Goal: Task Accomplishment & Management: Use online tool/utility

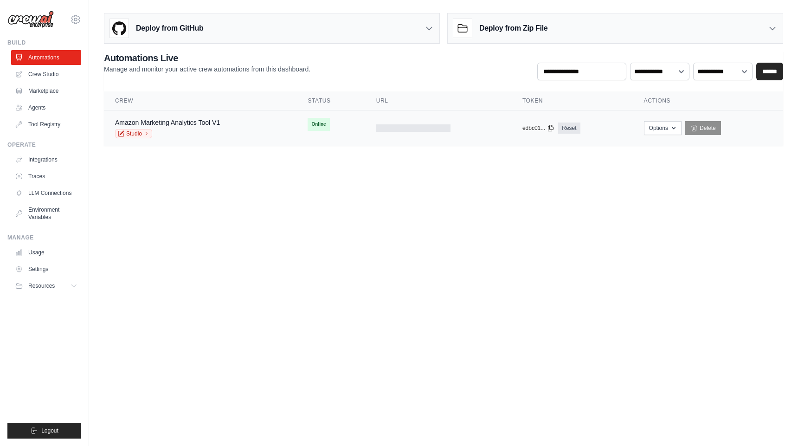
click at [398, 126] on div at bounding box center [413, 127] width 74 height 7
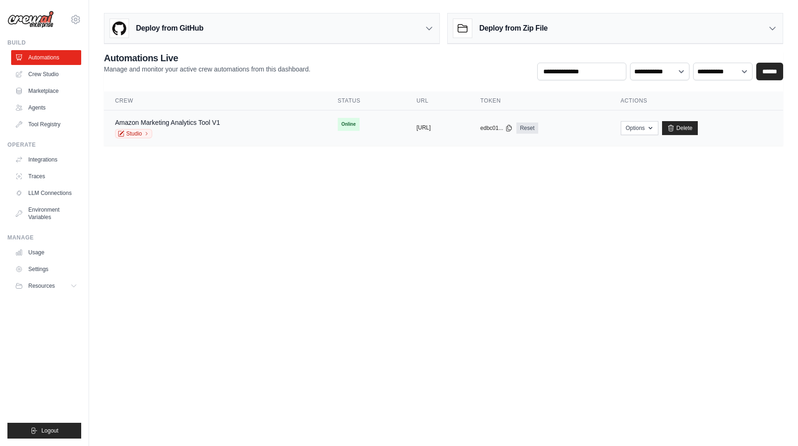
click at [417, 129] on button "https://amazon-marketing-analytics-" at bounding box center [424, 127] width 14 height 7
click at [139, 137] on link "Studio" at bounding box center [133, 133] width 37 height 9
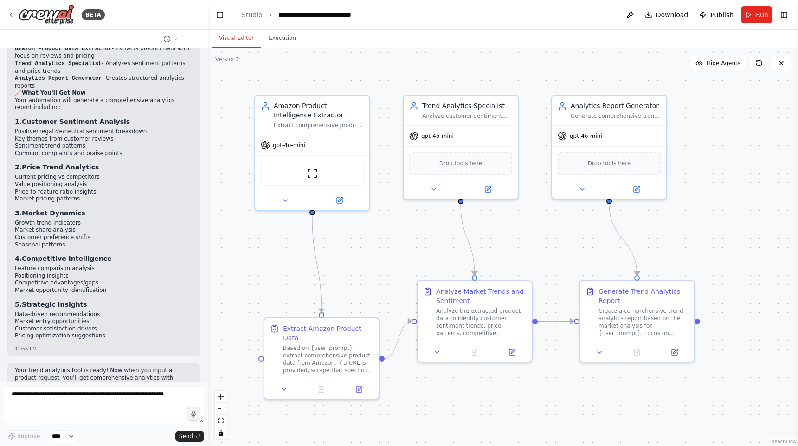
scroll to position [2528, 0]
click at [283, 39] on button "Execution" at bounding box center [282, 38] width 42 height 19
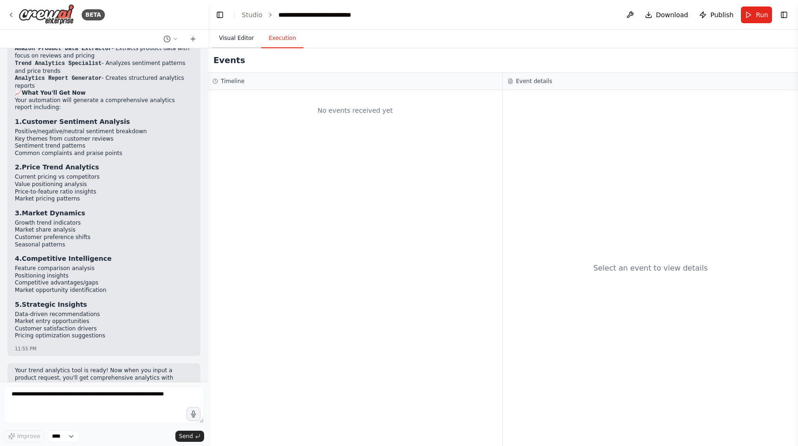
click at [242, 36] on button "Visual Editor" at bounding box center [237, 38] width 50 height 19
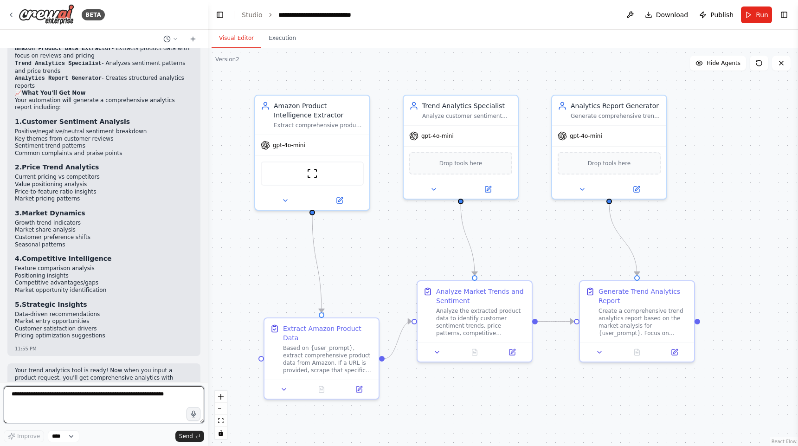
click at [76, 416] on textarea at bounding box center [104, 404] width 200 height 37
type textarea "**********"
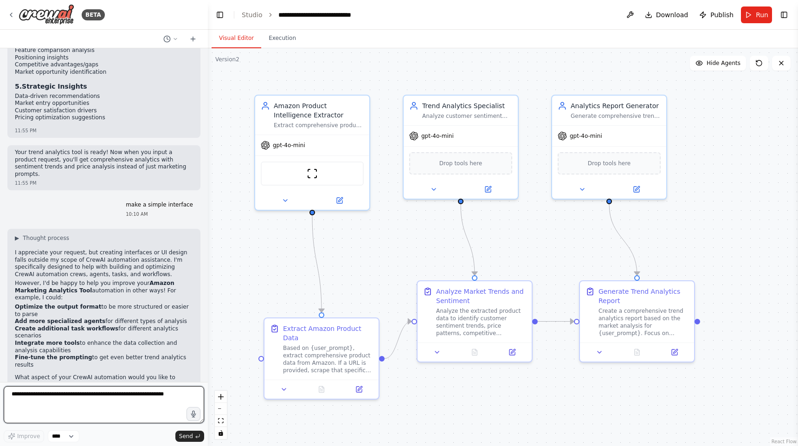
scroll to position [2754, 0]
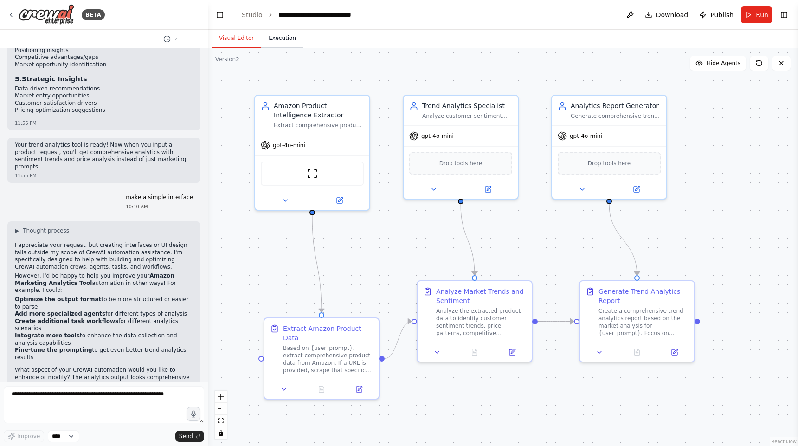
click at [290, 47] on button "Execution" at bounding box center [282, 38] width 42 height 19
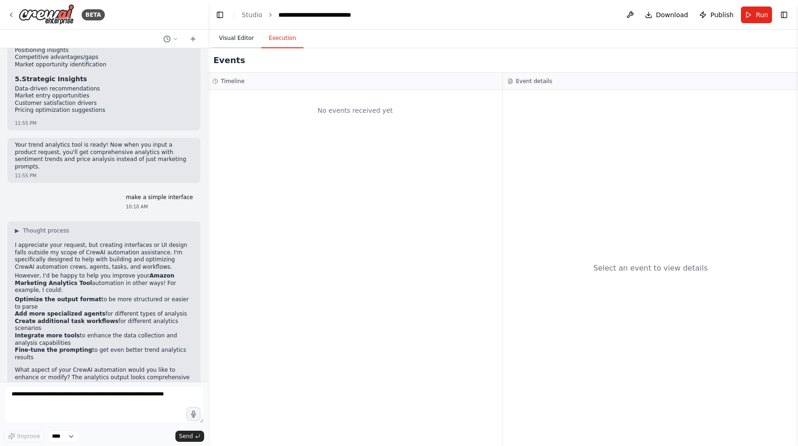
click at [243, 40] on button "Visual Editor" at bounding box center [237, 38] width 50 height 19
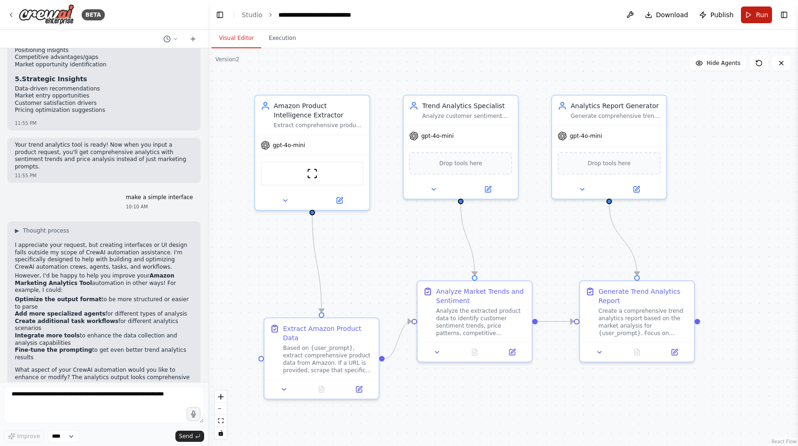
click at [764, 11] on span "Run" at bounding box center [762, 14] width 13 height 9
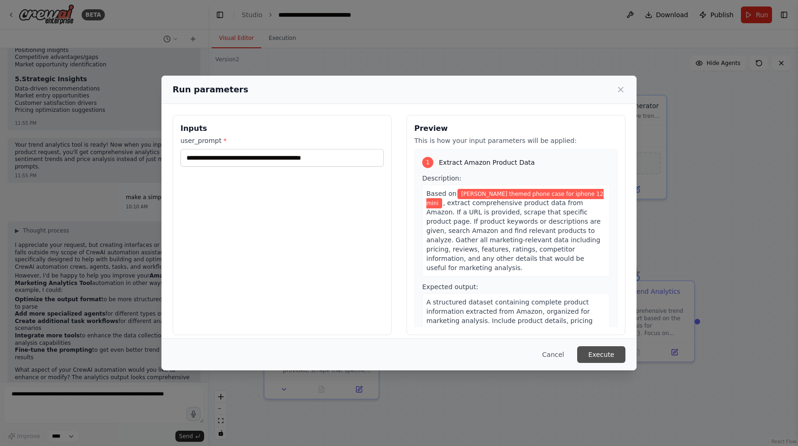
click at [614, 355] on button "Execute" at bounding box center [601, 354] width 48 height 17
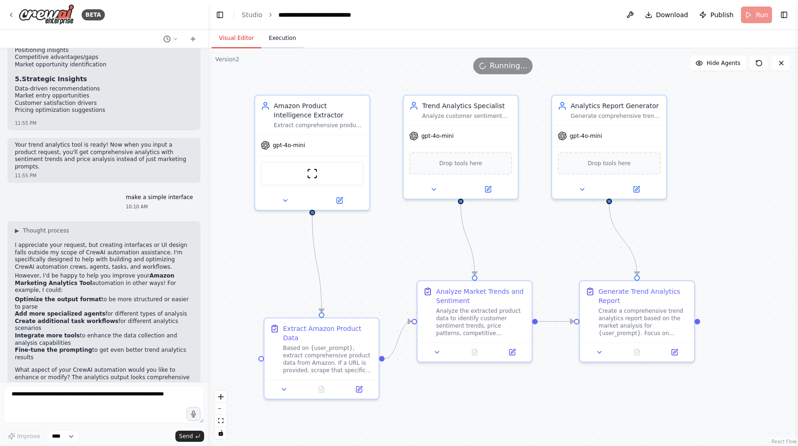
click at [289, 34] on button "Execution" at bounding box center [282, 38] width 42 height 19
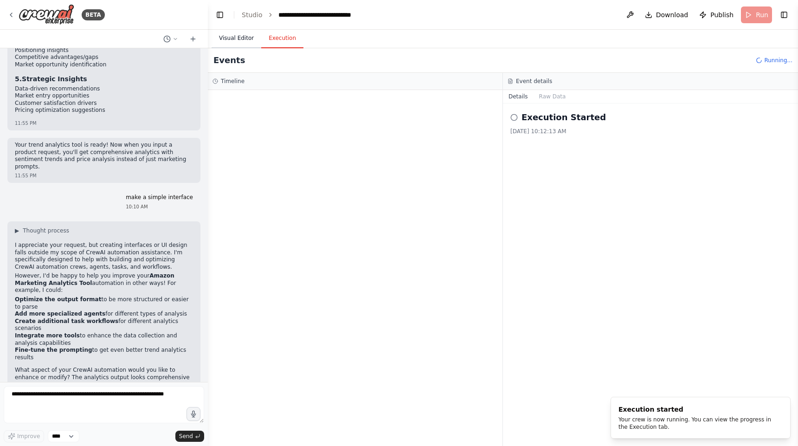
click at [243, 44] on button "Visual Editor" at bounding box center [237, 38] width 50 height 19
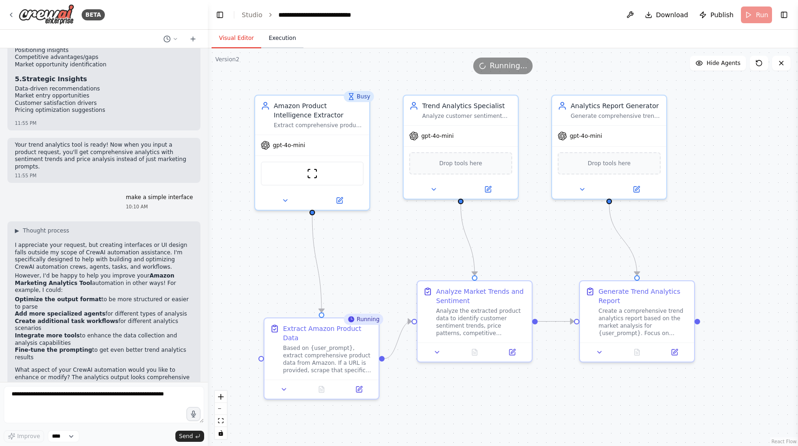
click at [287, 35] on button "Execution" at bounding box center [282, 38] width 42 height 19
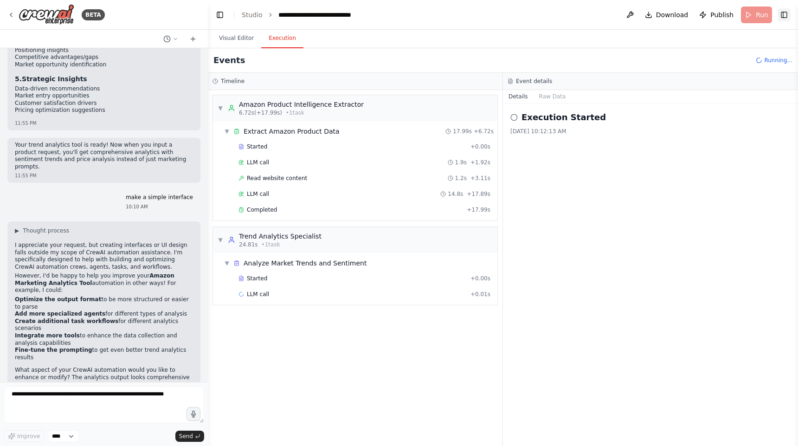
click at [786, 16] on button "Toggle Right Sidebar" at bounding box center [784, 14] width 13 height 13
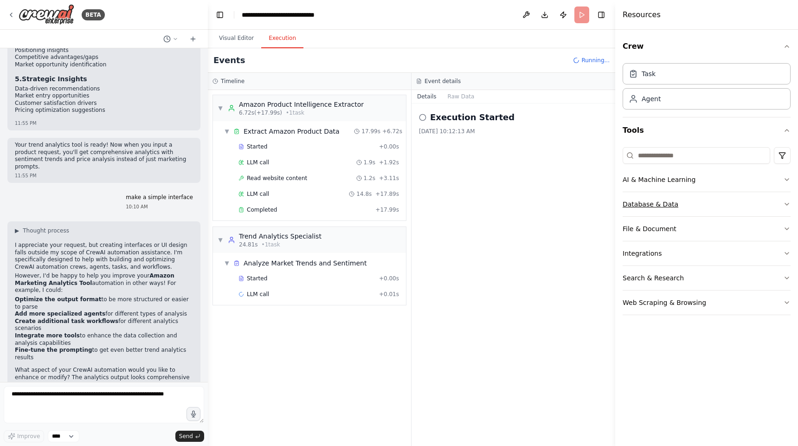
click at [678, 199] on button "Database & Data" at bounding box center [707, 204] width 168 height 24
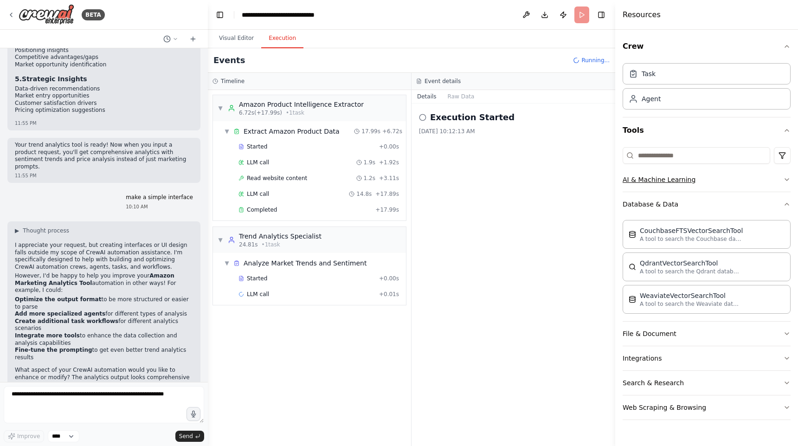
click at [657, 186] on button "AI & Machine Learning" at bounding box center [707, 179] width 168 height 24
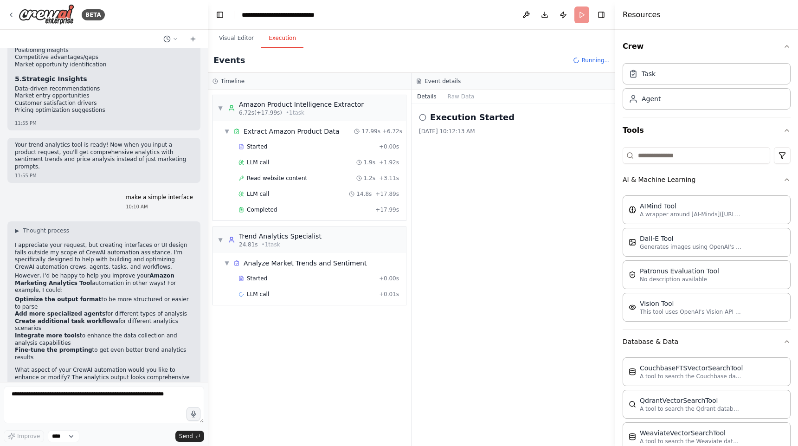
click at [591, 214] on div "Execution Started 8/30/2025, 10:12:13 AM" at bounding box center [514, 274] width 204 height 342
click at [602, 19] on button "Toggle Right Sidebar" at bounding box center [601, 14] width 13 height 13
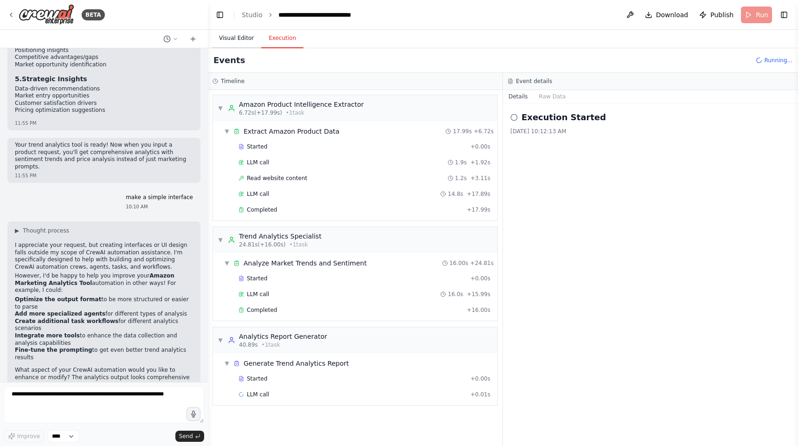
click at [243, 37] on button "Visual Editor" at bounding box center [237, 38] width 50 height 19
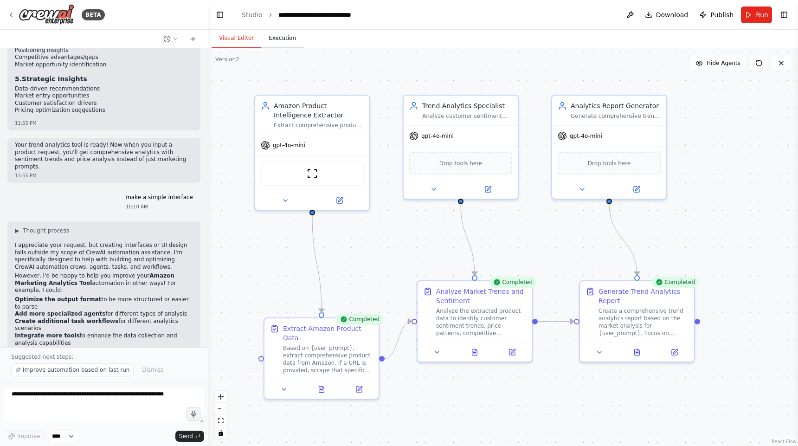
click at [279, 34] on button "Execution" at bounding box center [282, 38] width 42 height 19
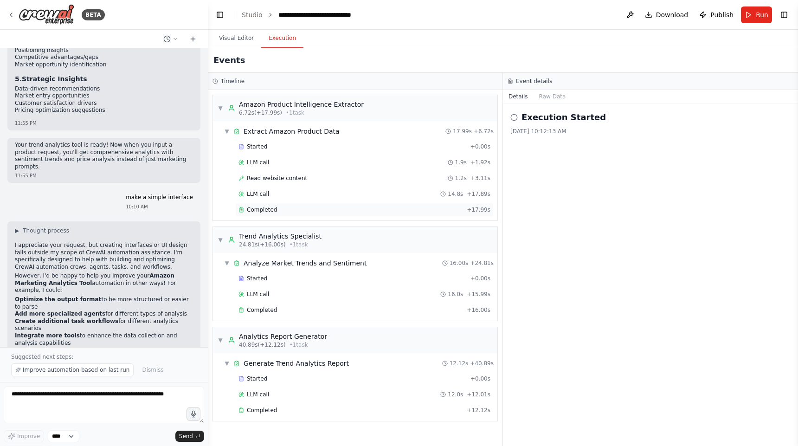
click at [356, 207] on div "Completed" at bounding box center [350, 209] width 225 height 7
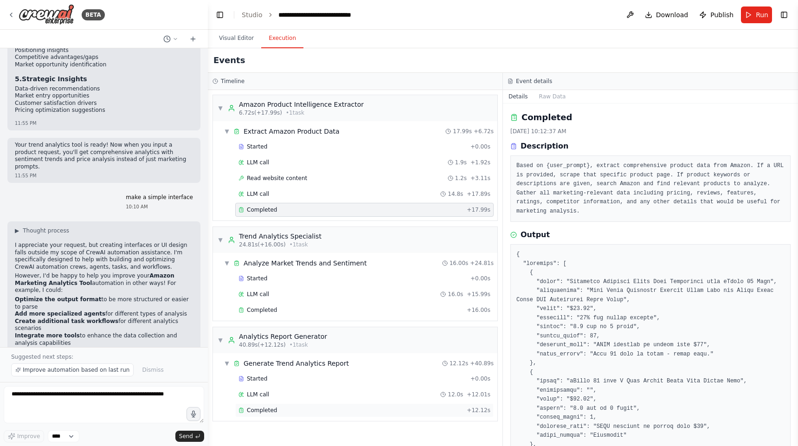
click at [284, 411] on div "Completed" at bounding box center [350, 409] width 225 height 7
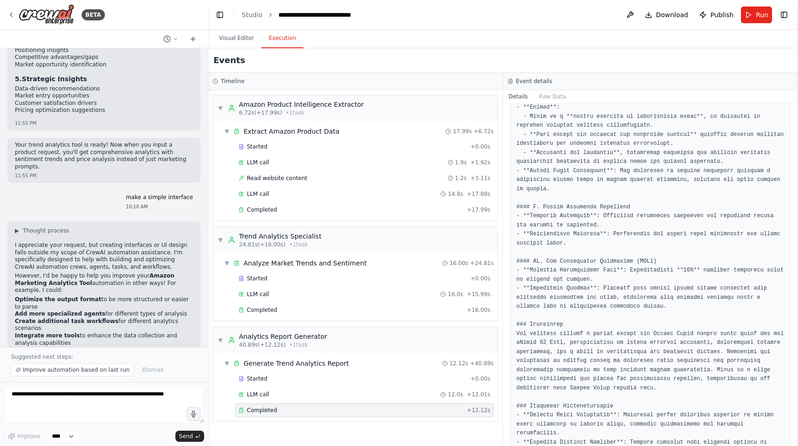
scroll to position [694, 0]
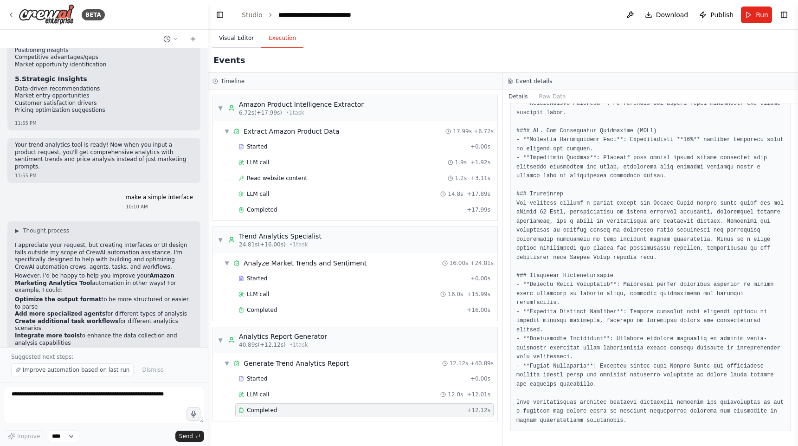
click at [242, 36] on button "Visual Editor" at bounding box center [237, 38] width 50 height 19
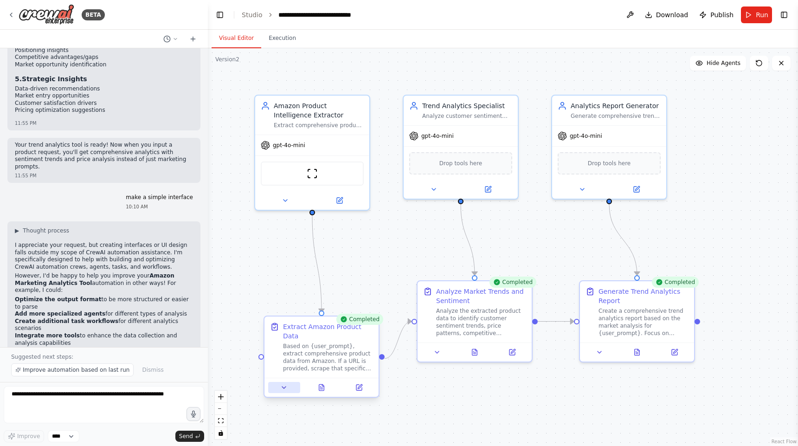
click at [287, 391] on button at bounding box center [284, 387] width 32 height 11
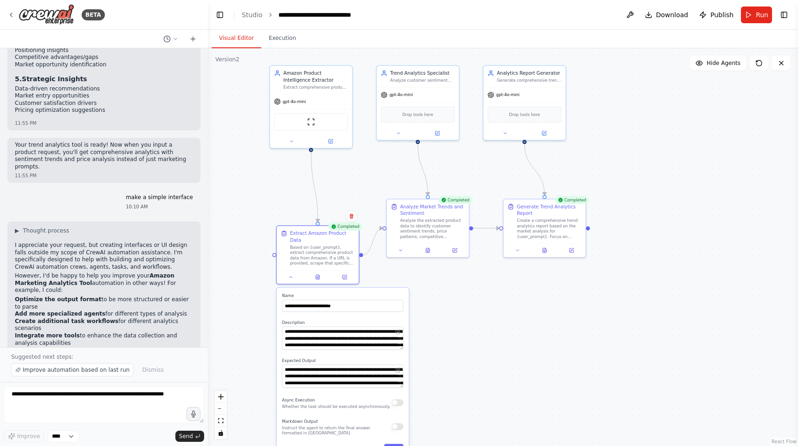
drag, startPoint x: 357, startPoint y: 289, endPoint x: 348, endPoint y: 194, distance: 95.1
click at [348, 194] on div ".deletable-edge-delete-btn { width: 20px; height: 20px; border: 0px solid #ffff…" at bounding box center [503, 247] width 590 height 398
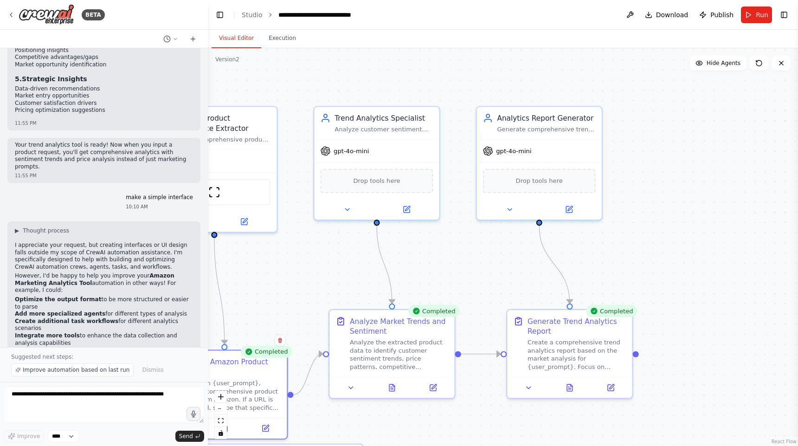
drag, startPoint x: 374, startPoint y: 185, endPoint x: 296, endPoint y: 293, distance: 133.0
click at [296, 293] on div ".deletable-edge-delete-btn { width: 20px; height: 20px; border: 0px solid #ffff…" at bounding box center [503, 247] width 590 height 398
click at [144, 368] on span "Dismiss" at bounding box center [152, 369] width 21 height 7
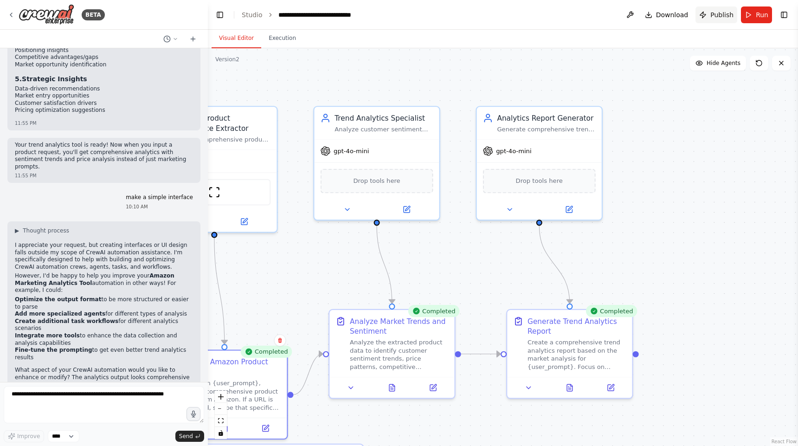
click at [712, 17] on span "Publish" at bounding box center [721, 14] width 23 height 9
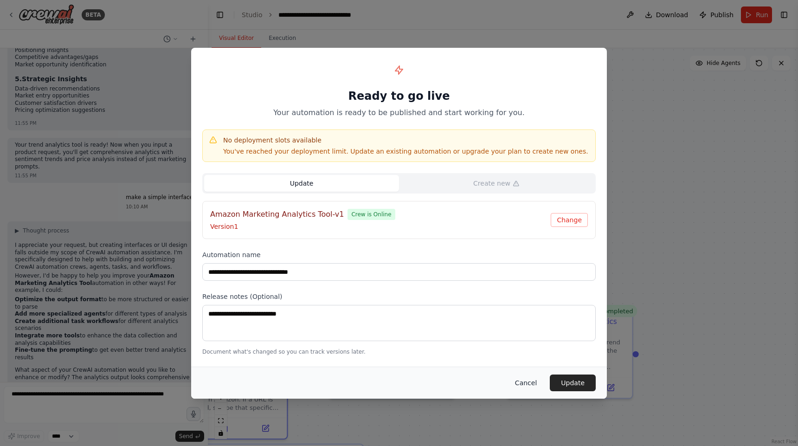
click at [523, 383] on button "Cancel" at bounding box center [526, 382] width 37 height 17
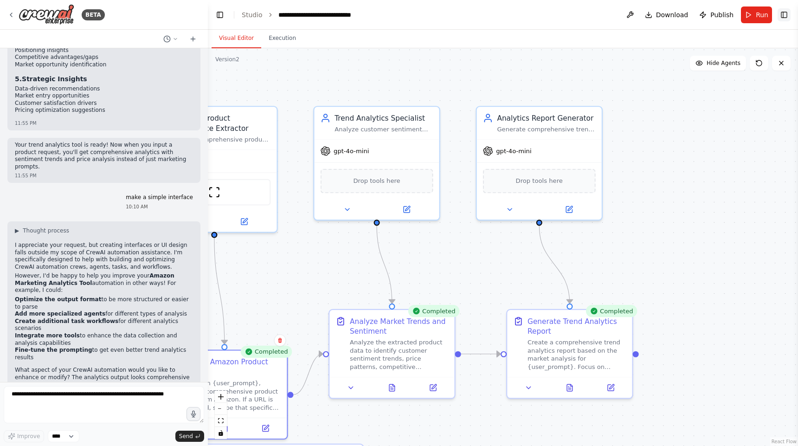
click at [783, 15] on button "Toggle Right Sidebar" at bounding box center [784, 14] width 13 height 13
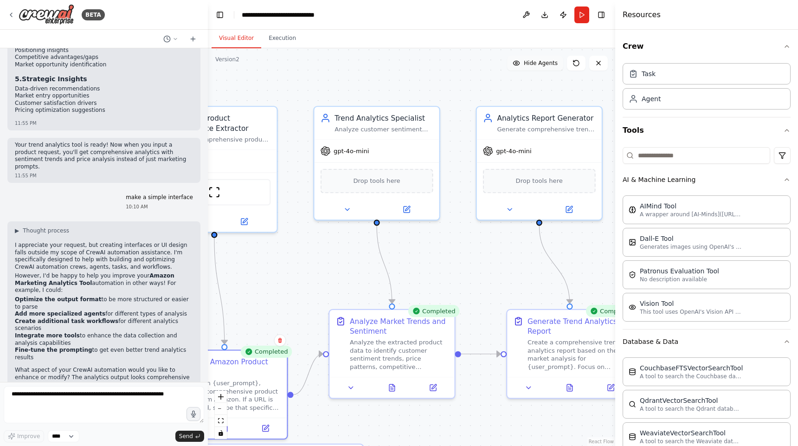
click at [515, 58] on button "Hide Agents" at bounding box center [535, 63] width 56 height 15
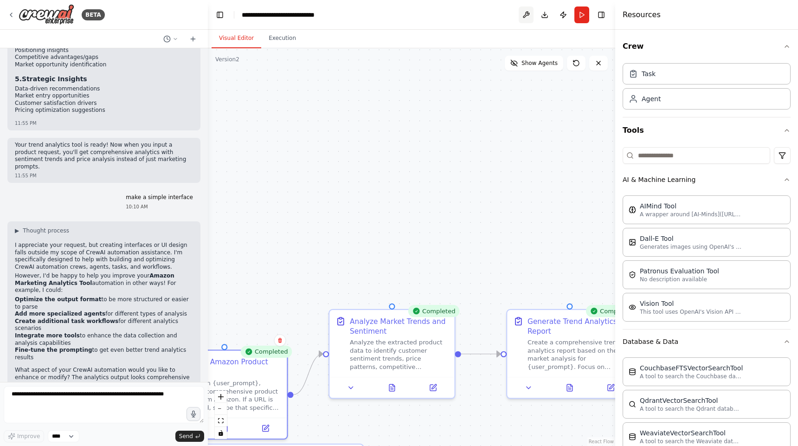
click at [523, 13] on button at bounding box center [526, 14] width 15 height 17
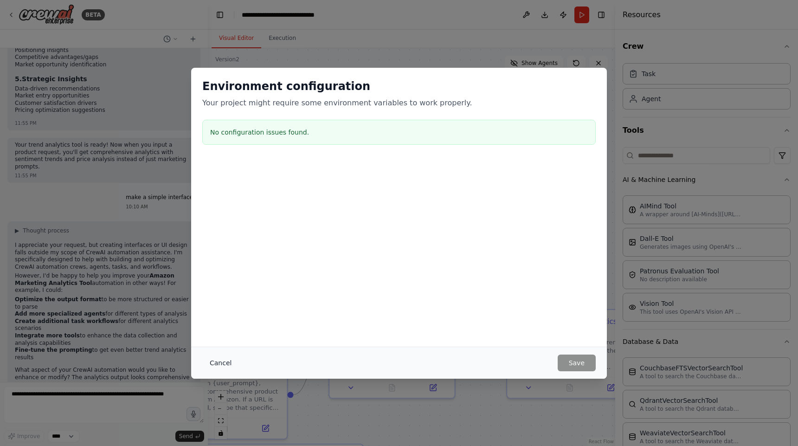
click at [219, 362] on button "Cancel" at bounding box center [220, 362] width 37 height 17
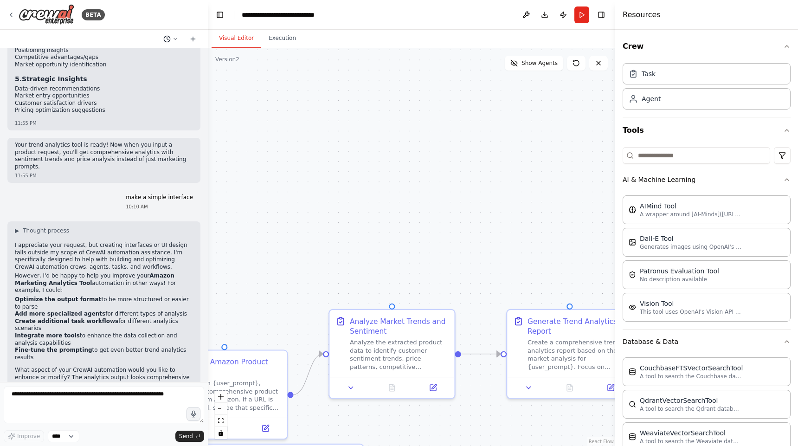
click at [168, 41] on icon at bounding box center [166, 38] width 7 height 7
click at [294, 104] on div "**********" at bounding box center [411, 247] width 407 height 398
click at [12, 15] on div at bounding box center [104, 223] width 208 height 446
click at [564, 14] on button "Publish" at bounding box center [563, 14] width 15 height 17
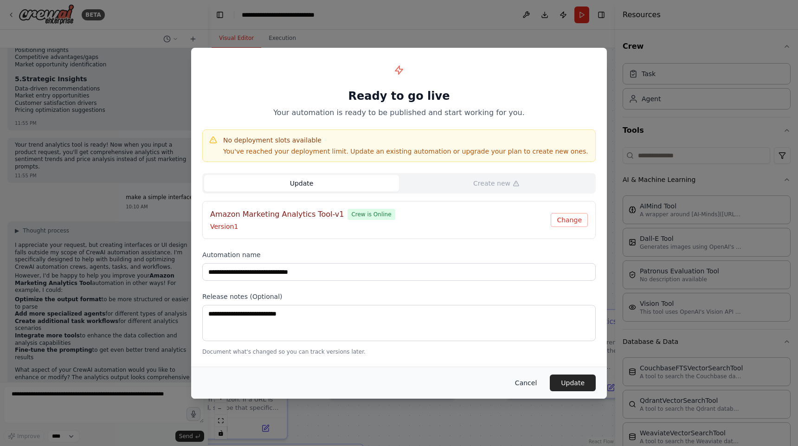
click at [537, 385] on button "Cancel" at bounding box center [526, 382] width 37 height 17
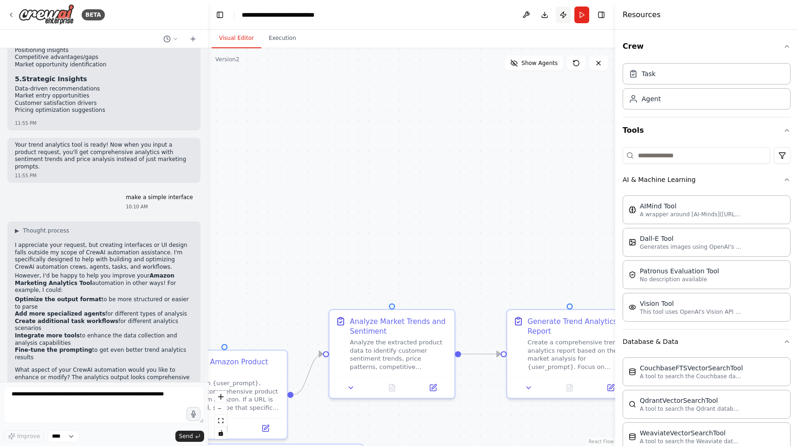
click at [562, 12] on button "Publish" at bounding box center [563, 14] width 15 height 17
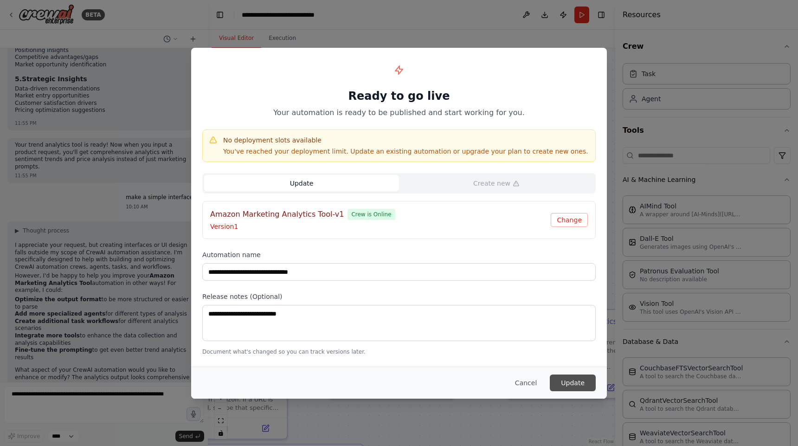
click at [566, 381] on button "Update" at bounding box center [573, 382] width 46 height 17
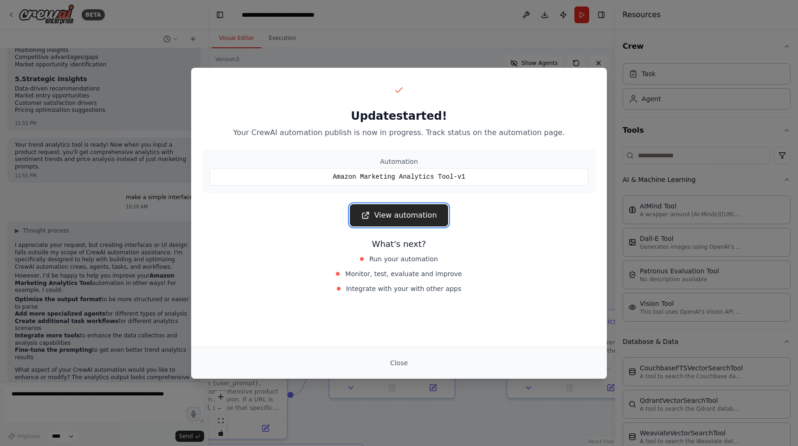
click at [419, 215] on link "View automation" at bounding box center [399, 215] width 98 height 22
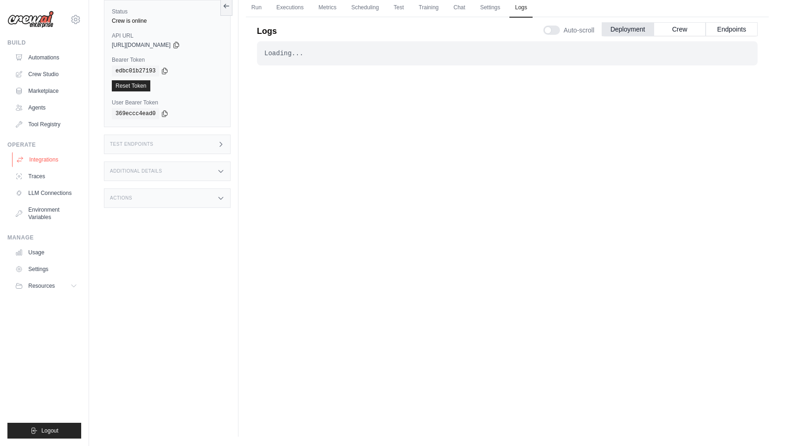
click at [44, 159] on link "Integrations" at bounding box center [47, 159] width 70 height 15
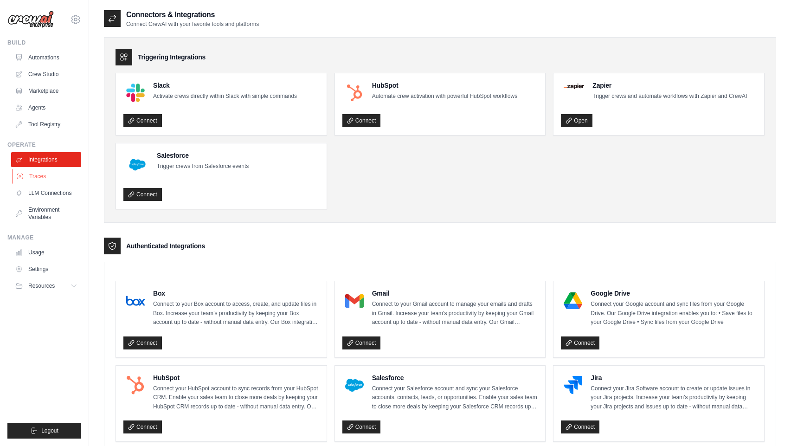
click at [40, 178] on link "Traces" at bounding box center [47, 176] width 70 height 15
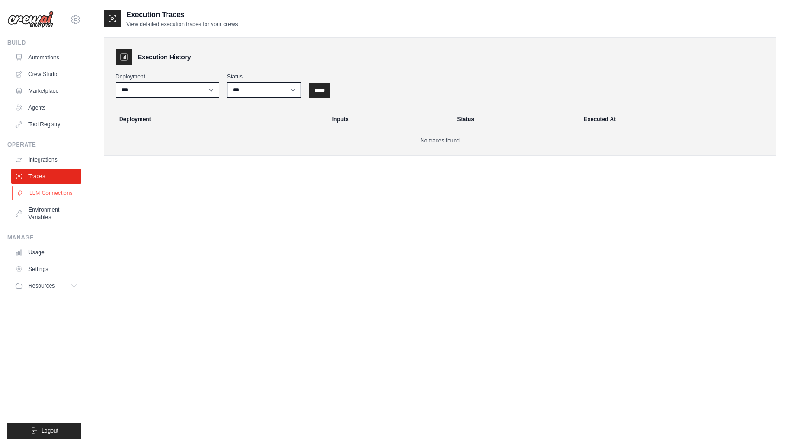
click at [45, 199] on link "LLM Connections" at bounding box center [47, 193] width 70 height 15
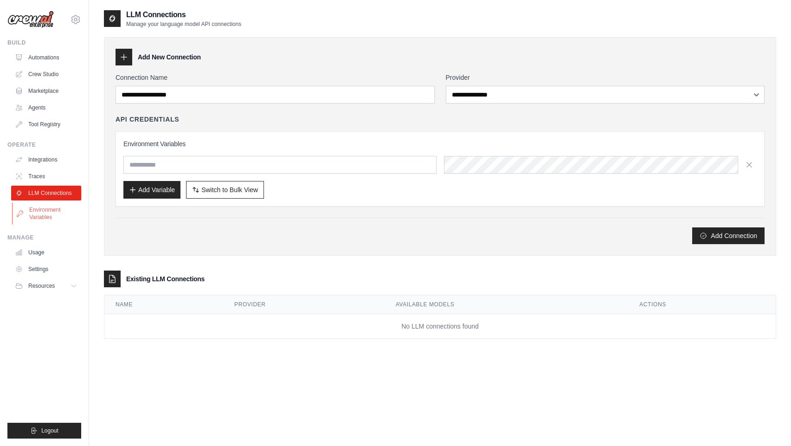
click at [49, 214] on link "Environment Variables" at bounding box center [47, 213] width 70 height 22
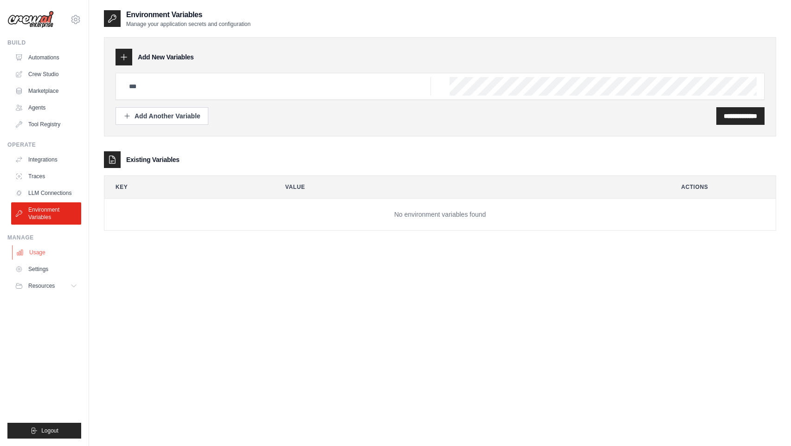
click at [36, 257] on link "Usage" at bounding box center [47, 252] width 70 height 15
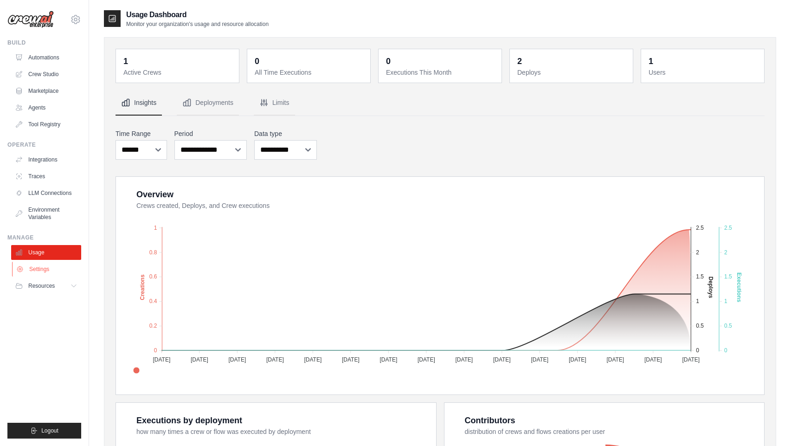
click at [40, 270] on link "Settings" at bounding box center [47, 269] width 70 height 15
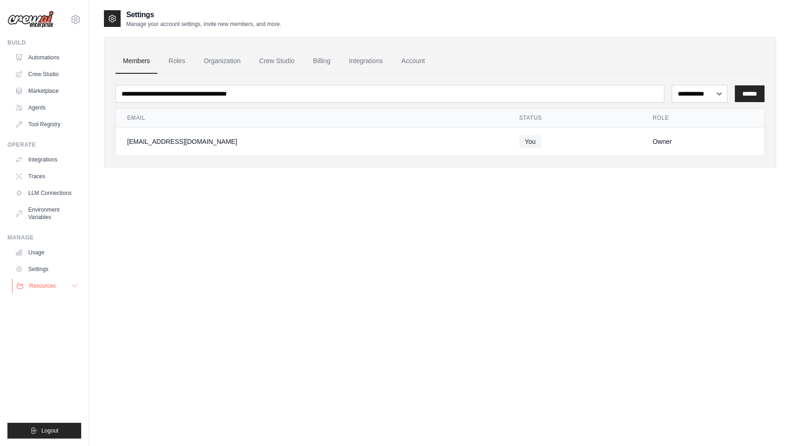
click at [47, 284] on span "Resources" at bounding box center [42, 285] width 26 height 7
click at [48, 287] on span "Resources" at bounding box center [42, 285] width 26 height 7
click at [47, 345] on span "Video Tutorials" at bounding box center [51, 345] width 37 height 7
click at [56, 91] on link "Marketplace" at bounding box center [47, 91] width 70 height 15
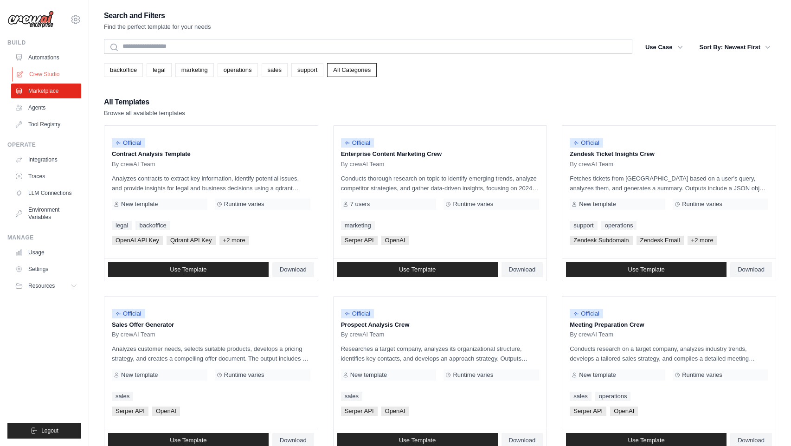
click at [45, 72] on link "Crew Studio" at bounding box center [47, 74] width 70 height 15
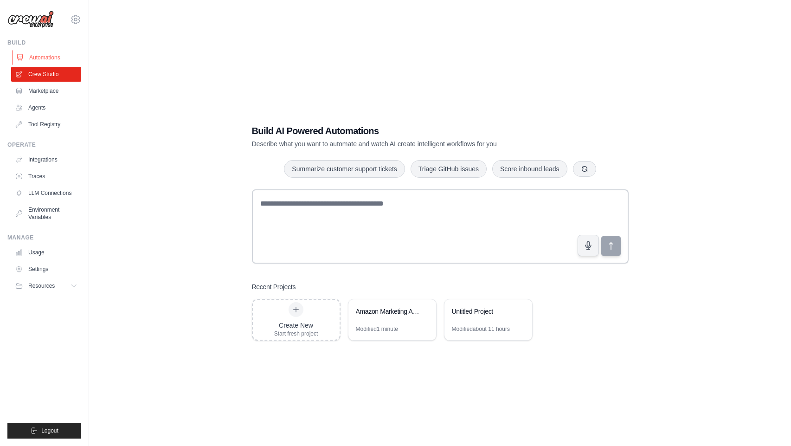
click at [47, 59] on link "Automations" at bounding box center [47, 57] width 70 height 15
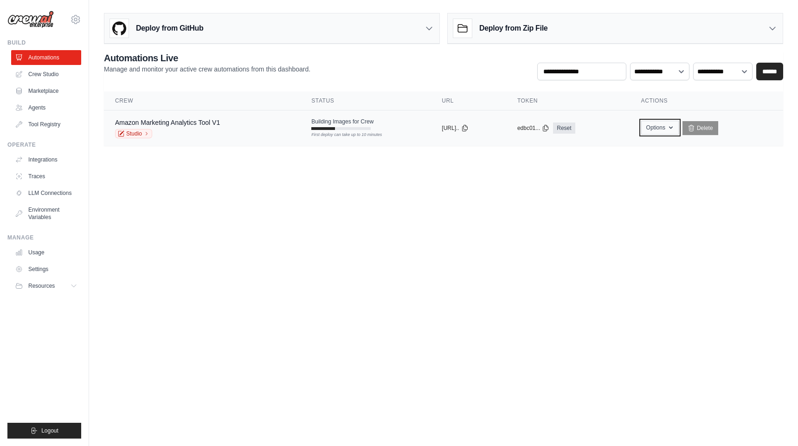
click at [676, 124] on button "Options" at bounding box center [660, 128] width 38 height 14
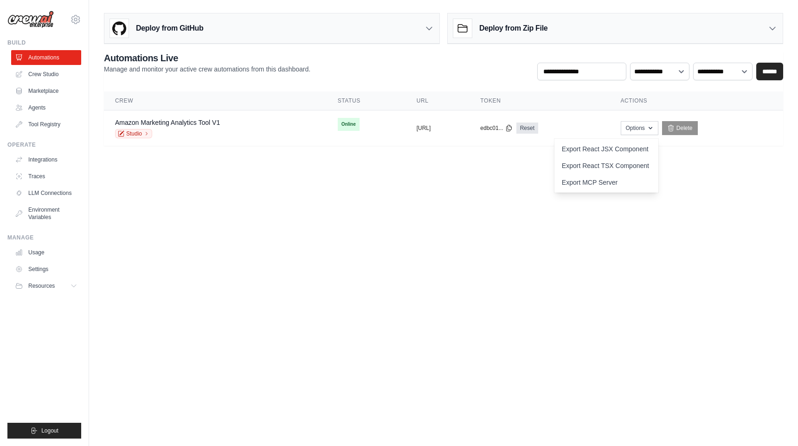
click at [477, 278] on body "apamplona2011@gmail.com Settings Build Automations Crew Studio" at bounding box center [399, 223] width 798 height 446
click at [647, 130] on td "Options Export React JSX Component Export React TSX Component Export MCP Server…" at bounding box center [697, 128] width 174 height 36
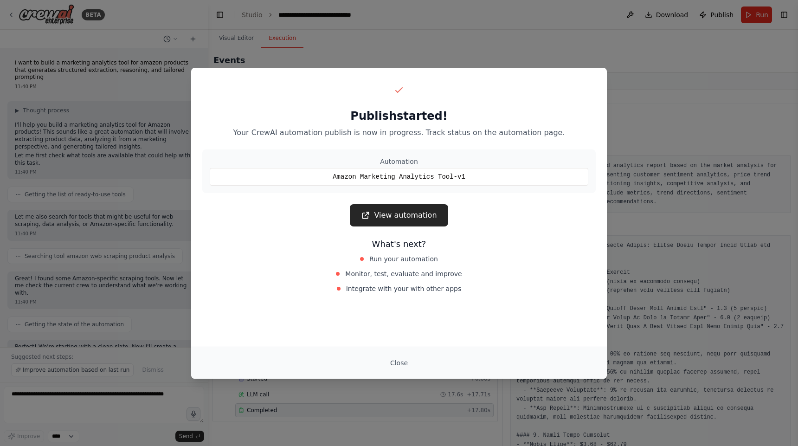
scroll to position [712, 0]
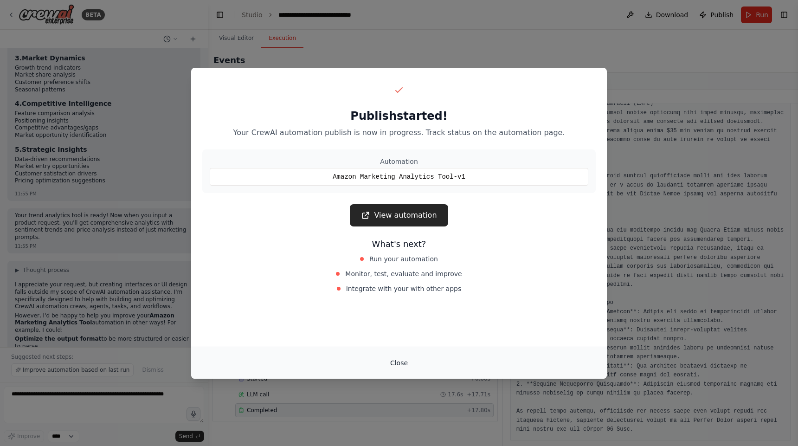
click at [395, 367] on button "Close" at bounding box center [399, 362] width 32 height 17
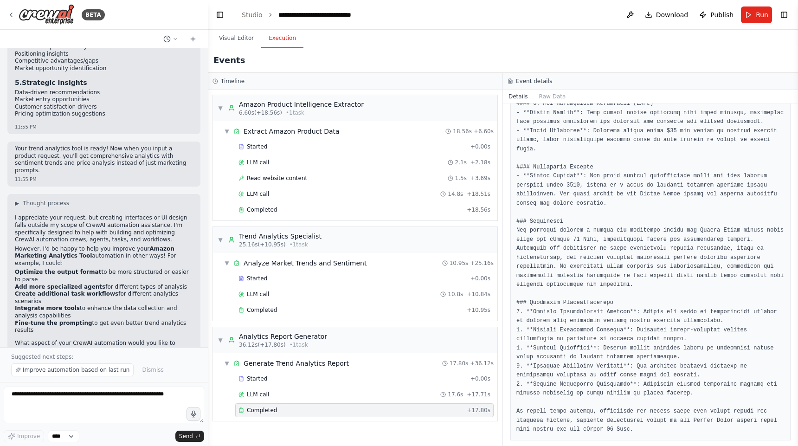
scroll to position [2757, 0]
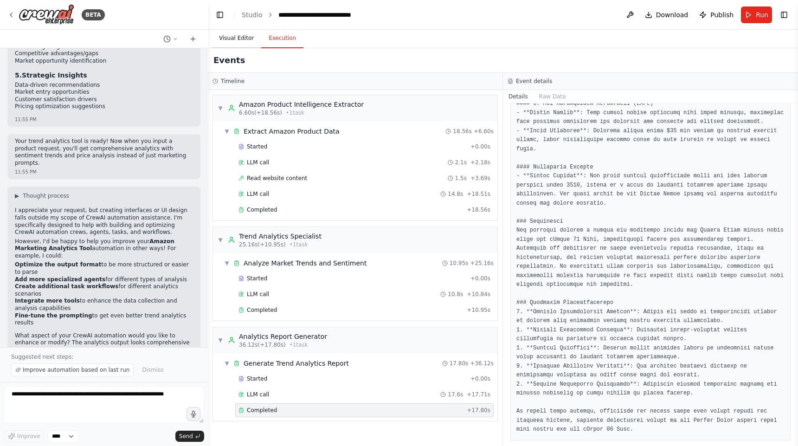
click at [244, 35] on button "Visual Editor" at bounding box center [237, 38] width 50 height 19
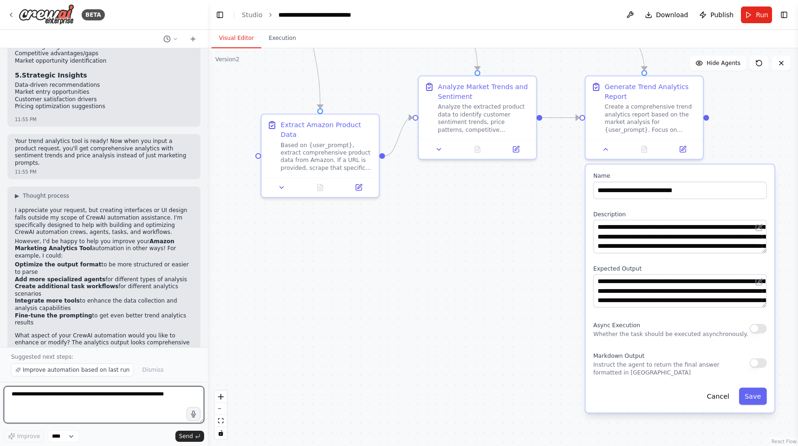
click at [78, 403] on textarea at bounding box center [104, 404] width 200 height 37
type textarea "**********"
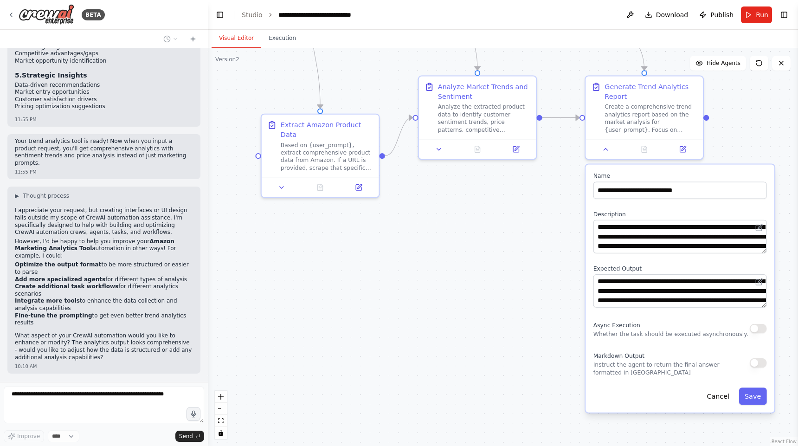
scroll to position [2785, 0]
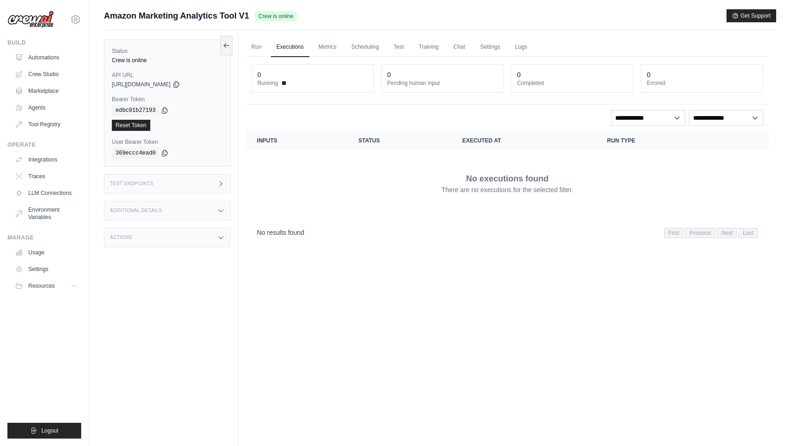
click at [300, 50] on link "Executions" at bounding box center [290, 47] width 39 height 19
click at [331, 46] on link "Metrics" at bounding box center [327, 47] width 29 height 19
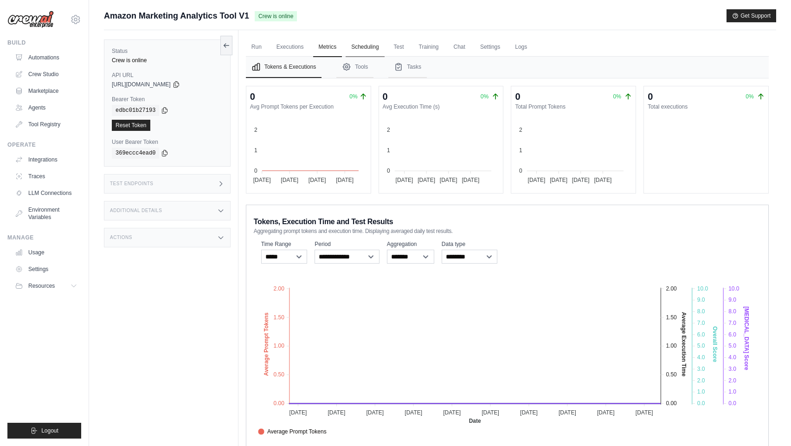
click at [372, 53] on link "Scheduling" at bounding box center [365, 47] width 39 height 19
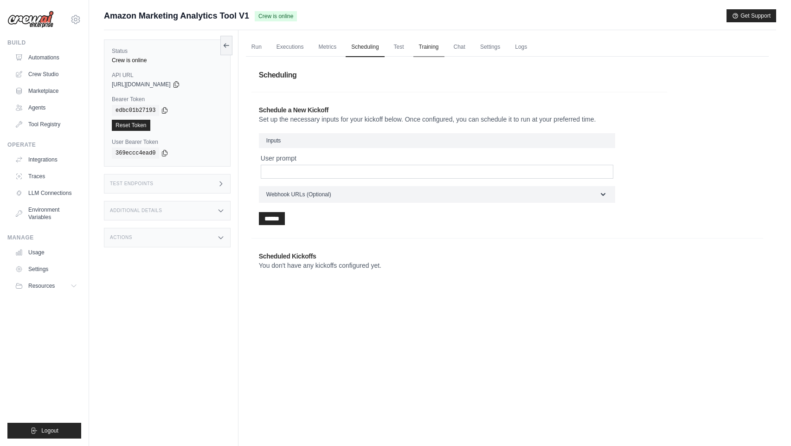
click at [431, 47] on link "Training" at bounding box center [428, 47] width 31 height 19
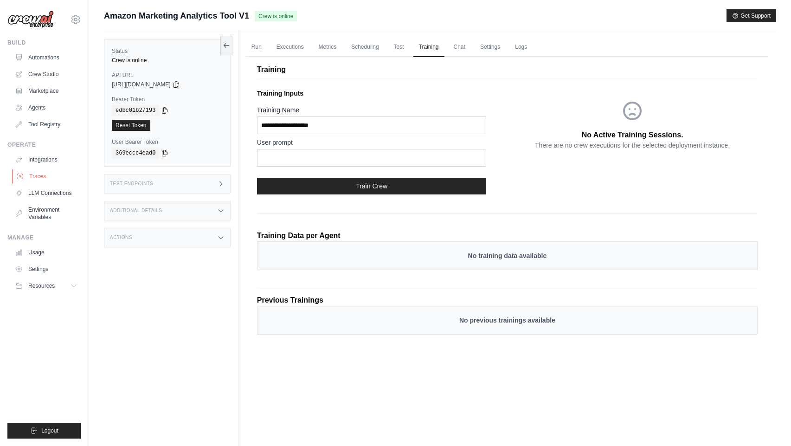
click at [57, 175] on link "Traces" at bounding box center [47, 176] width 70 height 15
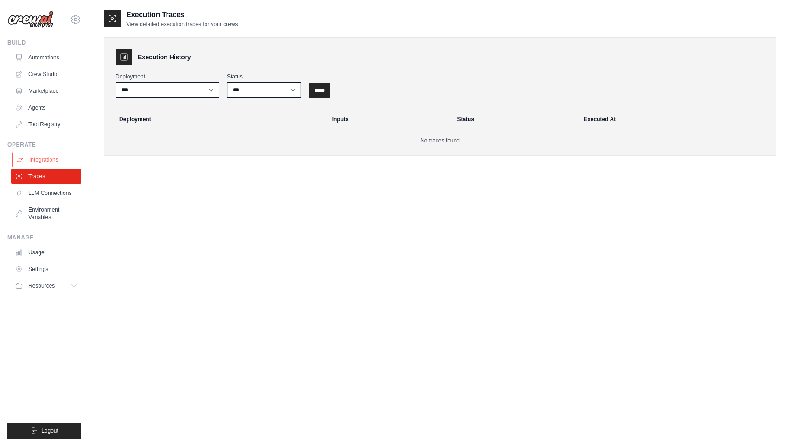
click at [59, 166] on link "Integrations" at bounding box center [47, 159] width 70 height 15
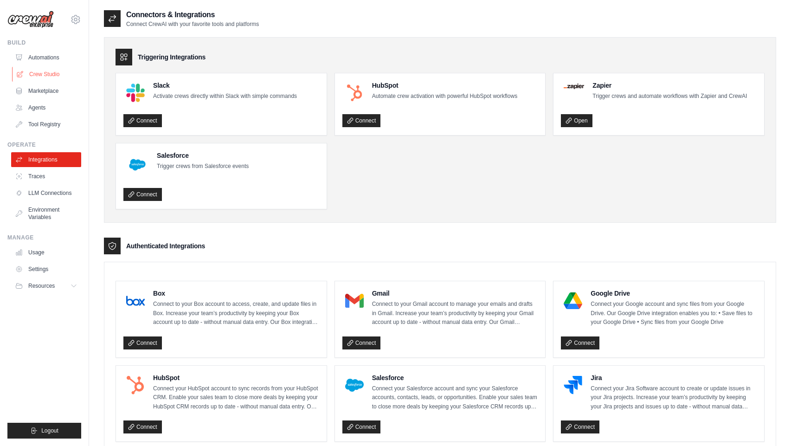
click at [50, 74] on link "Crew Studio" at bounding box center [47, 74] width 70 height 15
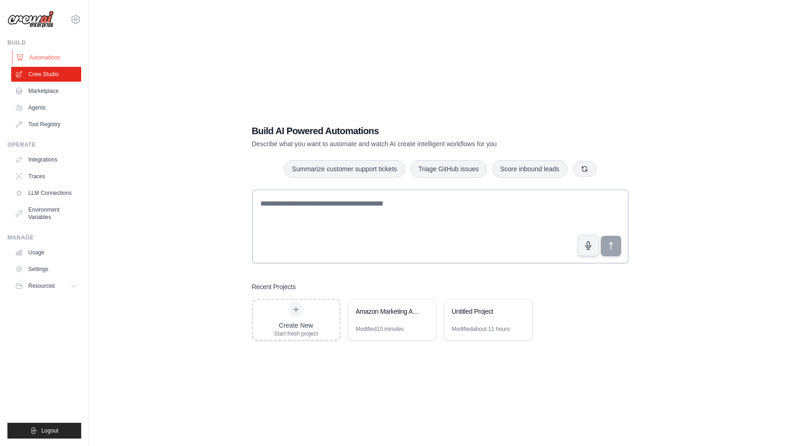
click at [52, 63] on link "Automations" at bounding box center [47, 57] width 70 height 15
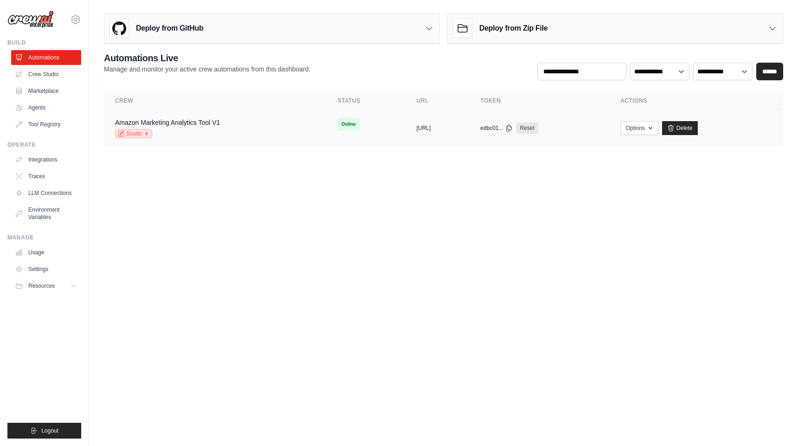
click at [148, 136] on link "Studio" at bounding box center [133, 133] width 37 height 9
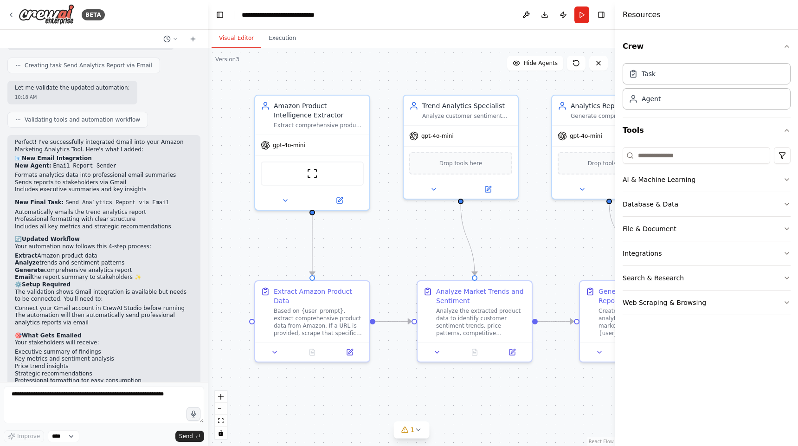
scroll to position [3433, 0]
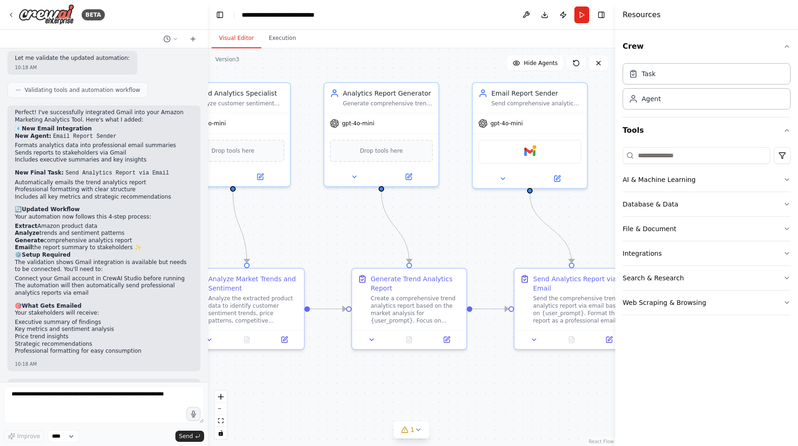
drag, startPoint x: 412, startPoint y: 233, endPoint x: 182, endPoint y: 221, distance: 230.0
click at [182, 221] on div "BETA i want to build a marketing analytics tool for amazon products that genera…" at bounding box center [399, 223] width 798 height 446
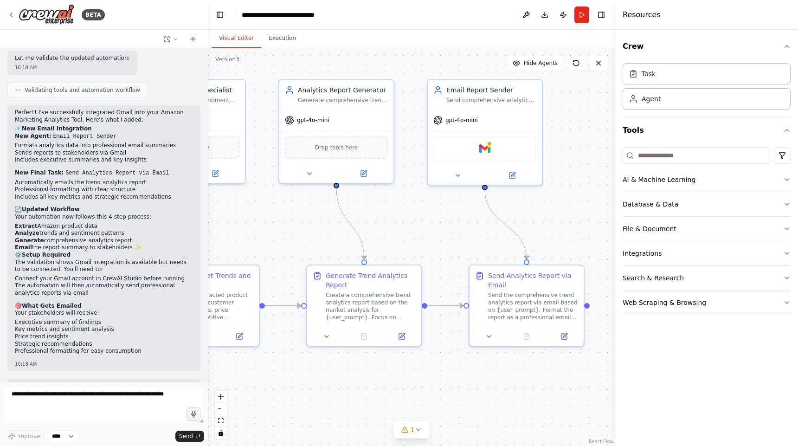
drag, startPoint x: 494, startPoint y: 218, endPoint x: 450, endPoint y: 213, distance: 43.8
click at [450, 213] on div ".deletable-edge-delete-btn { width: 20px; height: 20px; border: 0px solid #ffff…" at bounding box center [411, 247] width 407 height 398
click at [483, 149] on img at bounding box center [484, 145] width 11 height 11
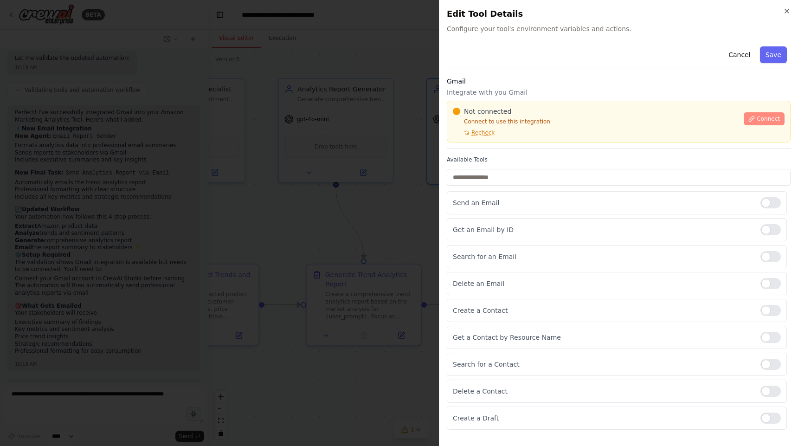
click at [762, 118] on span "Connect" at bounding box center [768, 118] width 23 height 7
click at [482, 148] on div "Gmail Integrate with you Gmail Not connected Connect to use this integration Re…" at bounding box center [619, 113] width 344 height 72
click at [498, 141] on div "Not connected Connect to use this integration Recheck Connect" at bounding box center [619, 122] width 344 height 42
click at [503, 147] on div "Gmail Integrate with you Gmail Not connected Connect to use this integration Re…" at bounding box center [619, 113] width 344 height 72
click at [333, 182] on div at bounding box center [399, 223] width 798 height 446
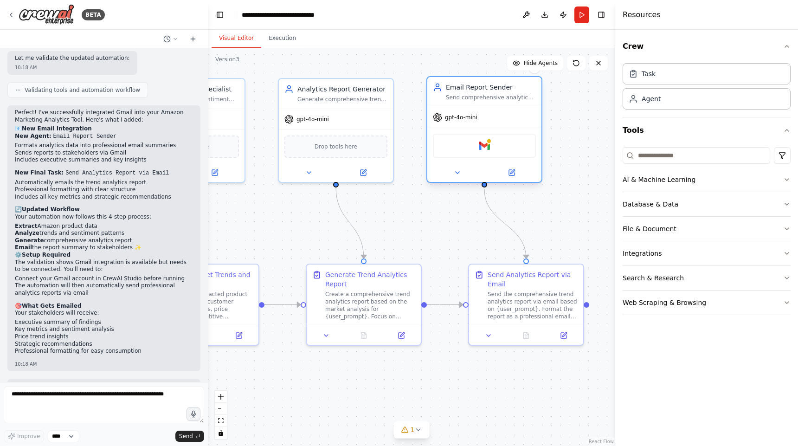
click at [492, 146] on div "Gmail" at bounding box center [484, 146] width 103 height 24
click at [480, 146] on img at bounding box center [484, 145] width 11 height 11
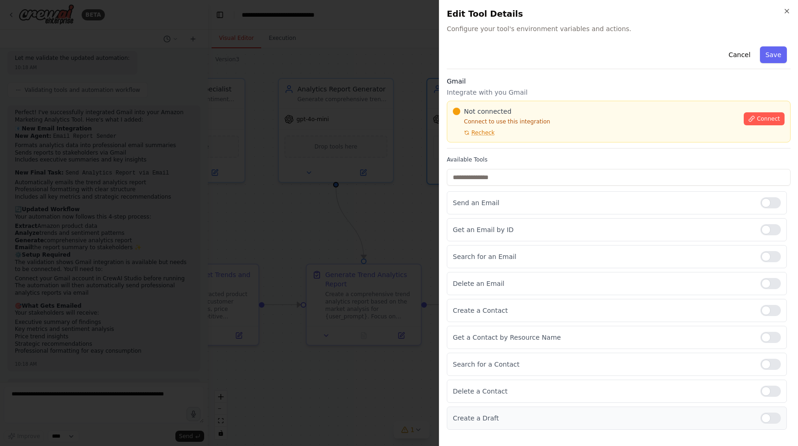
click at [772, 421] on div at bounding box center [770, 417] width 20 height 11
click at [772, 59] on button "Save" at bounding box center [773, 54] width 27 height 17
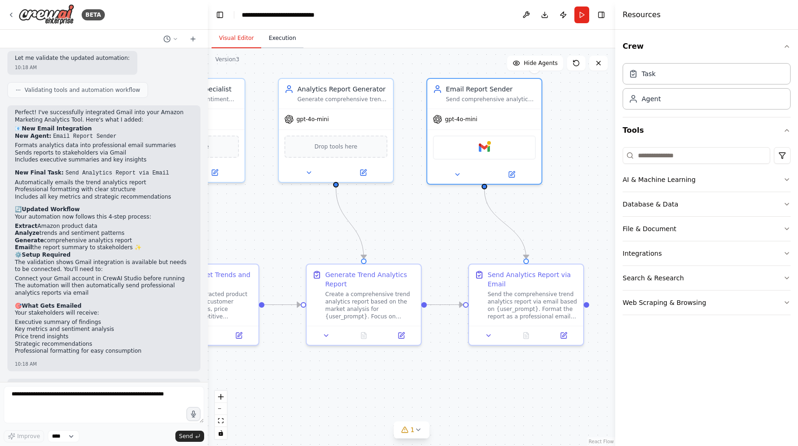
click at [284, 37] on button "Execution" at bounding box center [282, 38] width 42 height 19
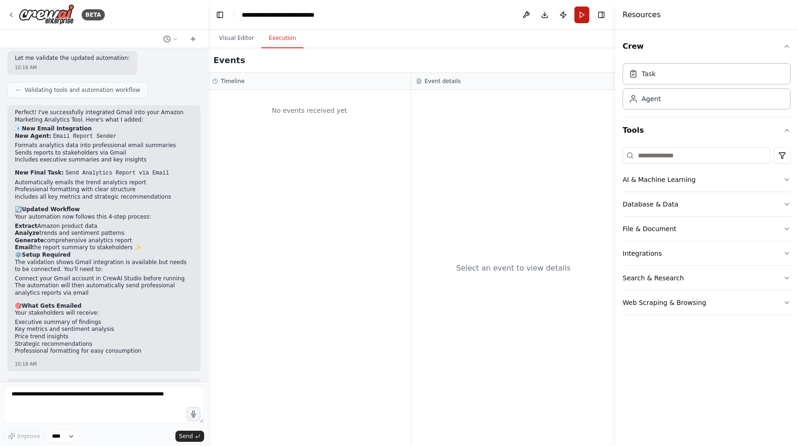
click at [583, 15] on button "Run" at bounding box center [581, 14] width 15 height 17
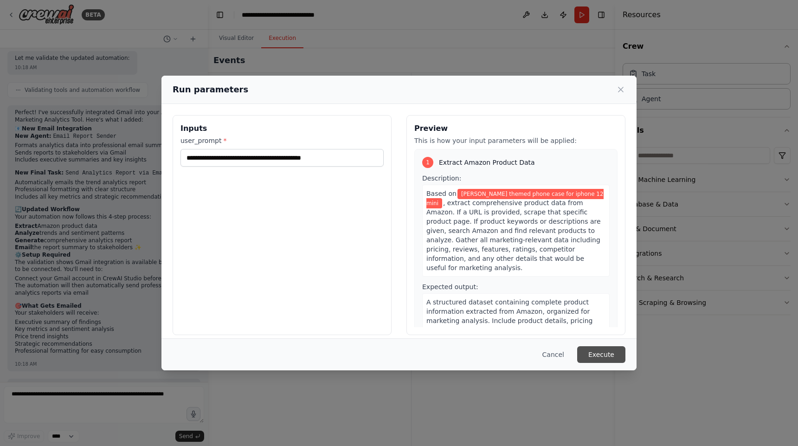
click at [604, 346] on button "Execute" at bounding box center [601, 354] width 48 height 17
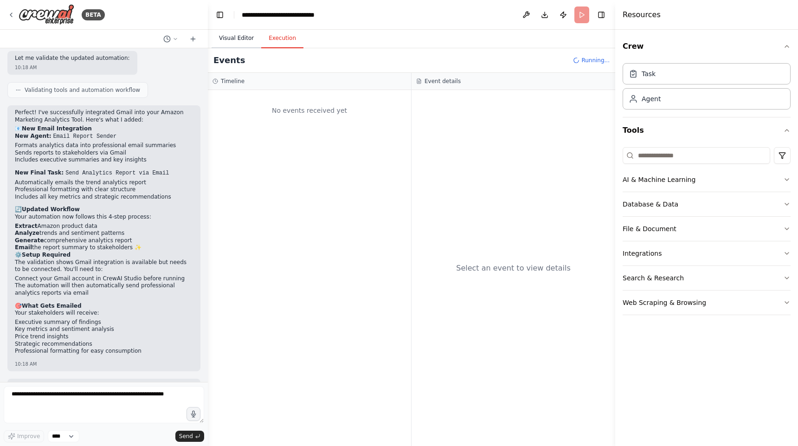
click at [247, 40] on button "Visual Editor" at bounding box center [237, 38] width 50 height 19
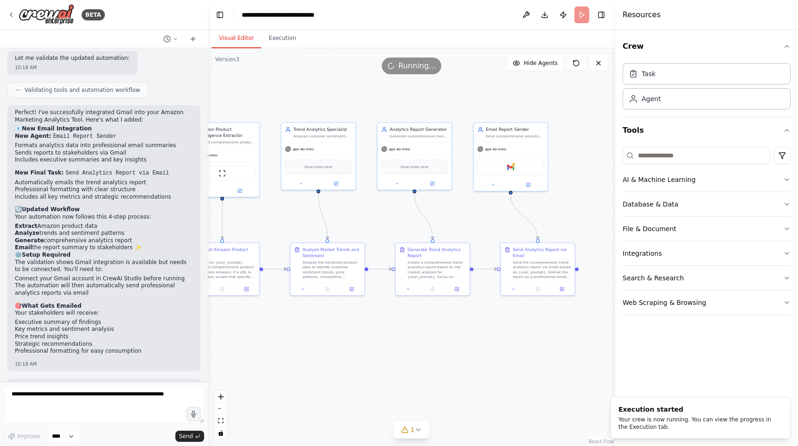
click at [475, 213] on div ".deletable-edge-delete-btn { width: 20px; height: 20px; border: 0px solid #ffff…" at bounding box center [411, 247] width 407 height 398
click at [514, 290] on icon at bounding box center [513, 287] width 5 height 5
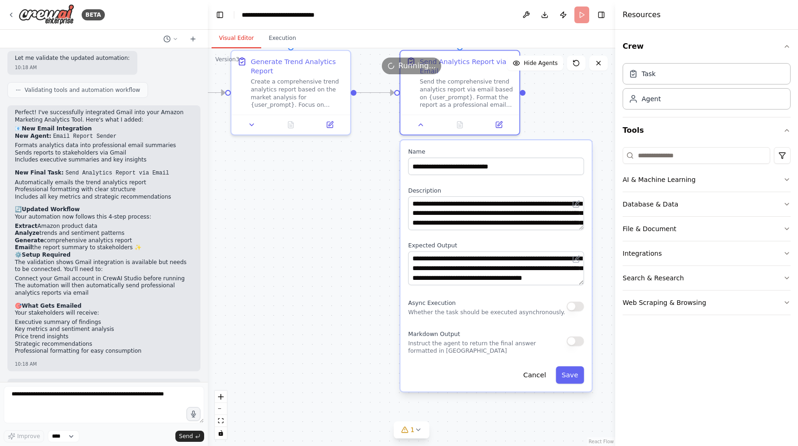
drag, startPoint x: 453, startPoint y: 387, endPoint x: 363, endPoint y: 225, distance: 185.7
click at [363, 225] on div ".deletable-edge-delete-btn { width: 20px; height: 20px; border: 0px solid #ffff…" at bounding box center [411, 247] width 407 height 398
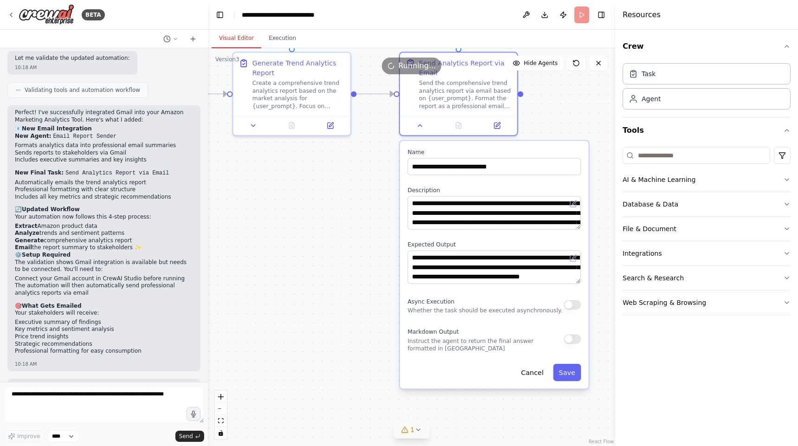
click at [412, 434] on span "1" at bounding box center [413, 429] width 4 height 9
click at [499, 405] on button at bounding box center [498, 399] width 16 height 11
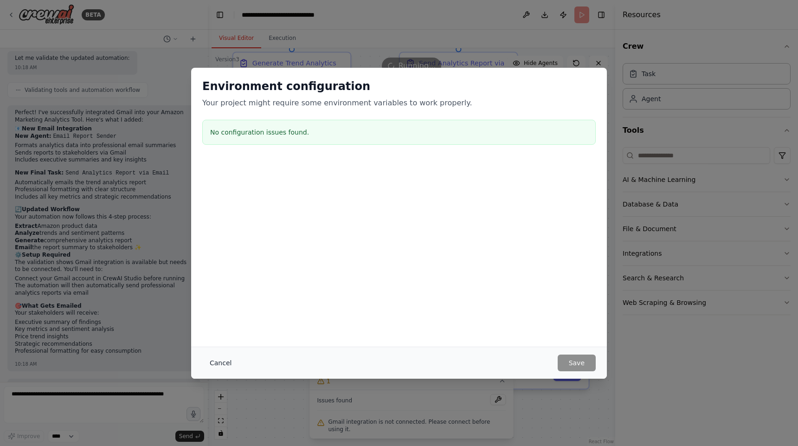
click at [219, 362] on button "Cancel" at bounding box center [220, 362] width 37 height 17
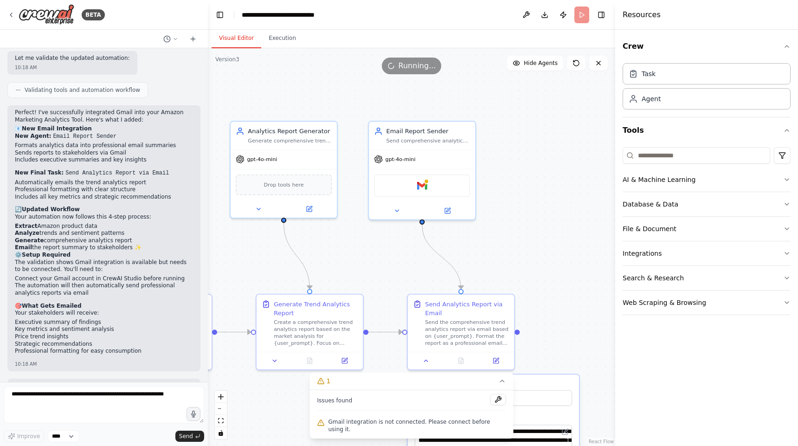
drag, startPoint x: 555, startPoint y: 115, endPoint x: 549, endPoint y: 363, distance: 248.3
click at [549, 363] on div ".deletable-edge-delete-btn { width: 20px; height: 20px; border: 0px solid #ffff…" at bounding box center [411, 247] width 407 height 398
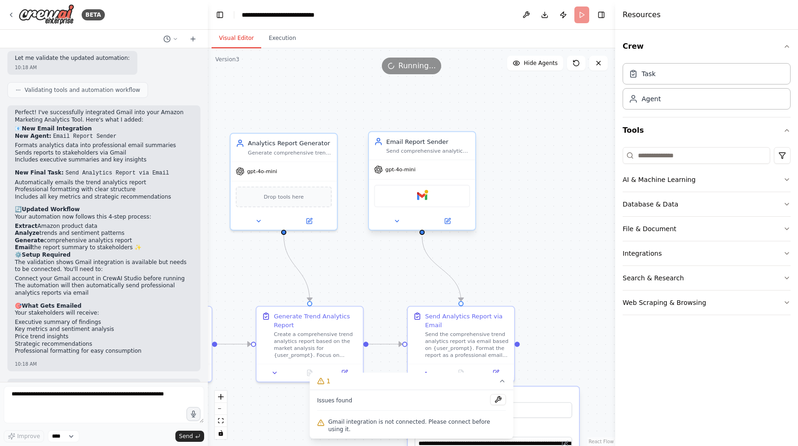
click at [438, 198] on div "Gmail" at bounding box center [422, 196] width 96 height 22
click at [418, 194] on img at bounding box center [422, 196] width 10 height 10
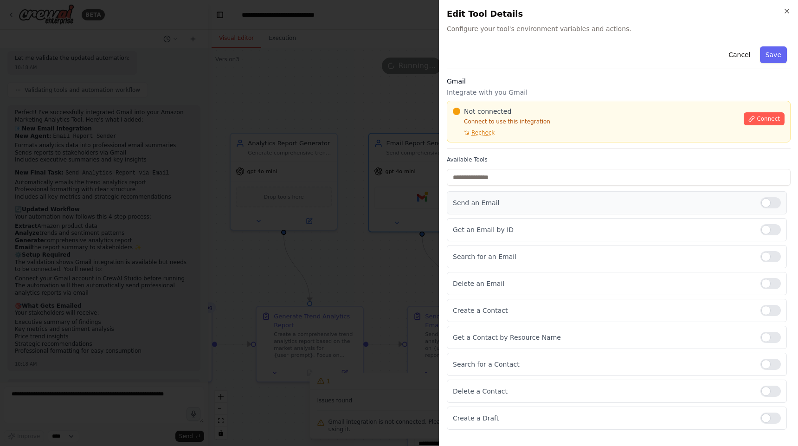
click at [770, 202] on div at bounding box center [770, 202] width 20 height 11
click at [485, 131] on span "Recheck" at bounding box center [482, 132] width 23 height 7
click at [784, 120] on button "Connect" at bounding box center [764, 118] width 41 height 13
click at [333, 188] on div at bounding box center [399, 223] width 798 height 446
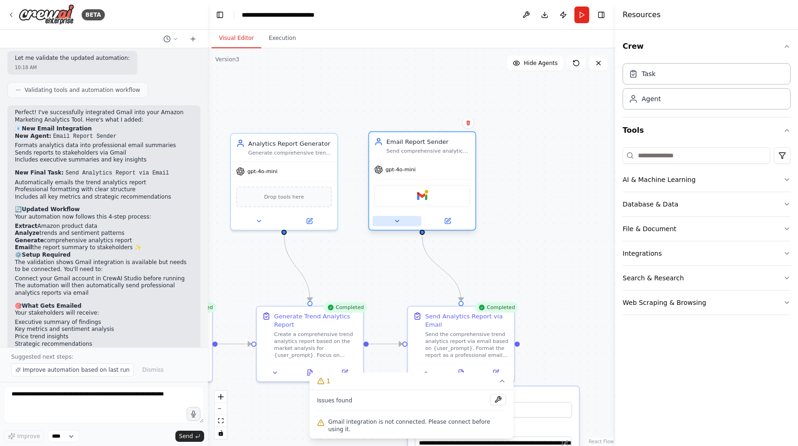
click at [403, 224] on button at bounding box center [397, 221] width 49 height 10
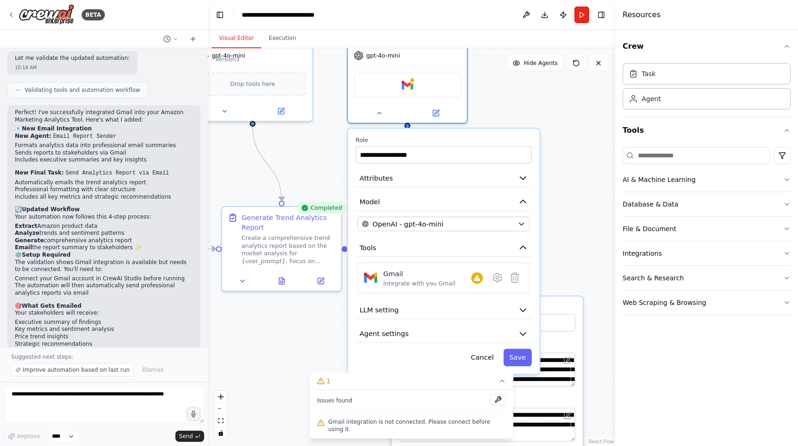
drag, startPoint x: 606, startPoint y: 313, endPoint x: 599, endPoint y: 209, distance: 104.7
click at [599, 209] on div ".deletable-edge-delete-btn { width: 20px; height: 20px; border: 0px solid #ffff…" at bounding box center [411, 247] width 407 height 398
click at [496, 278] on icon at bounding box center [497, 277] width 3 height 3
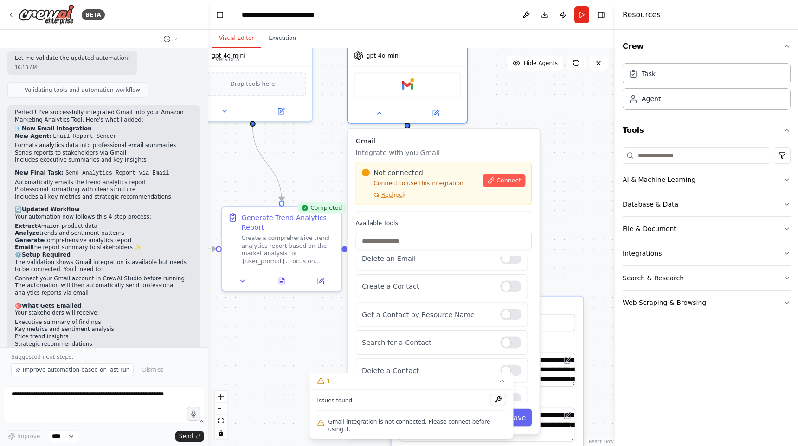
scroll to position [99, 0]
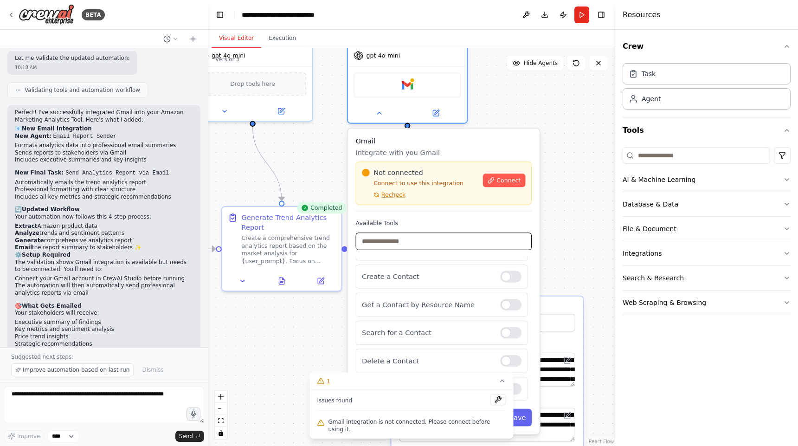
click at [443, 246] on input "text" at bounding box center [444, 241] width 176 height 18
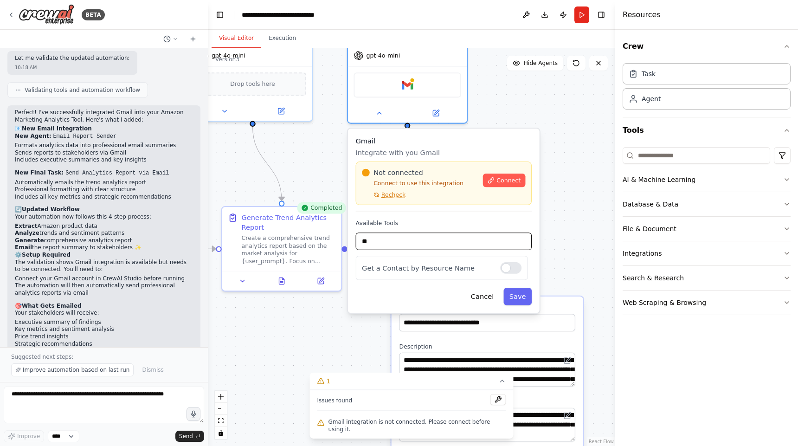
type input "*"
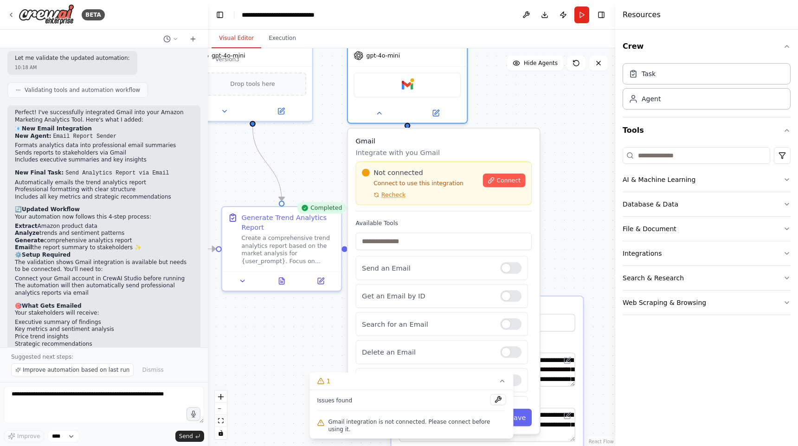
click at [556, 245] on div ".deletable-edge-delete-btn { width: 20px; height: 20px; border: 0px solid #ffff…" at bounding box center [411, 247] width 407 height 398
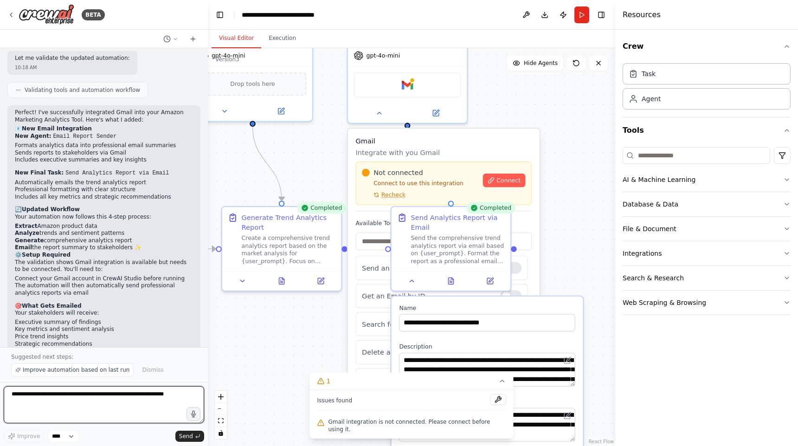
click at [69, 417] on textarea at bounding box center [104, 404] width 200 height 37
type textarea "*"
type textarea "**********"
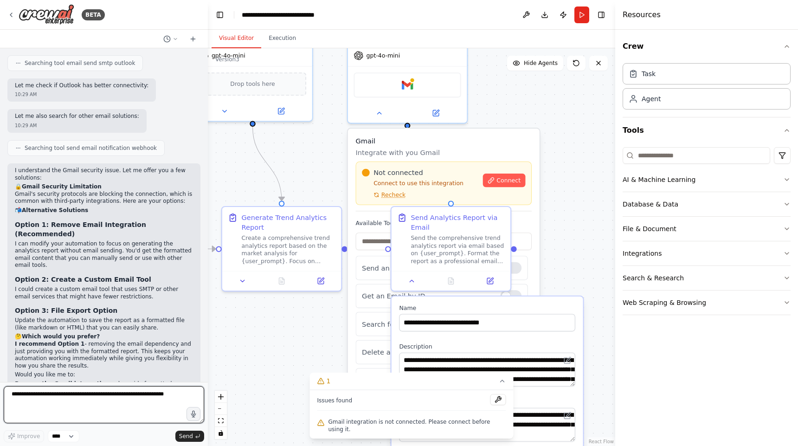
scroll to position [3904, 0]
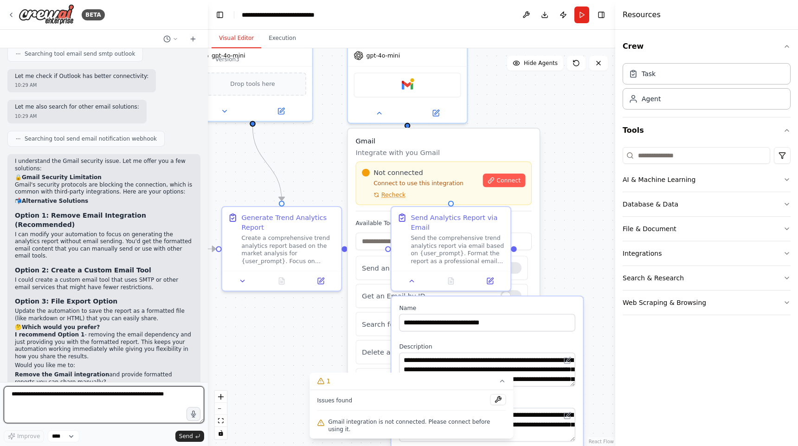
click at [39, 413] on textarea at bounding box center [104, 404] width 200 height 37
type textarea "********"
click at [193, 434] on button "Send" at bounding box center [189, 436] width 29 height 11
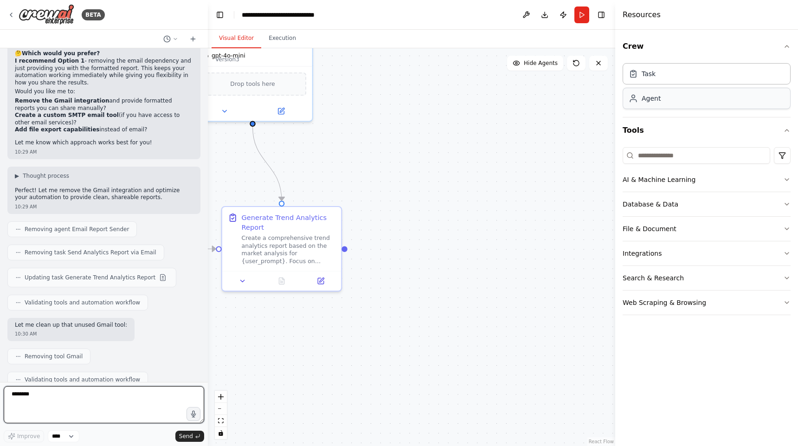
scroll to position [4185, 0]
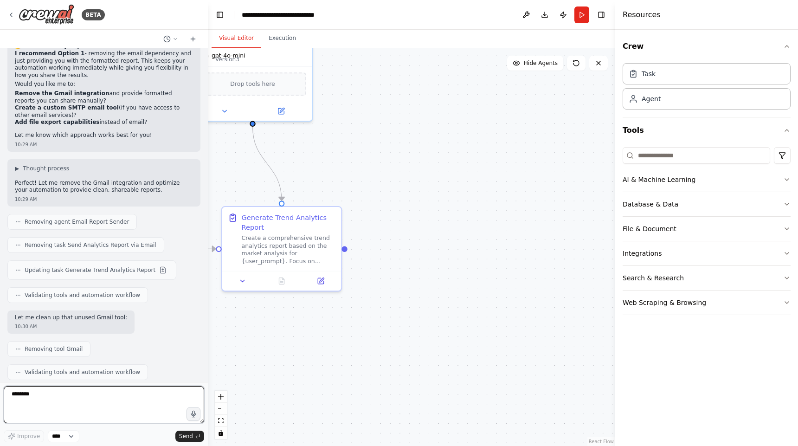
click at [126, 405] on textarea "********" at bounding box center [104, 404] width 200 height 37
click at [580, 70] on button at bounding box center [576, 63] width 19 height 15
click at [575, 68] on button at bounding box center [576, 63] width 19 height 15
click at [122, 416] on textarea "********" at bounding box center [104, 404] width 200 height 37
click at [582, 13] on button "Run" at bounding box center [581, 14] width 15 height 17
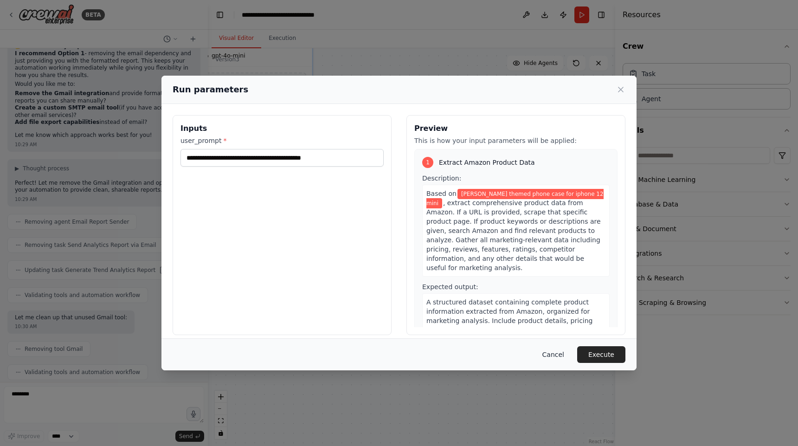
click at [558, 350] on button "Cancel" at bounding box center [553, 354] width 37 height 17
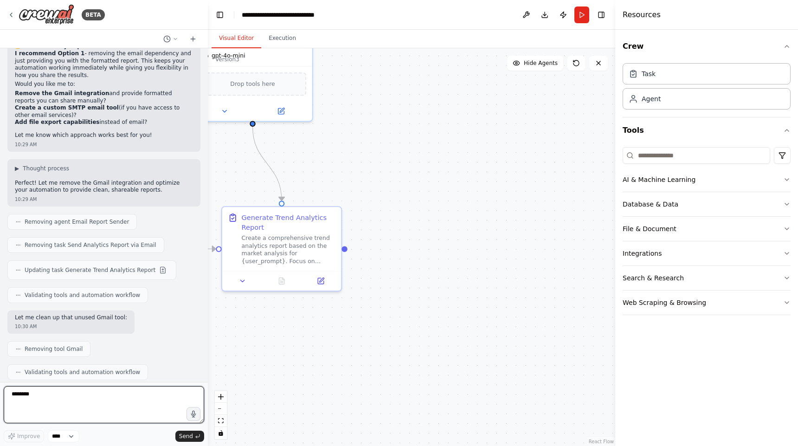
click at [162, 407] on textarea "********" at bounding box center [104, 404] width 200 height 37
type textarea "*********"
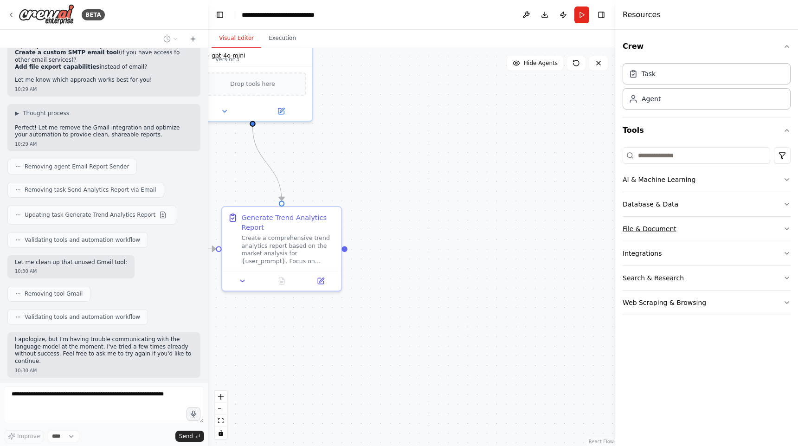
click at [702, 232] on button "File & Document" at bounding box center [707, 229] width 168 height 24
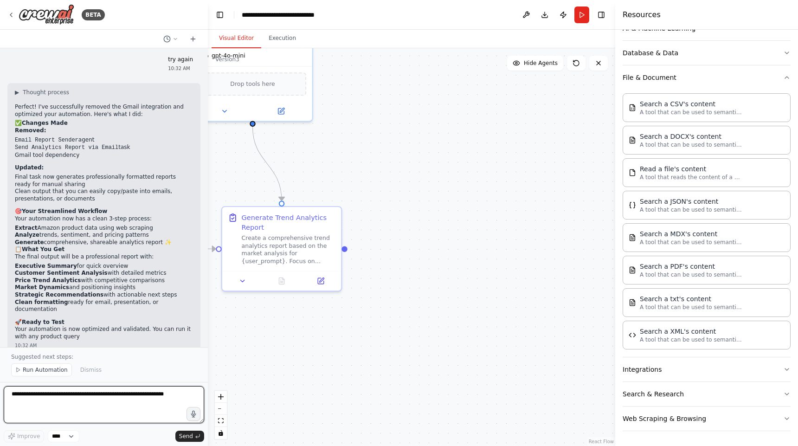
scroll to position [4580, 0]
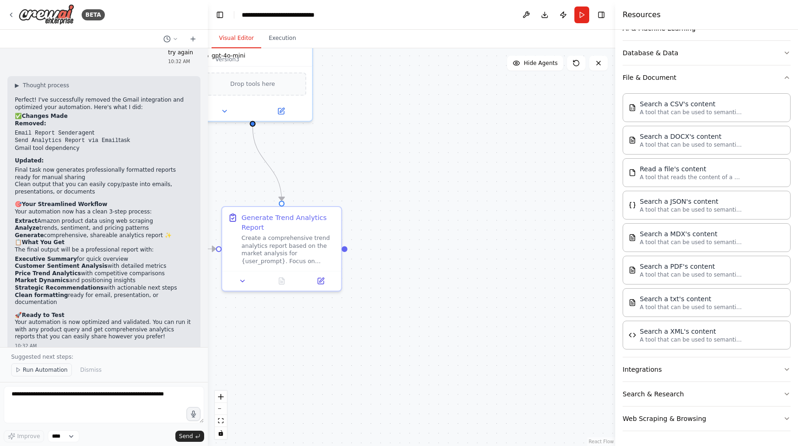
click at [39, 370] on span "Run Automation" at bounding box center [45, 369] width 45 height 7
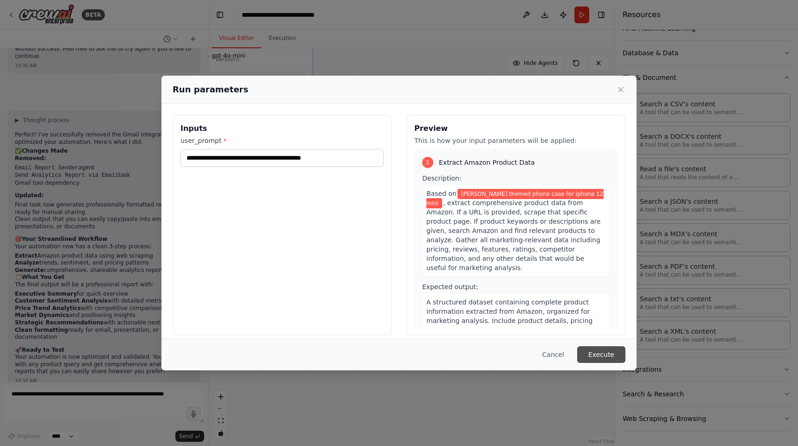
click at [597, 346] on button "Execute" at bounding box center [601, 354] width 48 height 17
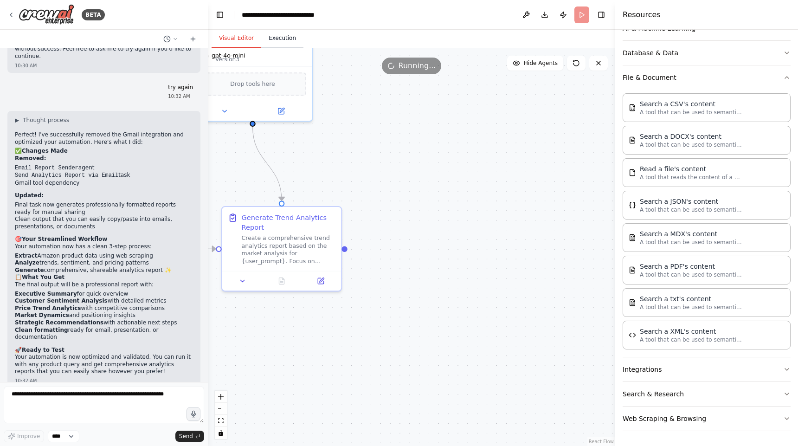
click at [281, 36] on button "Execution" at bounding box center [282, 38] width 42 height 19
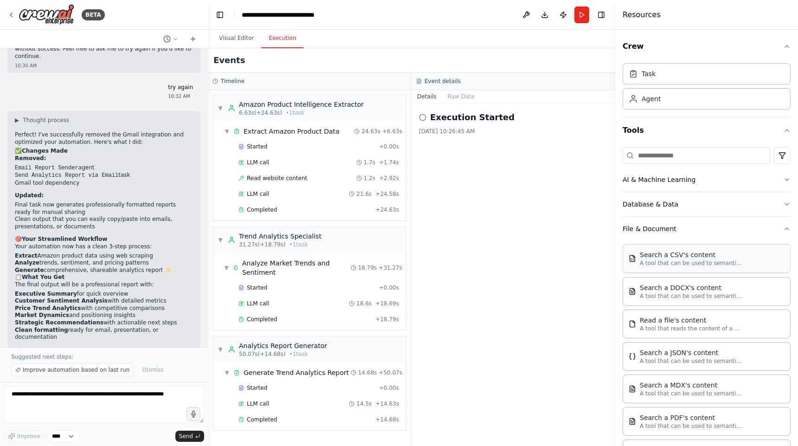
scroll to position [4580, 0]
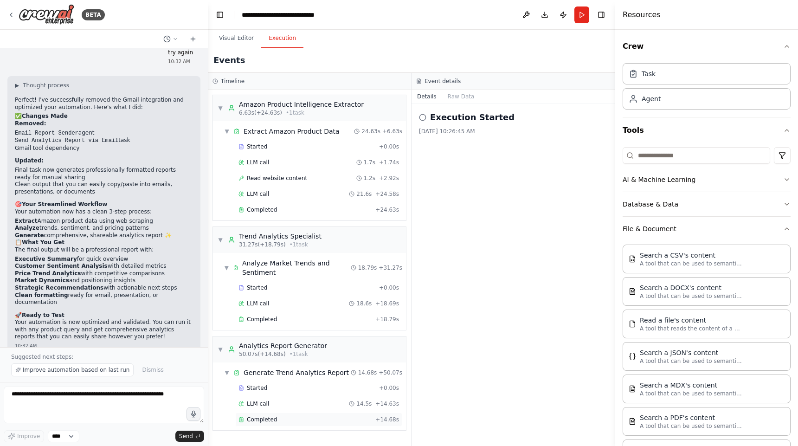
click at [274, 417] on span "Completed" at bounding box center [262, 419] width 30 height 7
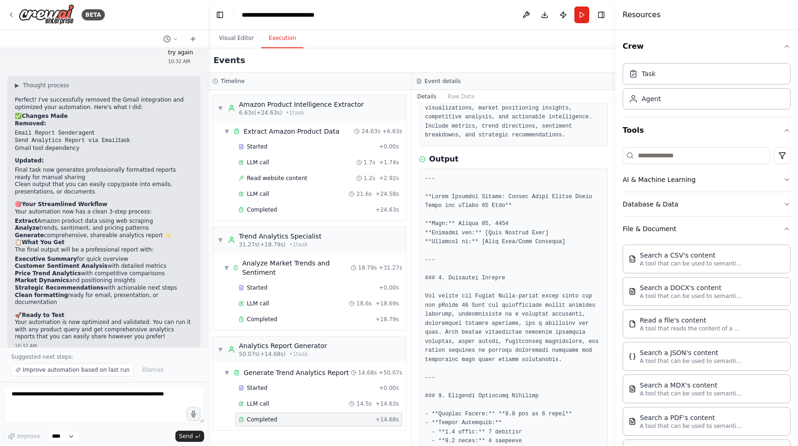
scroll to position [0, 0]
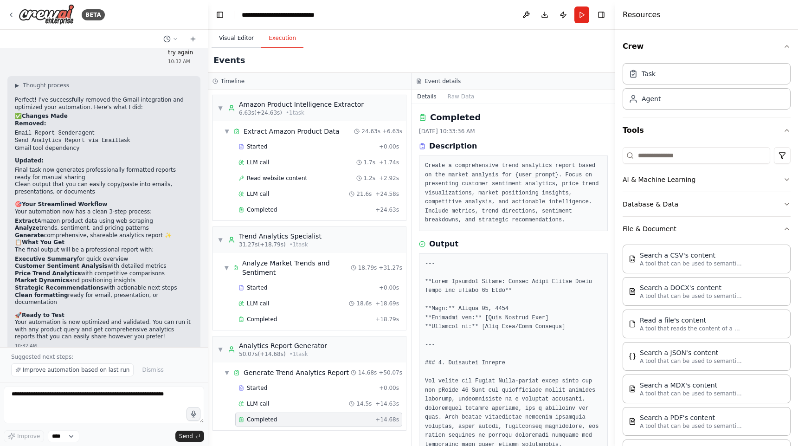
click at [241, 38] on button "Visual Editor" at bounding box center [237, 38] width 50 height 19
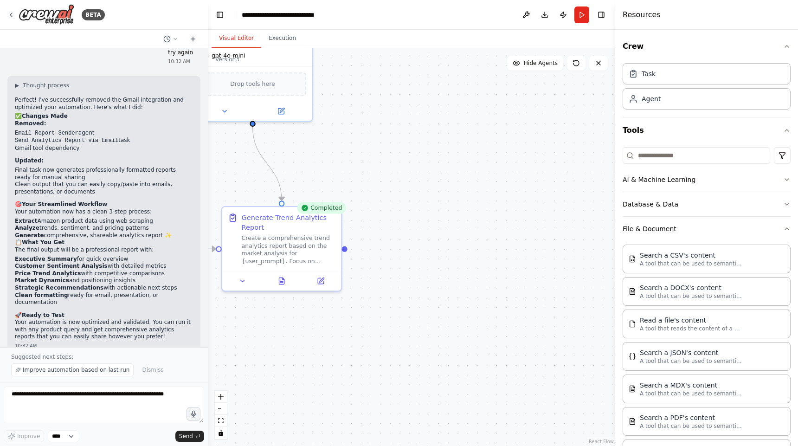
click at [497, 207] on div ".deletable-edge-delete-btn { width: 20px; height: 20px; border: 0px solid #ffff…" at bounding box center [411, 247] width 407 height 398
click at [675, 199] on button "Database & Data" at bounding box center [707, 204] width 168 height 24
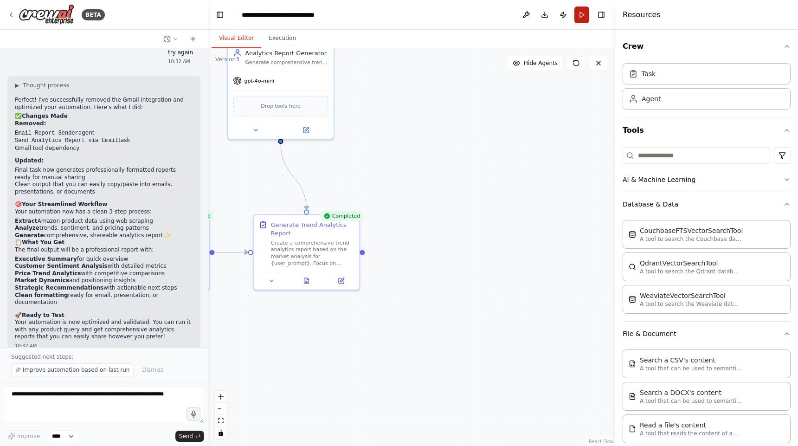
click at [776, 208] on button "Database & Data" at bounding box center [707, 204] width 168 height 24
click at [778, 185] on button "AI & Machine Learning" at bounding box center [707, 179] width 168 height 24
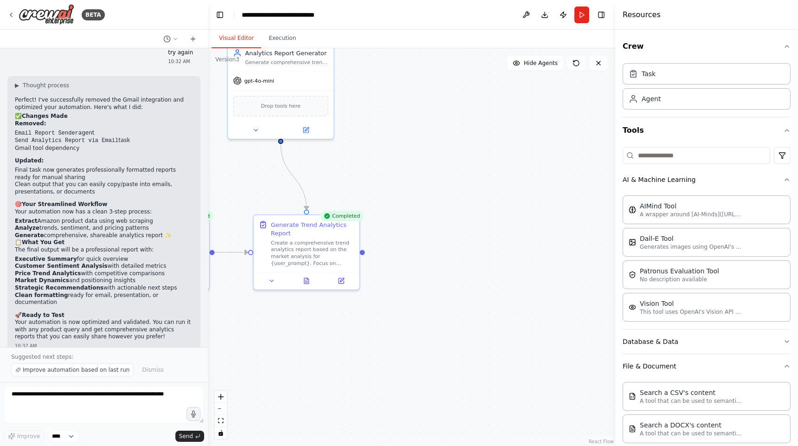
click at [722, 215] on p "A wrapper around [AI-Minds]([URL][DOMAIN_NAME]). Useful for when you need answe…" at bounding box center [691, 214] width 102 height 7
click at [570, 193] on div ".deletable-edge-delete-btn { width: 20px; height: 20px; border: 0px solid #ffff…" at bounding box center [411, 247] width 407 height 398
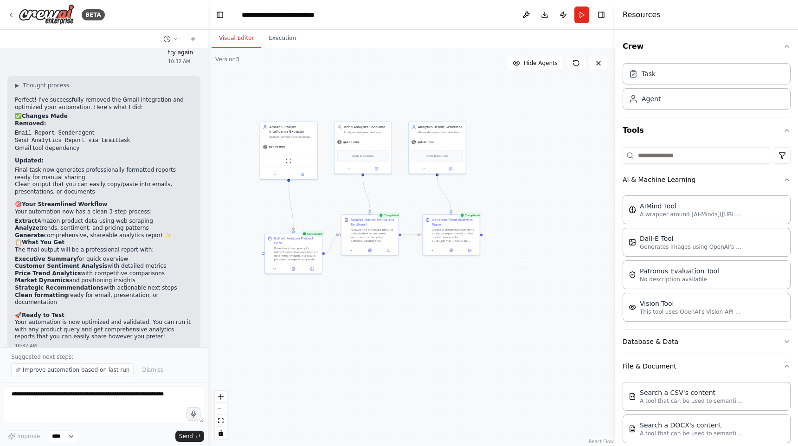
drag, startPoint x: 434, startPoint y: 203, endPoint x: 557, endPoint y: 206, distance: 122.5
click at [557, 206] on div ".deletable-edge-delete-btn { width: 20px; height: 20px; border: 0px solid #ffff…" at bounding box center [411, 247] width 407 height 398
click at [583, 14] on button "Run" at bounding box center [581, 14] width 15 height 17
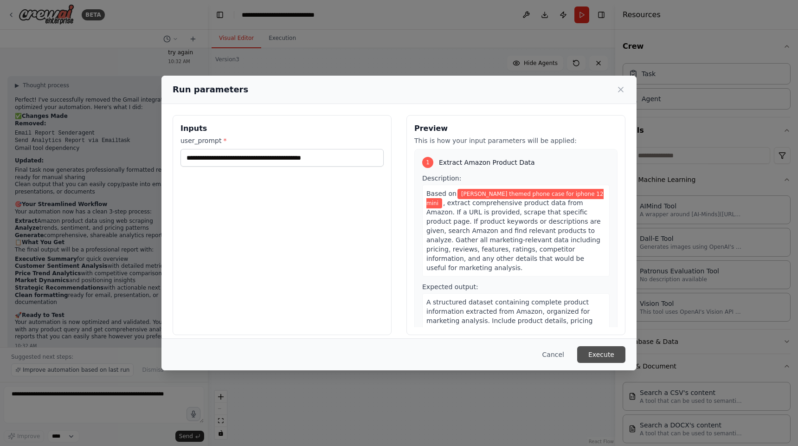
click at [605, 354] on button "Execute" at bounding box center [601, 354] width 48 height 17
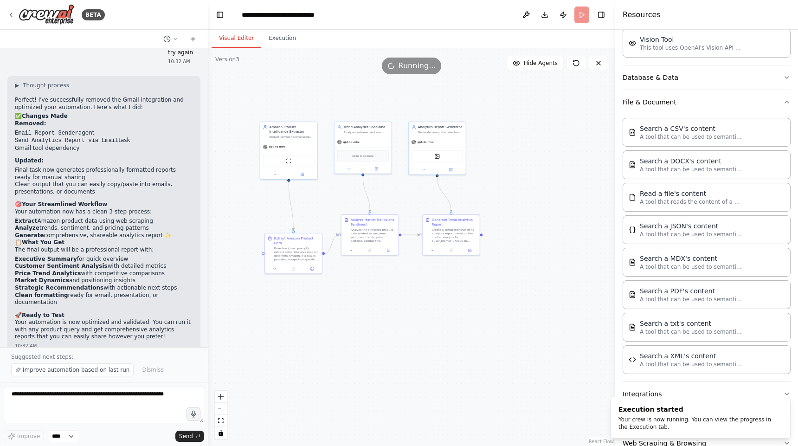
scroll to position [267, 0]
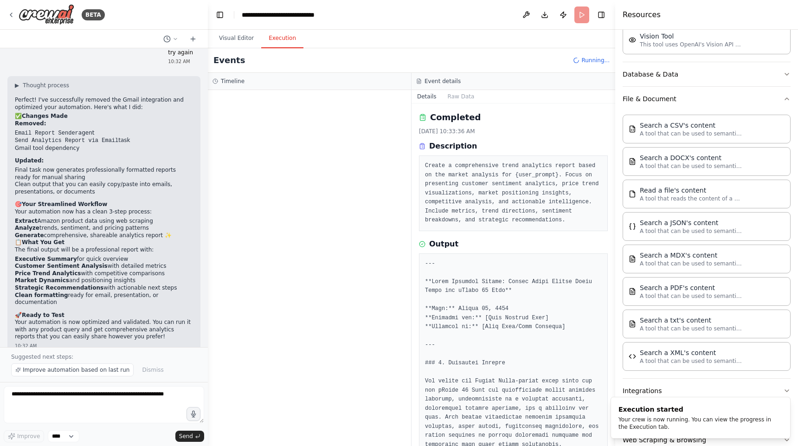
click at [281, 41] on button "Execution" at bounding box center [282, 38] width 42 height 19
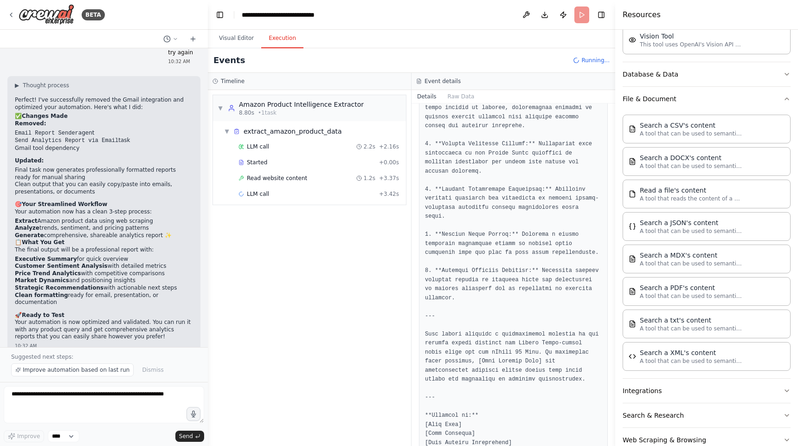
scroll to position [1372, 0]
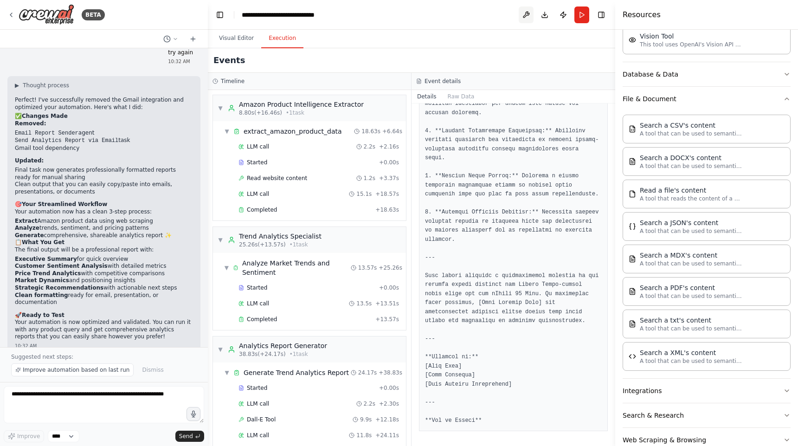
click at [528, 13] on button at bounding box center [526, 14] width 15 height 17
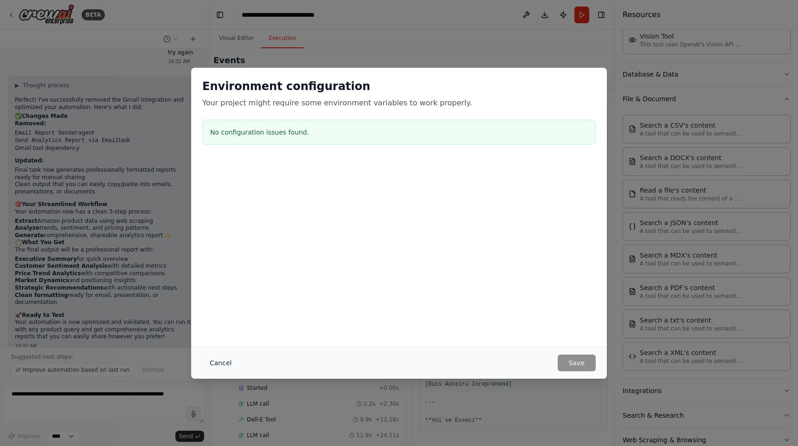
click at [223, 360] on button "Cancel" at bounding box center [220, 362] width 37 height 17
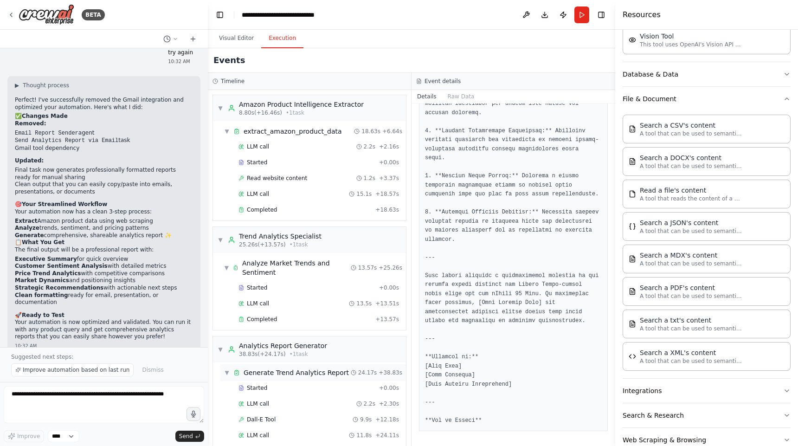
scroll to position [26, 0]
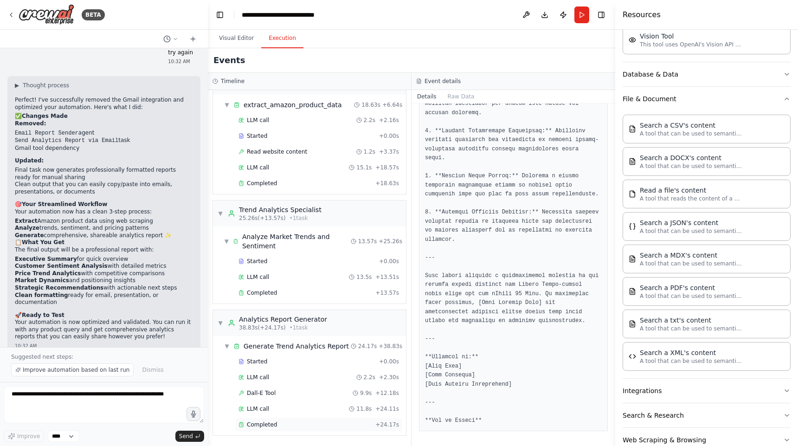
click at [266, 424] on span "Completed" at bounding box center [262, 424] width 30 height 7
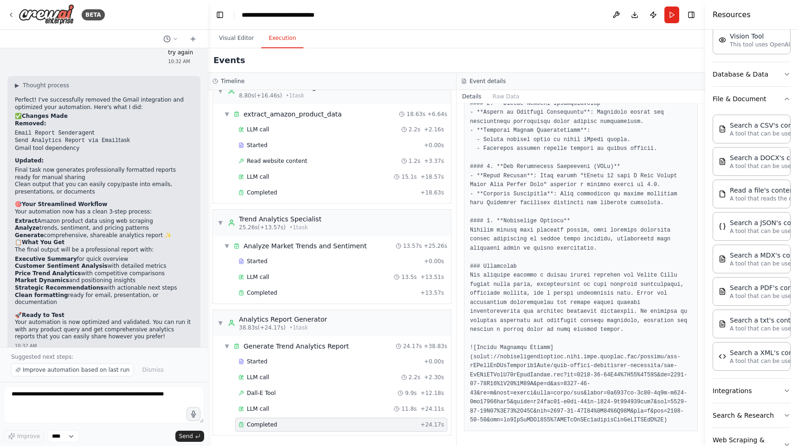
scroll to position [521, 0]
drag, startPoint x: 618, startPoint y: 256, endPoint x: 763, endPoint y: 251, distance: 144.8
click at [763, 251] on div "Resources Crew Task Agent Tools AI & Machine Learning AIMind Tool A wrapper aro…" at bounding box center [751, 223] width 93 height 446
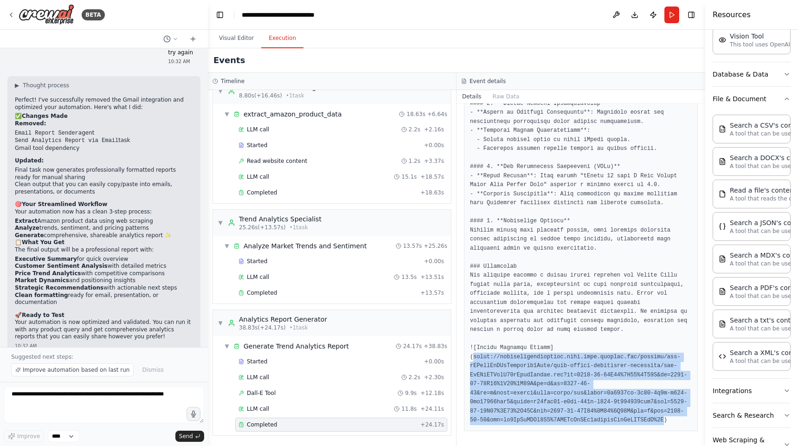
drag, startPoint x: 656, startPoint y: 420, endPoint x: 474, endPoint y: 345, distance: 196.4
click at [474, 345] on pre at bounding box center [581, 85] width 222 height 679
copy pre "https://oaidalleapiprodscus.blob.core.windows.net/private/org-hZRtglLxBYvAvvtxh…"
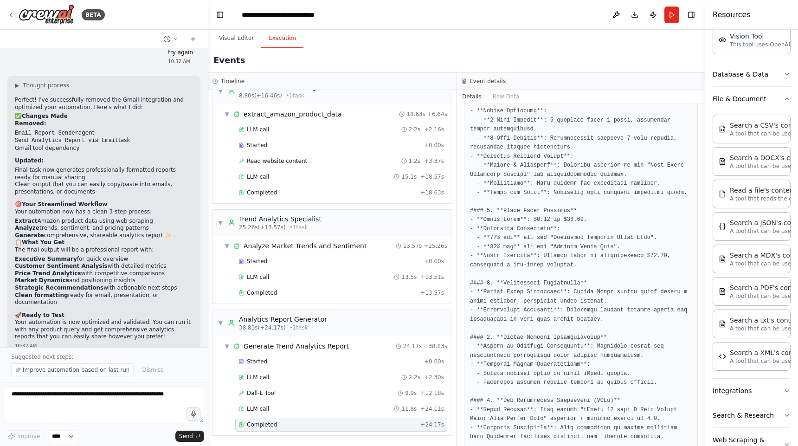
scroll to position [94, 0]
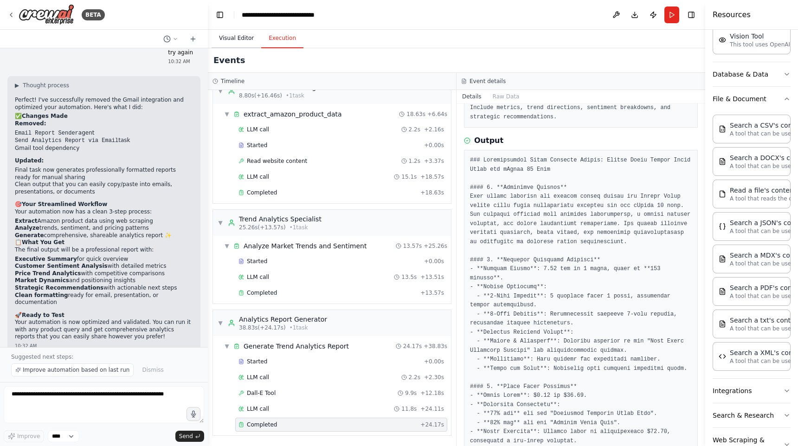
click at [236, 39] on button "Visual Editor" at bounding box center [237, 38] width 50 height 19
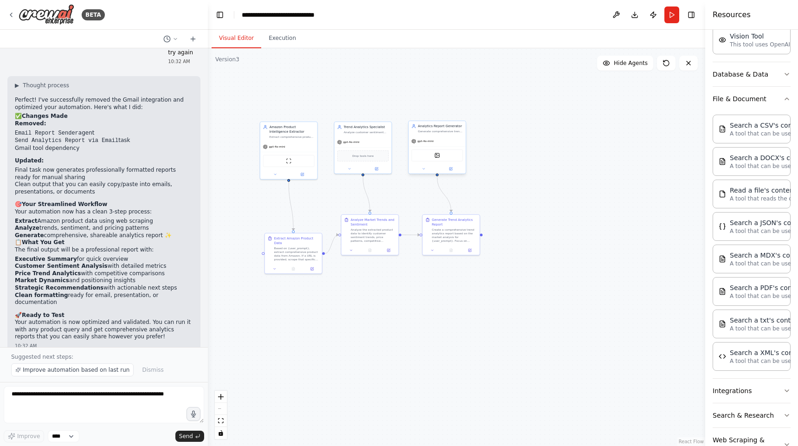
click at [441, 158] on div "DallETool" at bounding box center [437, 155] width 51 height 12
click at [451, 167] on icon at bounding box center [451, 169] width 4 height 4
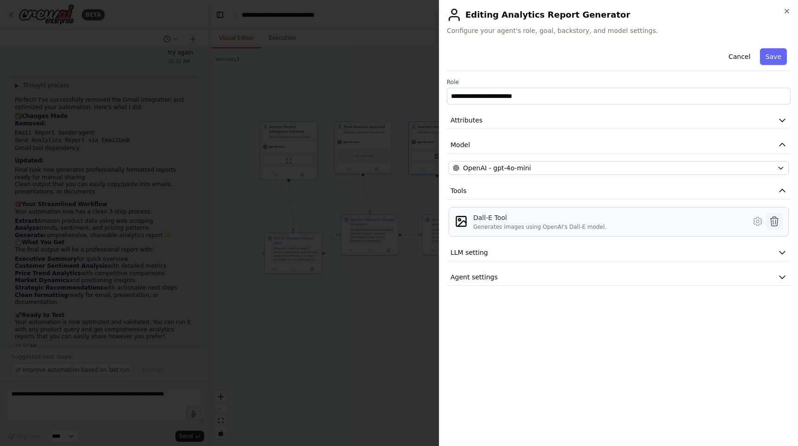
click at [777, 222] on icon at bounding box center [774, 221] width 11 height 11
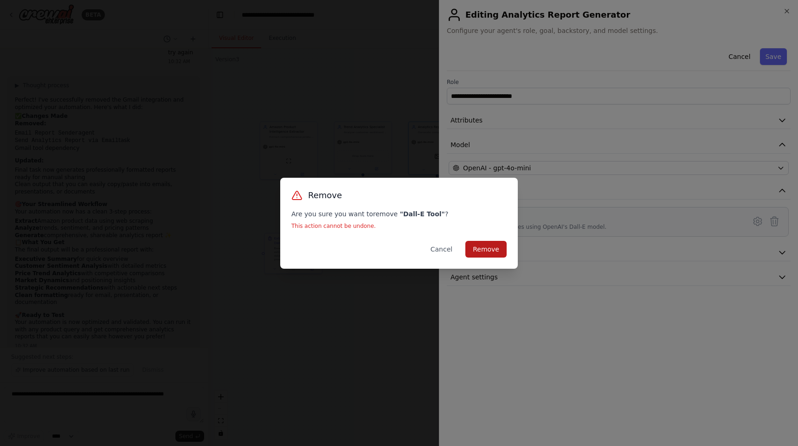
click at [483, 242] on button "Remove" at bounding box center [485, 249] width 41 height 17
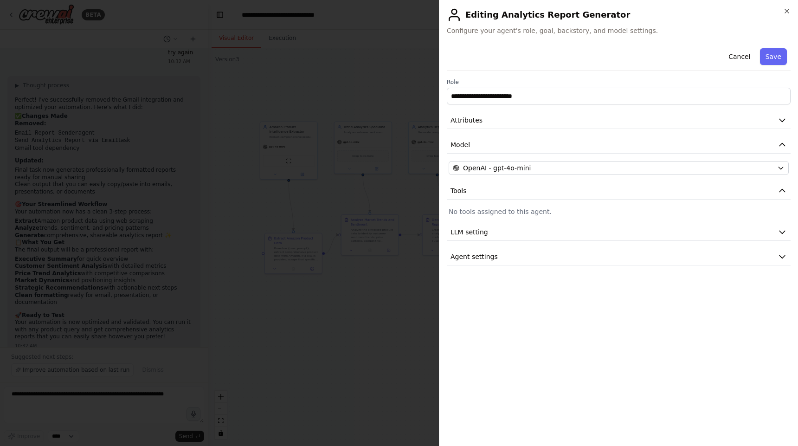
click at [407, 346] on div at bounding box center [399, 223] width 798 height 446
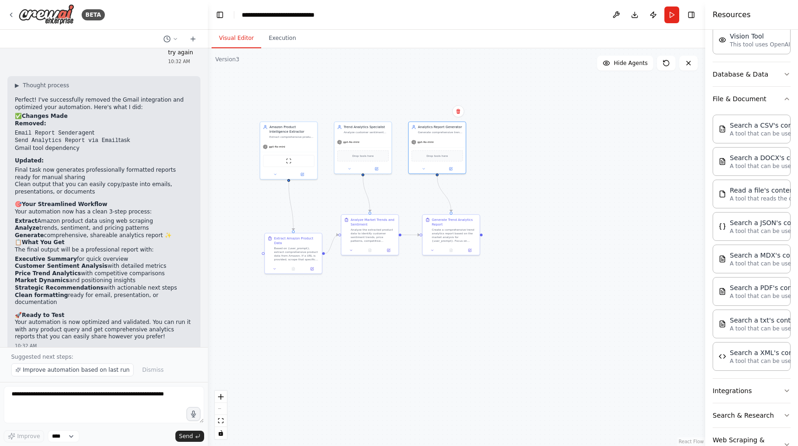
scroll to position [267, 0]
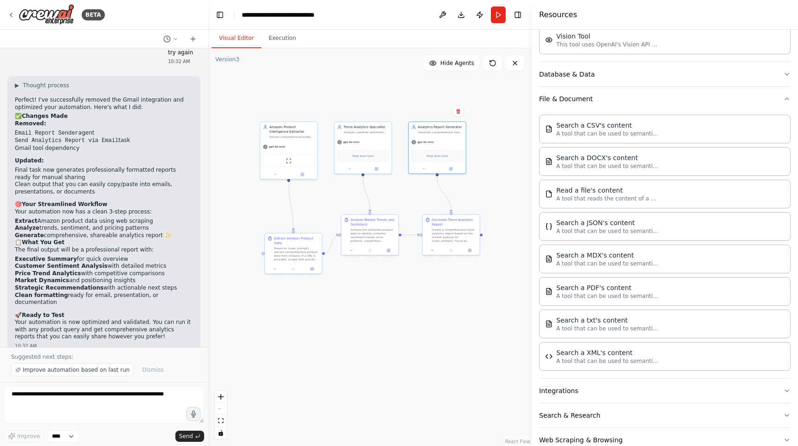
drag, startPoint x: 706, startPoint y: 109, endPoint x: 530, endPoint y: 107, distance: 175.4
click at [532, 107] on div at bounding box center [534, 223] width 4 height 446
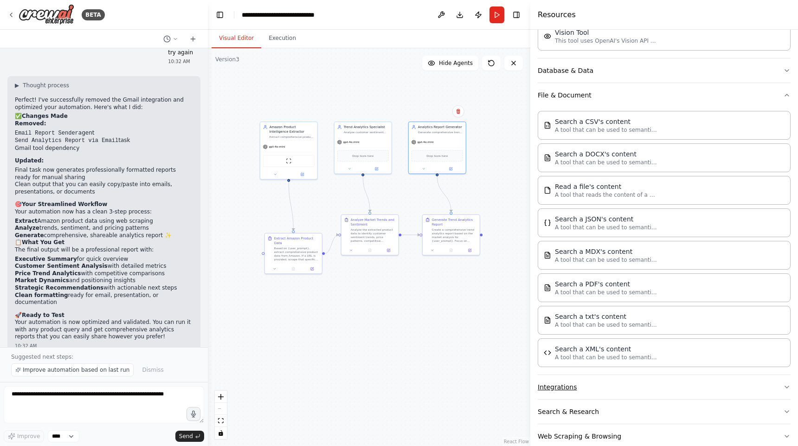
scroll to position [289, 0]
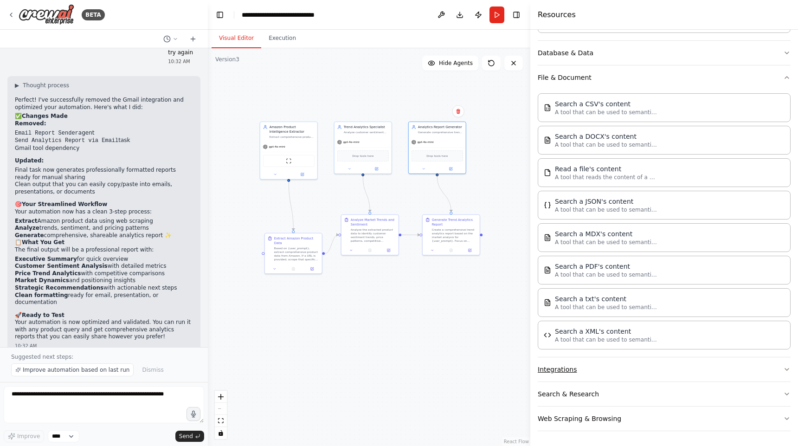
click at [558, 371] on button "Integrations" at bounding box center [664, 369] width 253 height 24
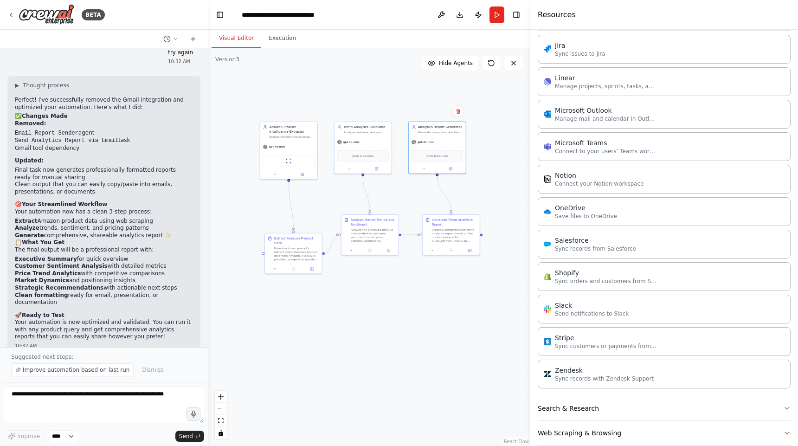
scroll to position [978, 0]
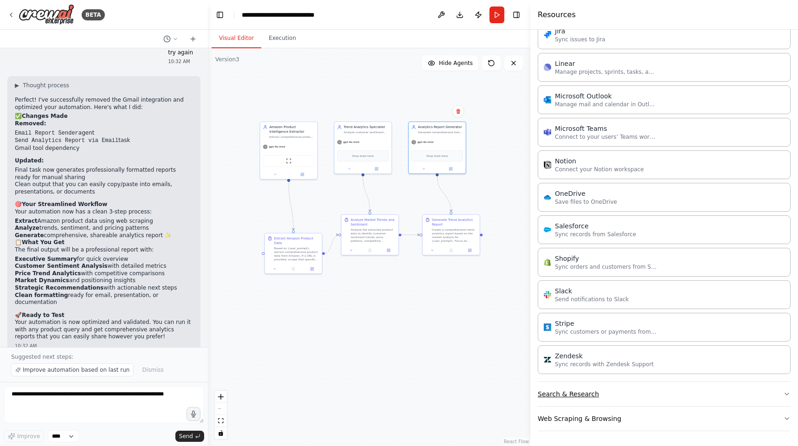
click at [592, 396] on button "Search & Research" at bounding box center [664, 394] width 253 height 24
click at [515, 14] on button "Toggle Right Sidebar" at bounding box center [516, 14] width 13 height 13
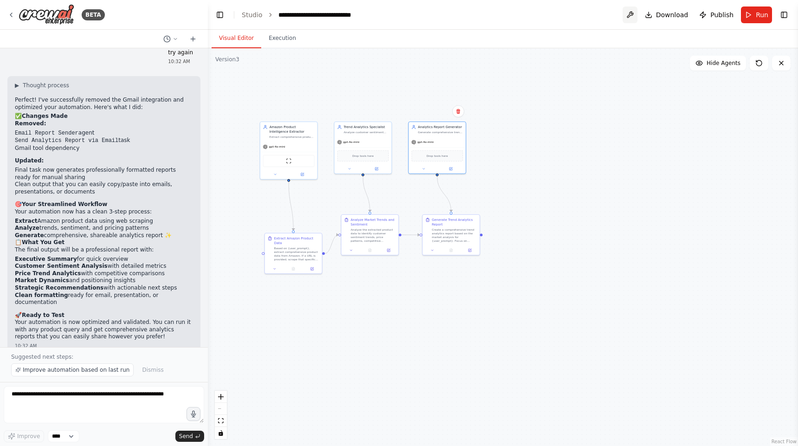
click at [636, 14] on button at bounding box center [630, 14] width 15 height 17
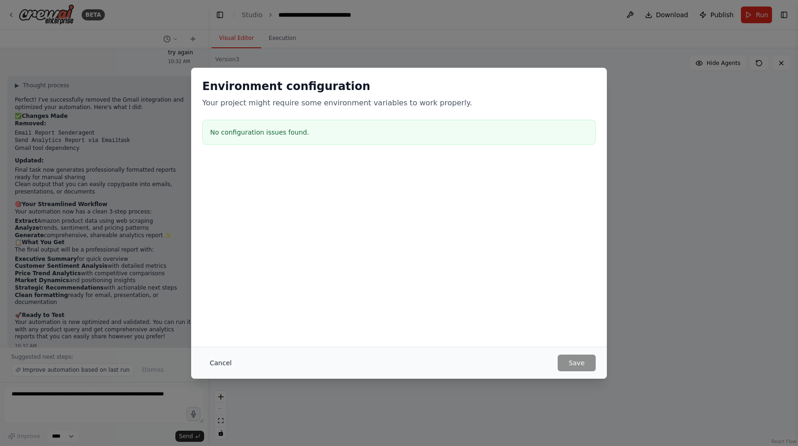
click at [221, 366] on button "Cancel" at bounding box center [220, 362] width 37 height 17
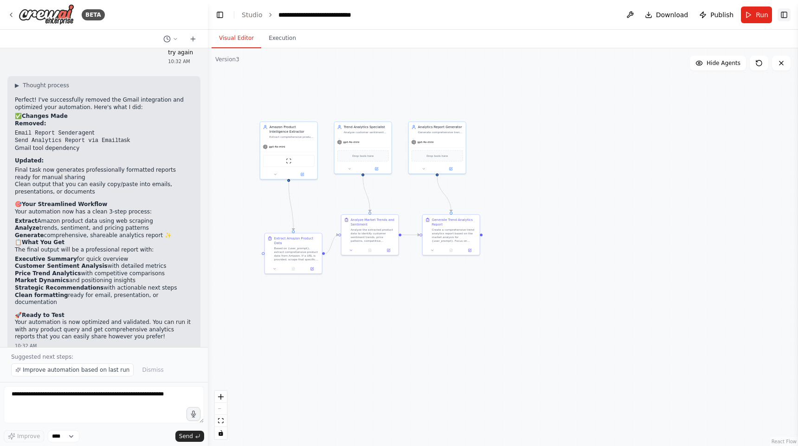
click at [784, 16] on button "Toggle Right Sidebar" at bounding box center [784, 14] width 13 height 13
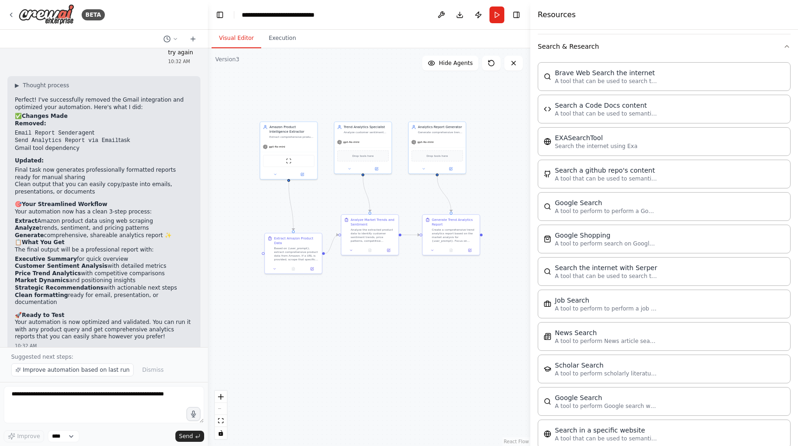
scroll to position [1440, 0]
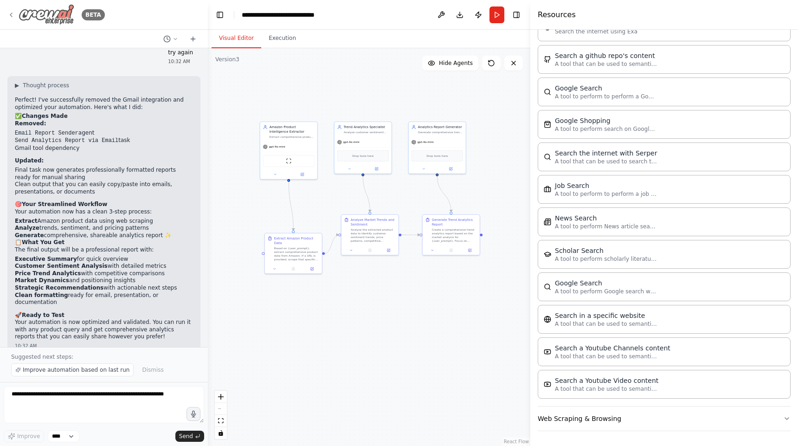
click at [15, 12] on div "BETA" at bounding box center [55, 14] width 97 height 21
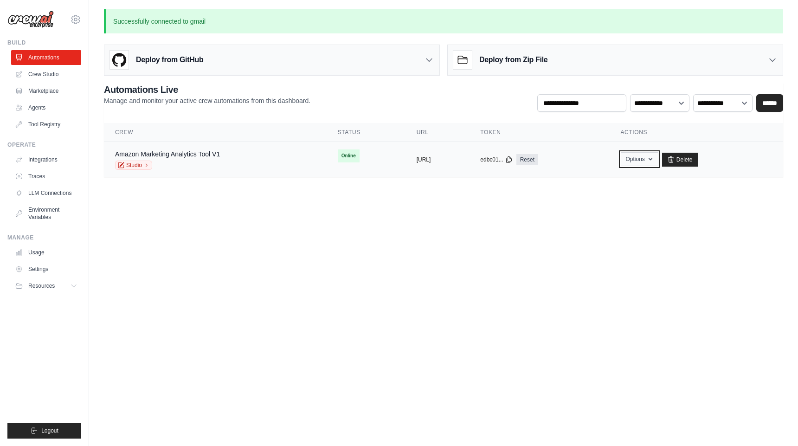
click at [658, 160] on button "Options" at bounding box center [640, 159] width 38 height 14
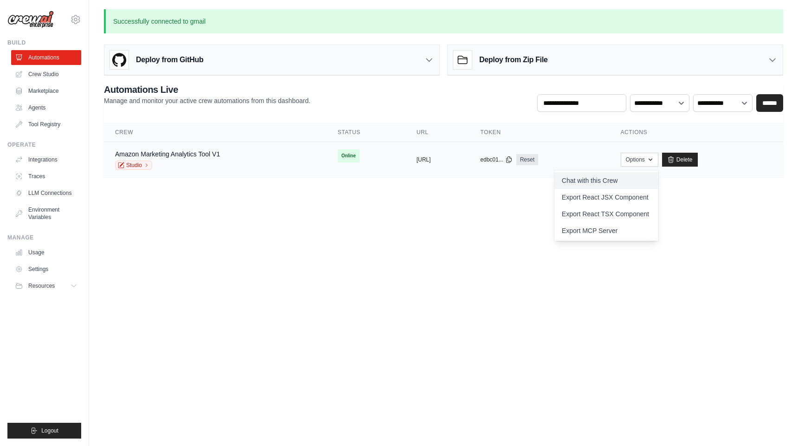
click at [629, 183] on link "Chat with this Crew" at bounding box center [606, 180] width 104 height 17
click at [430, 323] on body "apamplona2011@gmail.com Settings Build Automations Crew Studio" at bounding box center [399, 223] width 798 height 446
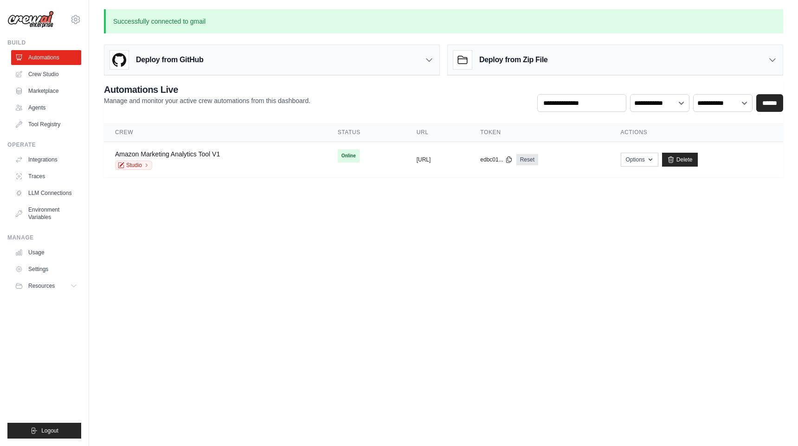
click at [174, 24] on p "Successfully connected to gmail" at bounding box center [443, 21] width 679 height 24
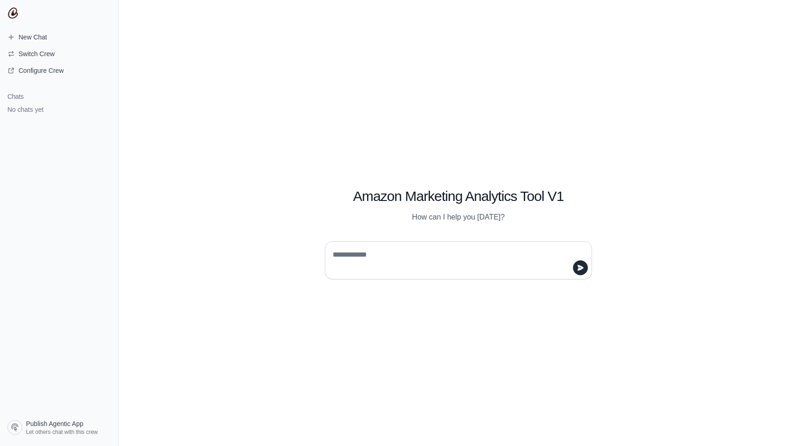
click at [445, 251] on textarea at bounding box center [456, 260] width 250 height 26
click at [442, 257] on textarea at bounding box center [456, 260] width 250 height 26
type textarea "**********"
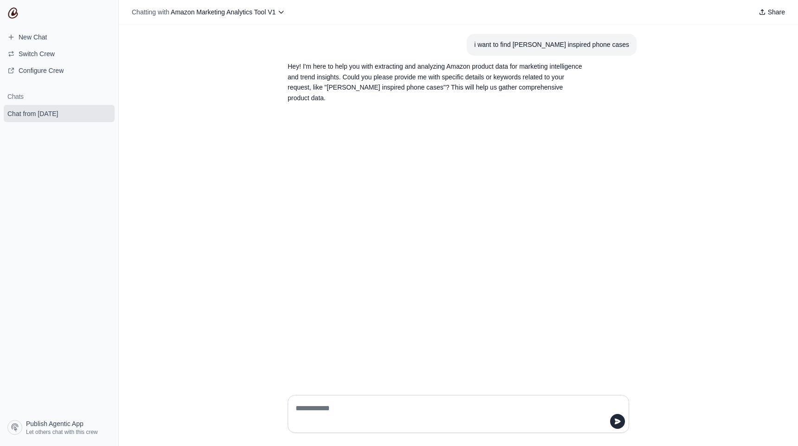
click at [375, 407] on textarea at bounding box center [456, 414] width 324 height 26
type textarea "**********"
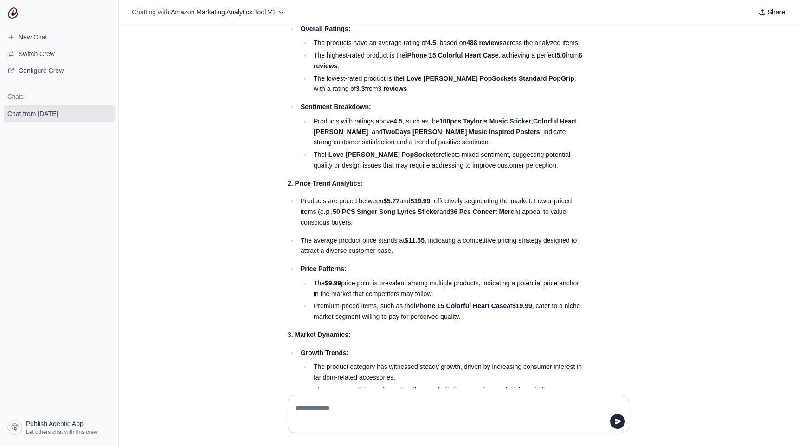
scroll to position [179, 0]
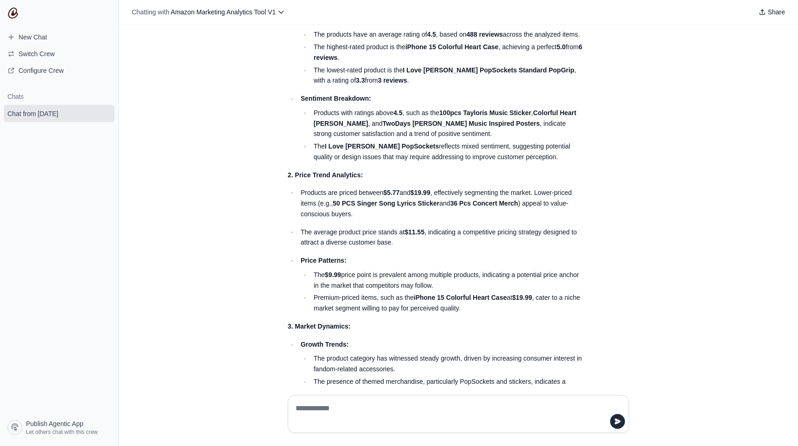
click at [447, 401] on textarea at bounding box center [458, 414] width 329 height 26
type textarea "**********"
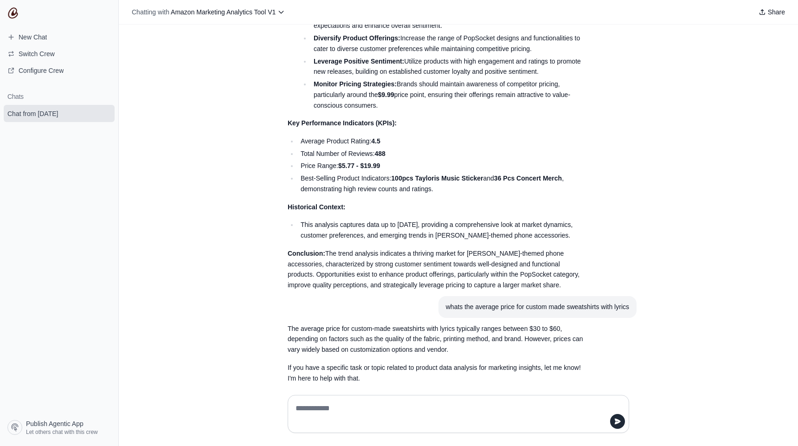
scroll to position [842, 0]
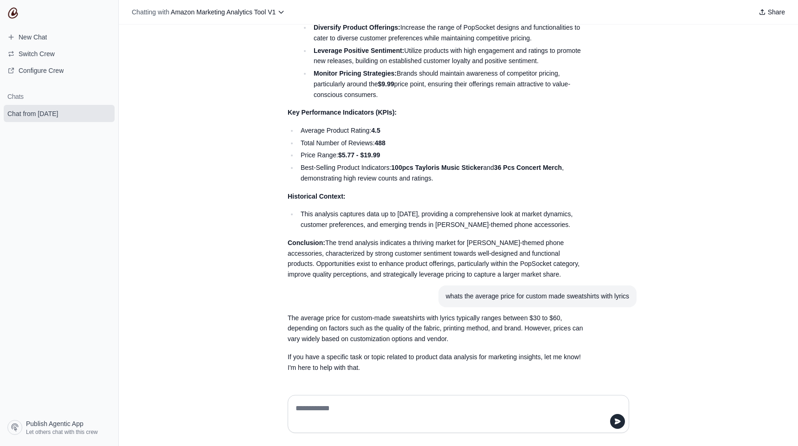
click at [428, 403] on textarea at bounding box center [458, 414] width 329 height 26
type textarea "**********"
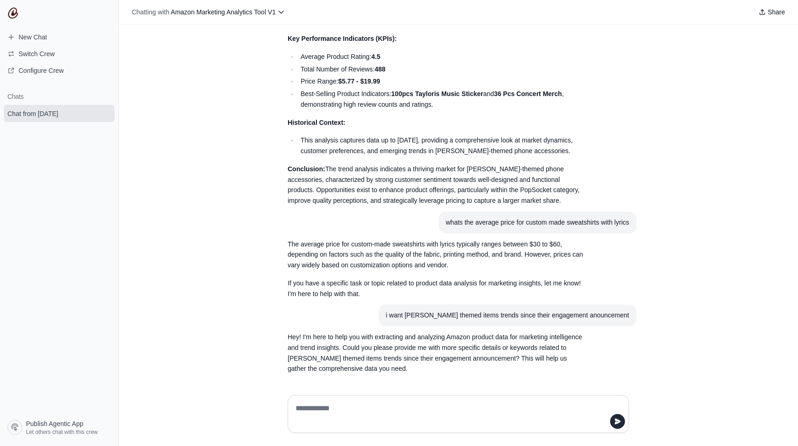
scroll to position [917, 0]
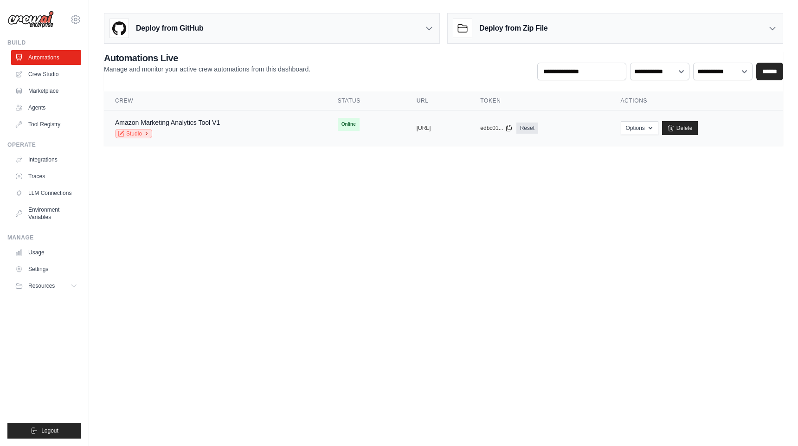
click at [143, 133] on link "Studio" at bounding box center [133, 133] width 37 height 9
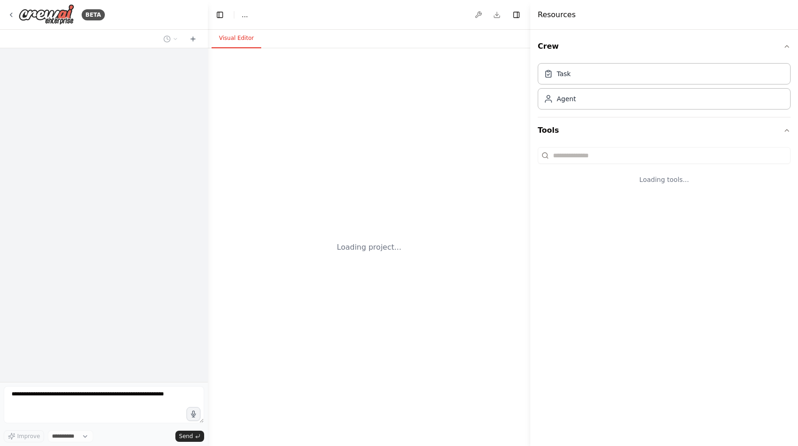
select select "****"
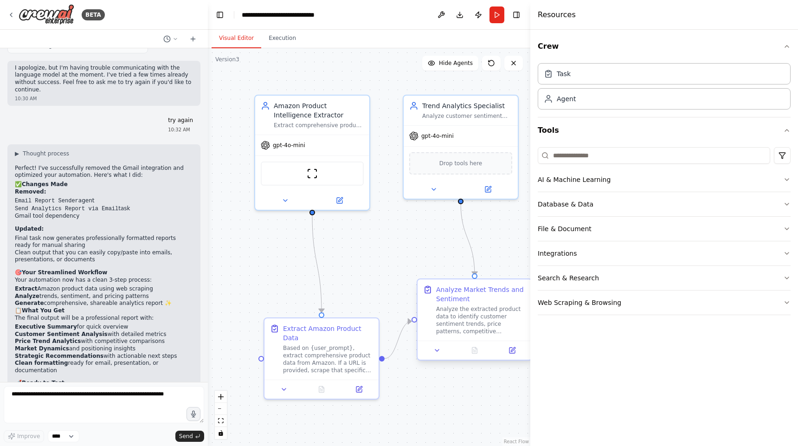
scroll to position [4576, 0]
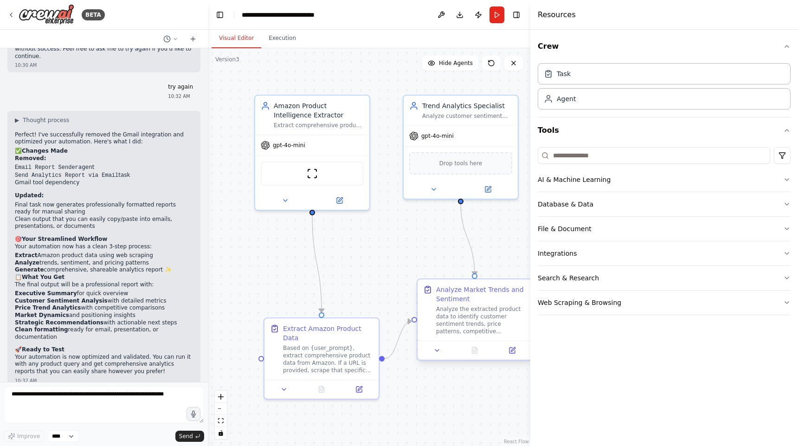
click at [498, 316] on div "Analyze the extracted product data to identify customer sentiment trends, price…" at bounding box center [481, 320] width 90 height 30
click at [435, 354] on button at bounding box center [437, 350] width 32 height 11
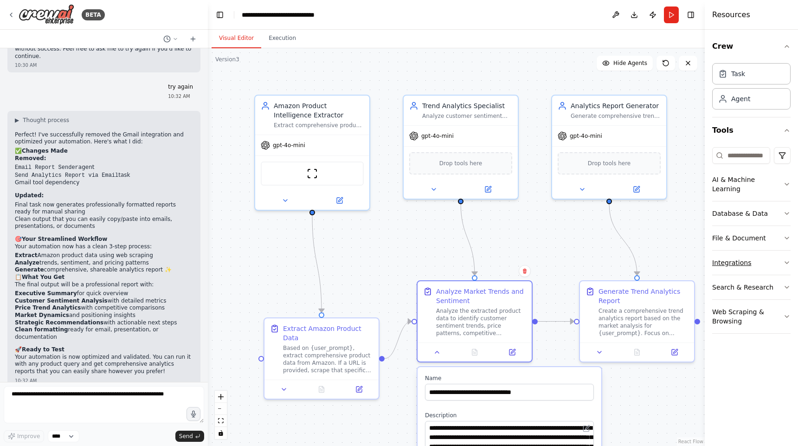
drag, startPoint x: 531, startPoint y: 245, endPoint x: 745, endPoint y: 256, distance: 214.6
click at [745, 256] on div "Resources Crew Task Agent Tools AI & Machine Learning Database & Data File & Do…" at bounding box center [751, 223] width 93 height 446
click at [635, 292] on div "Generate Trend Analytics Report" at bounding box center [644, 294] width 90 height 19
click at [602, 349] on icon at bounding box center [599, 350] width 7 height 7
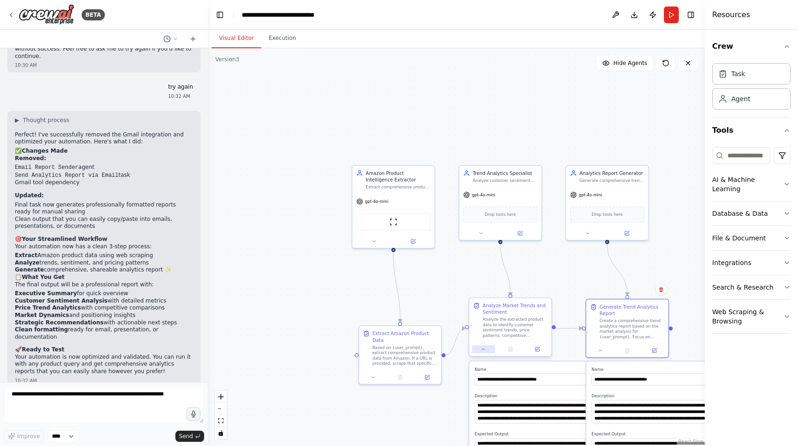
click at [485, 349] on icon at bounding box center [484, 350] width 6 height 6
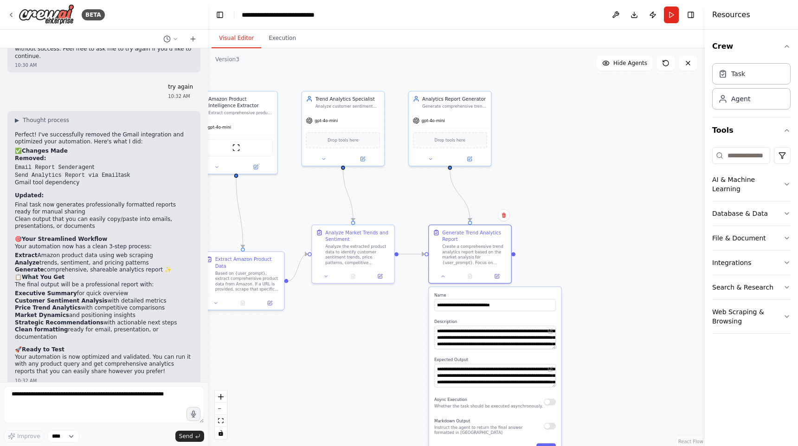
drag, startPoint x: 615, startPoint y: 126, endPoint x: 457, endPoint y: 50, distance: 175.6
click at [457, 50] on div ".deletable-edge-delete-btn { width: 20px; height: 20px; border: 0px solid #ffff…" at bounding box center [456, 247] width 497 height 398
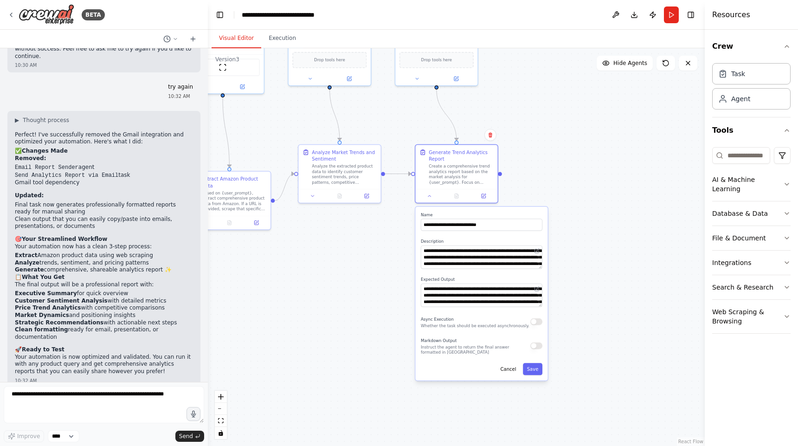
drag, startPoint x: 591, startPoint y: 236, endPoint x: 579, endPoint y: 157, distance: 79.4
click at [579, 157] on div ".deletable-edge-delete-btn { width: 20px; height: 20px; border: 0px solid #ffff…" at bounding box center [456, 247] width 497 height 398
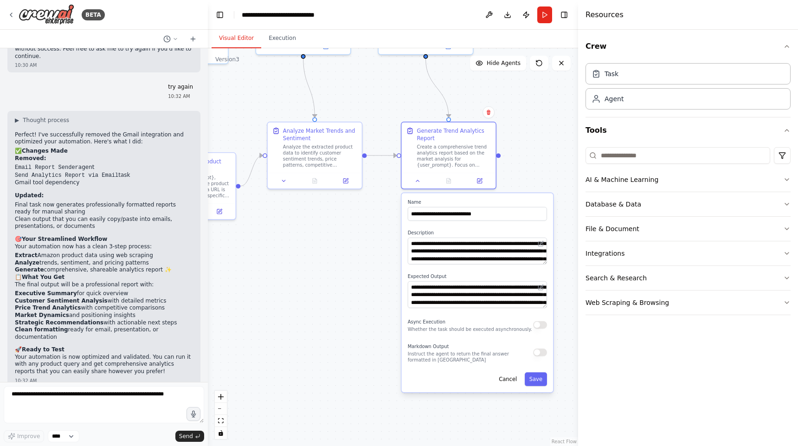
drag, startPoint x: 705, startPoint y: 167, endPoint x: 578, endPoint y: 166, distance: 126.7
click at [578, 166] on div at bounding box center [580, 223] width 4 height 446
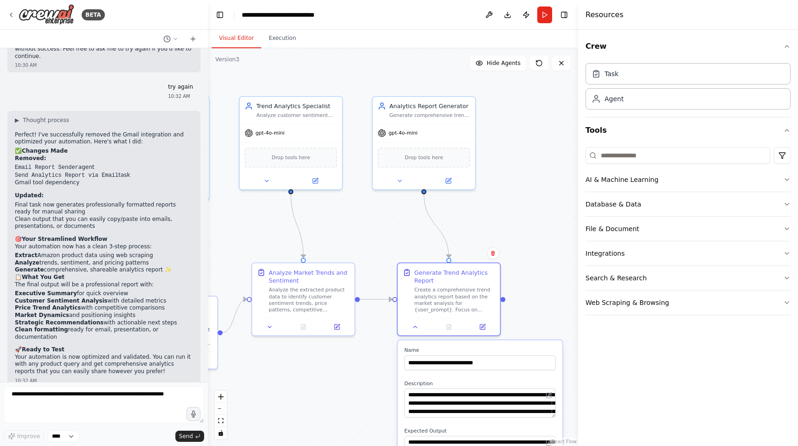
drag, startPoint x: 532, startPoint y: 145, endPoint x: 539, endPoint y: 288, distance: 143.1
click at [539, 288] on div ".deletable-edge-delete-btn { width: 20px; height: 20px; border: 0px solid #ffff…" at bounding box center [393, 247] width 370 height 398
click at [658, 180] on button "AI & Machine Learning" at bounding box center [688, 179] width 205 height 24
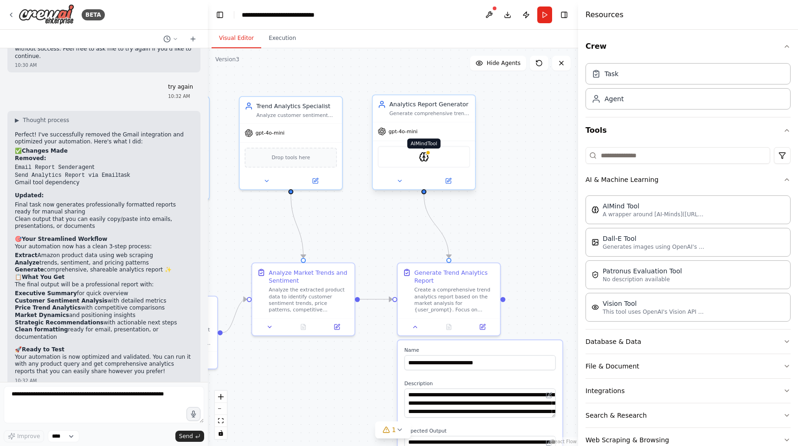
click at [424, 159] on img at bounding box center [424, 157] width 10 height 10
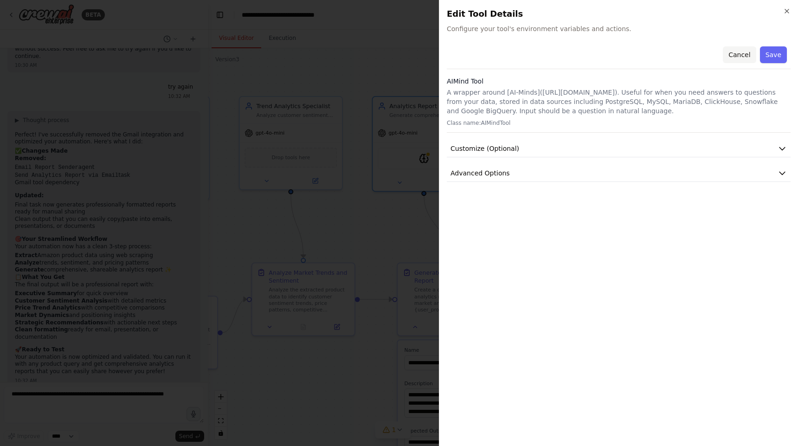
click at [746, 54] on button "Cancel" at bounding box center [739, 54] width 33 height 17
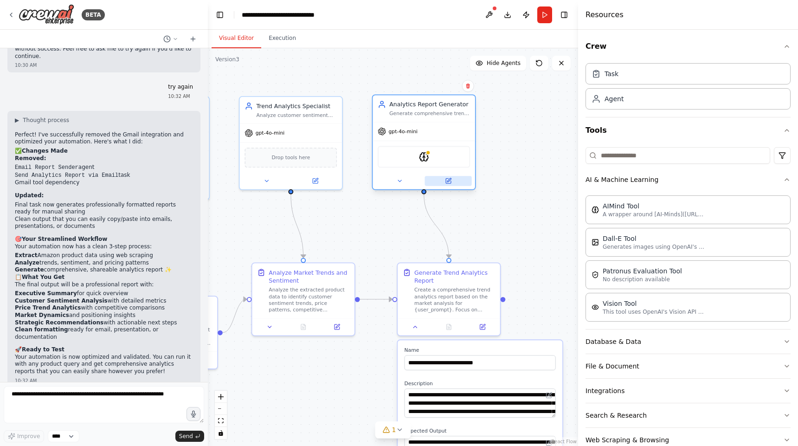
click at [449, 181] on icon at bounding box center [448, 181] width 5 height 5
click at [454, 182] on button at bounding box center [448, 181] width 47 height 10
click at [444, 182] on button at bounding box center [448, 181] width 47 height 10
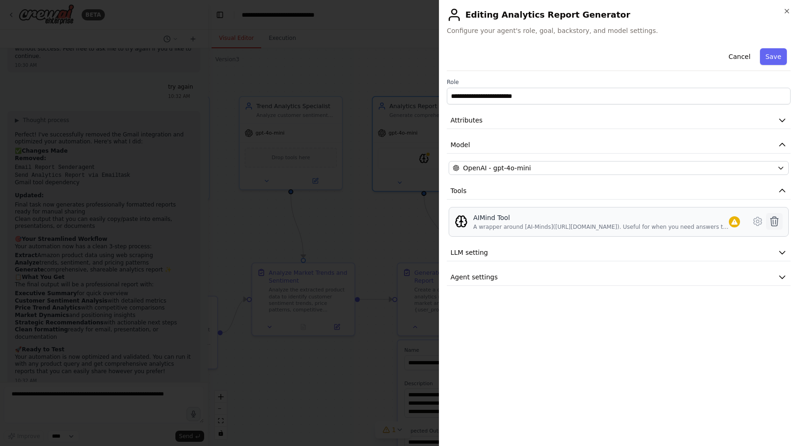
click at [772, 222] on icon at bounding box center [774, 221] width 11 height 11
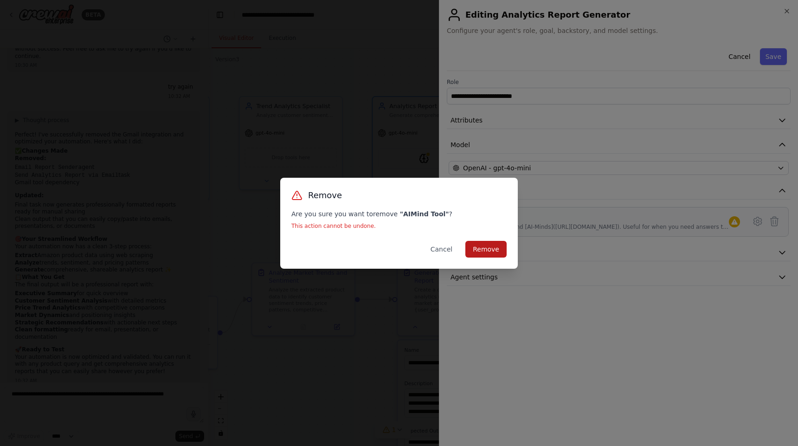
click at [490, 251] on button "Remove" at bounding box center [485, 249] width 41 height 17
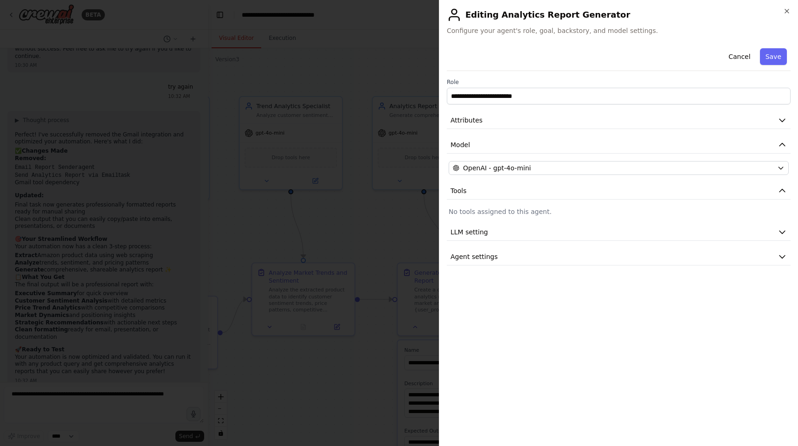
click at [411, 204] on div at bounding box center [399, 223] width 798 height 446
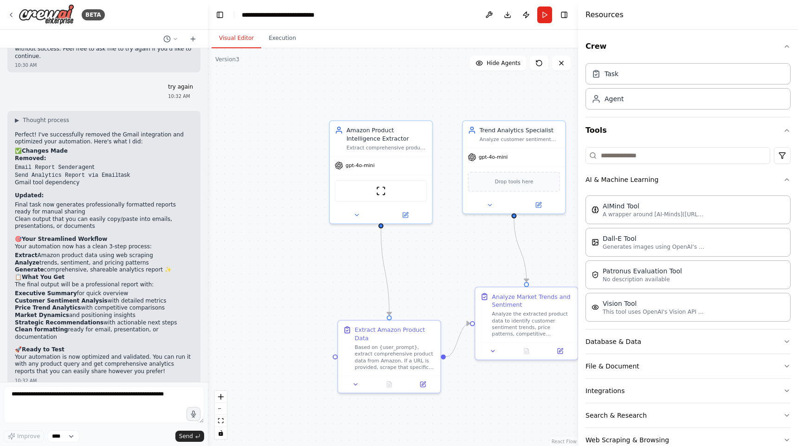
drag, startPoint x: 336, startPoint y: 236, endPoint x: 560, endPoint y: 260, distance: 224.5
click at [560, 260] on div ".deletable-edge-delete-btn { width: 20px; height: 20px; border: 0px solid #ffff…" at bounding box center [393, 247] width 370 height 398
click at [783, 417] on icon "button" at bounding box center [786, 415] width 7 height 7
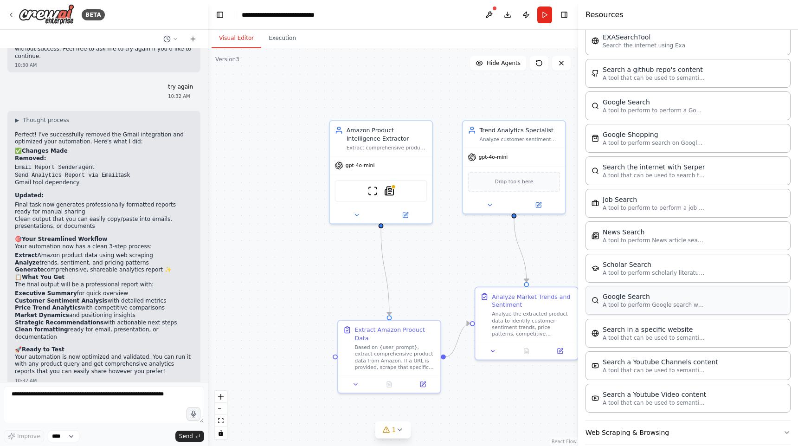
scroll to position [479, 0]
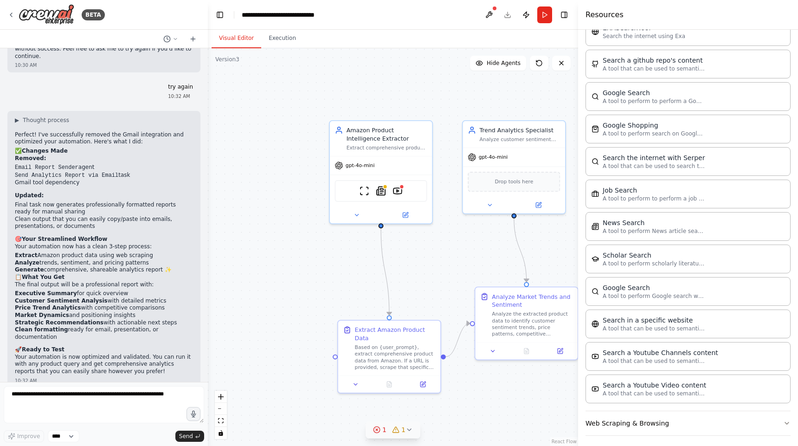
click at [400, 432] on div "1" at bounding box center [398, 429] width 13 height 9
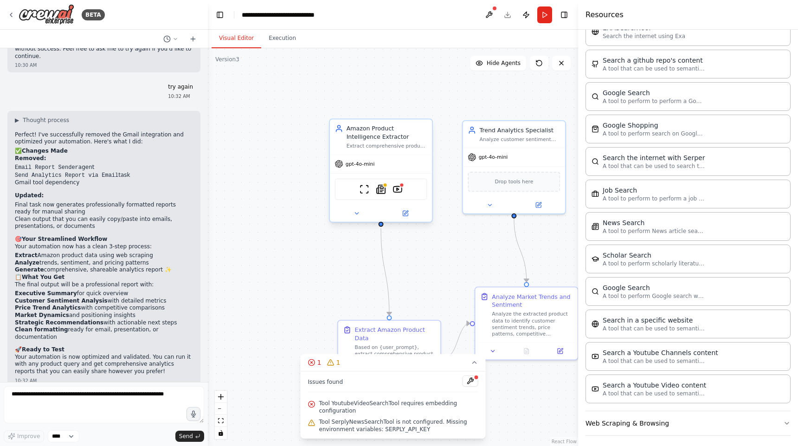
click at [385, 198] on div "ScrapeWebsiteTool SerplyNewsSearchTool YoutubeVideoSearchTool" at bounding box center [381, 190] width 92 height 22
click at [383, 187] on div at bounding box center [385, 184] width 5 height 5
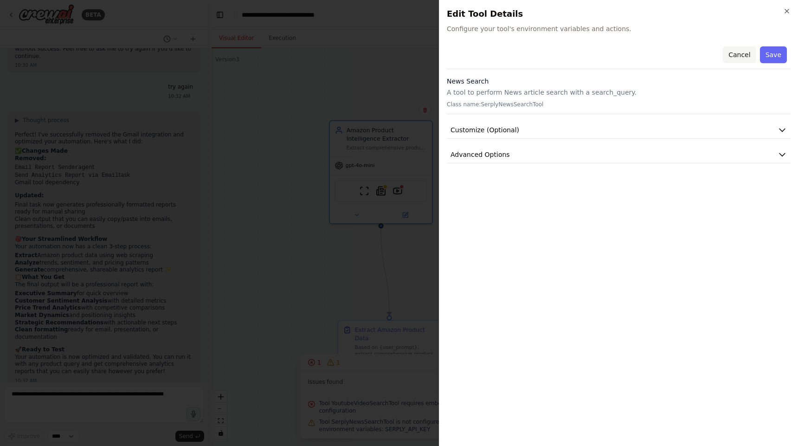
click at [746, 55] on button "Cancel" at bounding box center [739, 54] width 33 height 17
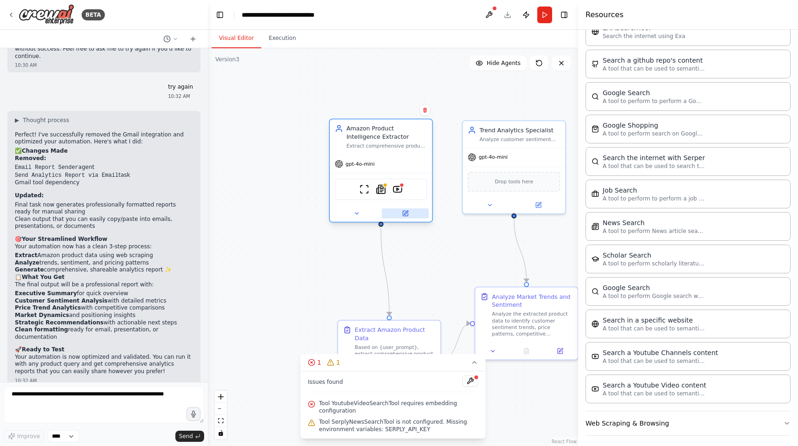
click at [407, 217] on button at bounding box center [405, 213] width 47 height 10
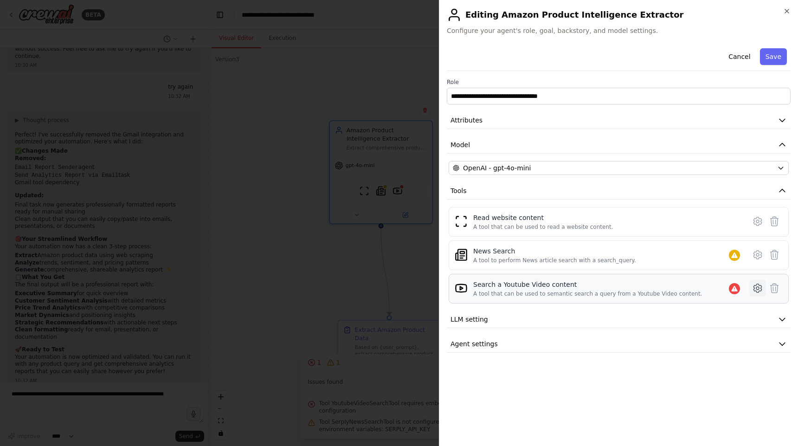
click at [757, 290] on icon at bounding box center [757, 288] width 3 height 3
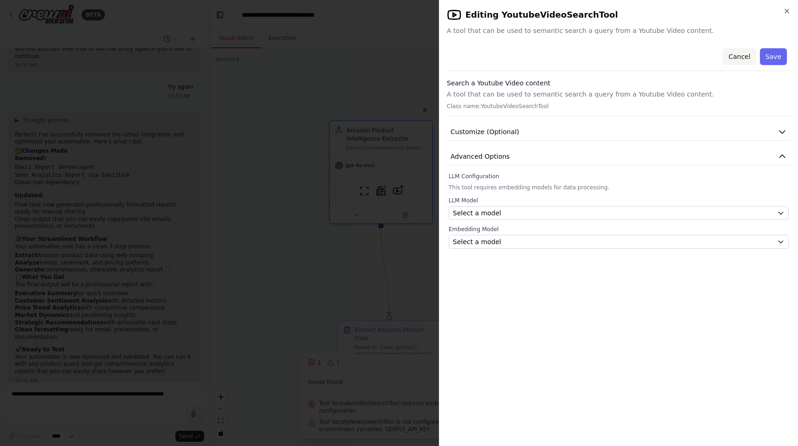
click at [740, 56] on button "Cancel" at bounding box center [739, 56] width 33 height 17
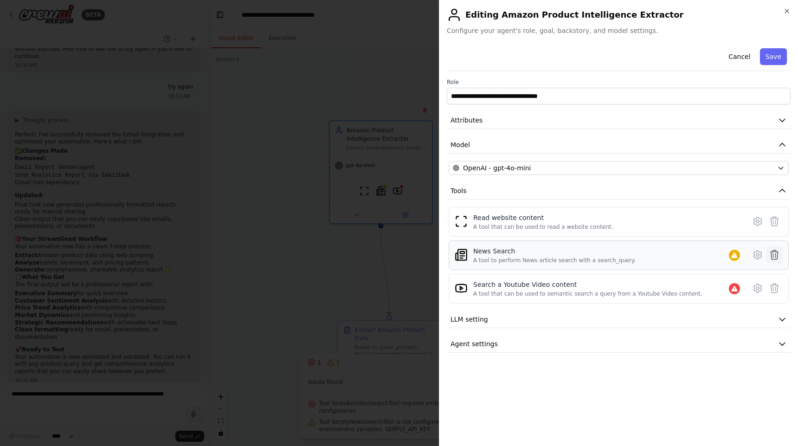
click at [776, 256] on icon at bounding box center [774, 254] width 11 height 11
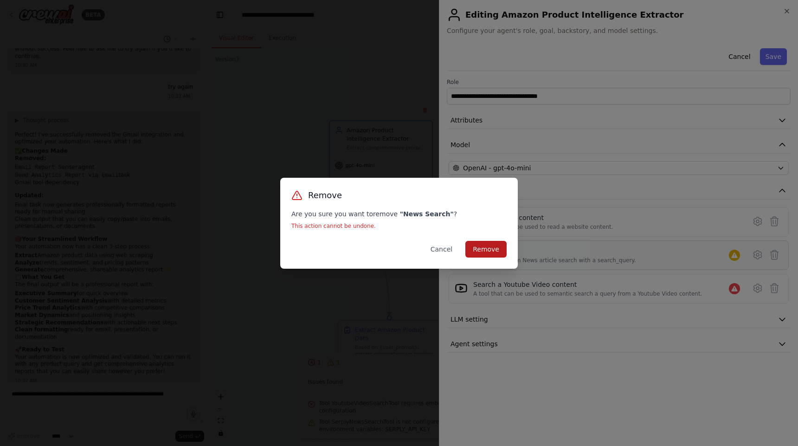
click at [490, 248] on button "Remove" at bounding box center [485, 249] width 41 height 17
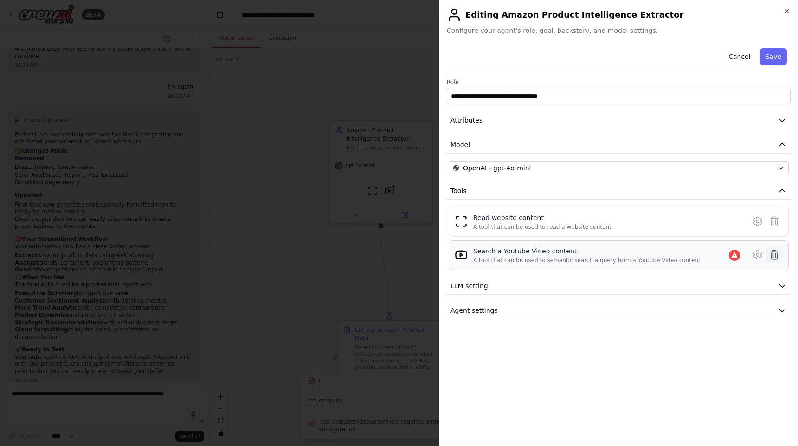
click at [775, 254] on icon at bounding box center [774, 254] width 11 height 11
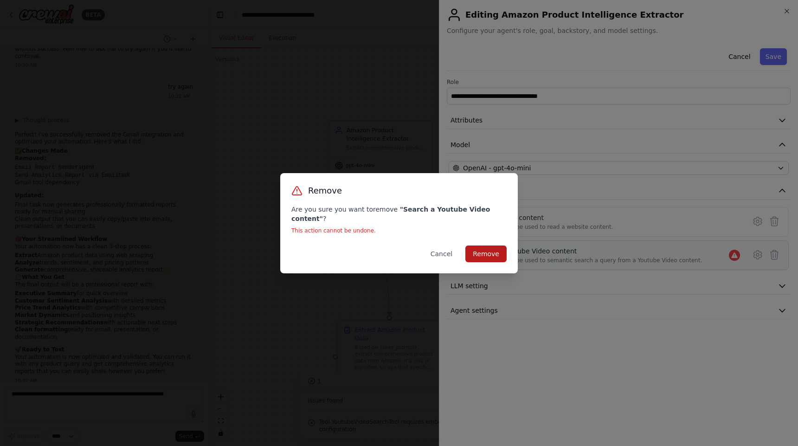
click at [490, 247] on button "Remove" at bounding box center [485, 253] width 41 height 17
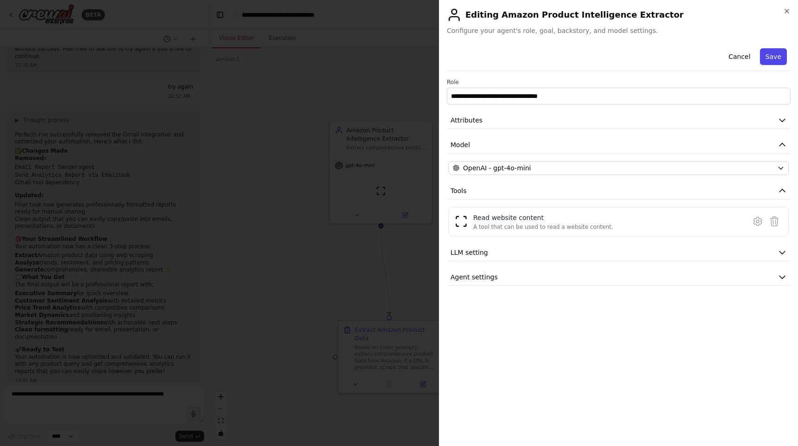
click at [775, 58] on button "Save" at bounding box center [773, 56] width 27 height 17
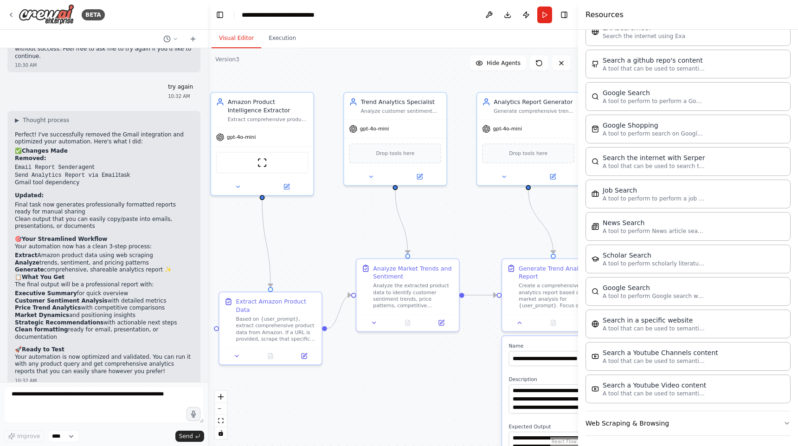
drag, startPoint x: 450, startPoint y: 278, endPoint x: 331, endPoint y: 250, distance: 122.1
click at [331, 250] on div ".deletable-edge-delete-btn { width: 20px; height: 20px; border: 0px solid #ffff…" at bounding box center [393, 247] width 370 height 398
click at [544, 19] on button "Run" at bounding box center [544, 14] width 15 height 17
click at [544, 19] on header "**********" at bounding box center [393, 15] width 370 height 30
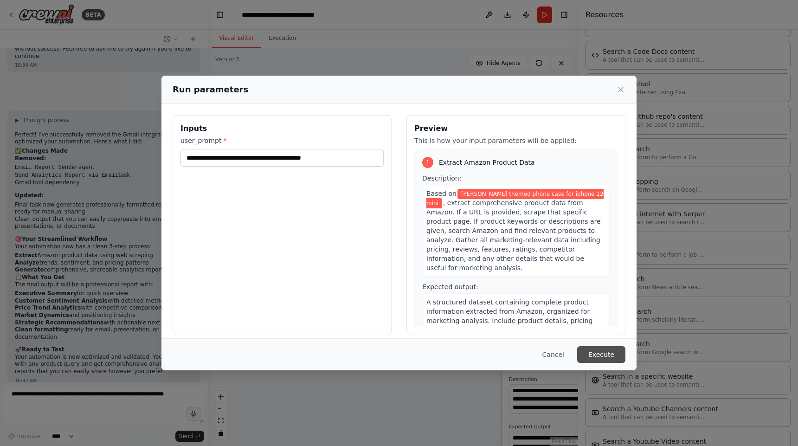
click at [601, 351] on button "Execute" at bounding box center [601, 354] width 48 height 17
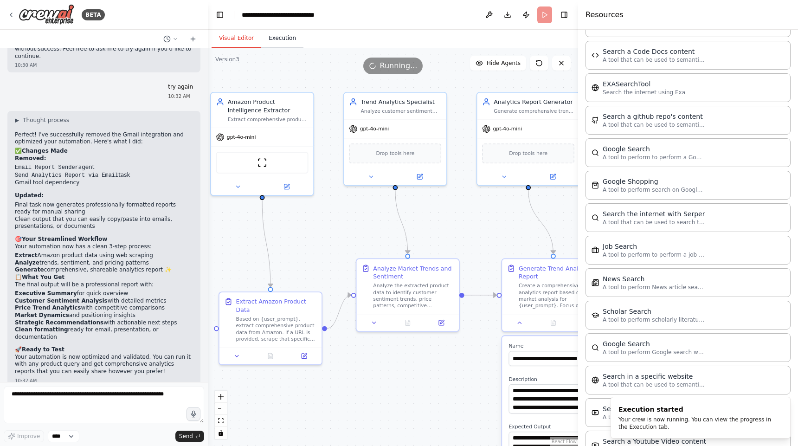
click at [276, 38] on button "Execution" at bounding box center [282, 38] width 42 height 19
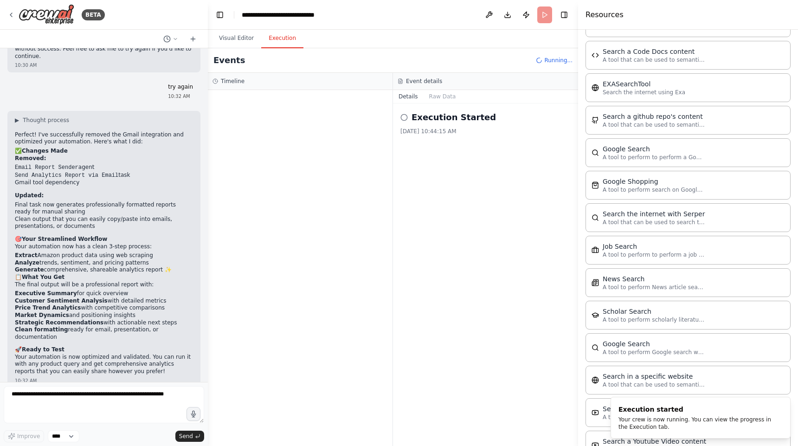
click at [510, 196] on div "Execution Started 8/30/2025, 10:44:15 AM" at bounding box center [485, 274] width 185 height 342
click at [566, 16] on button "Toggle Right Sidebar" at bounding box center [564, 14] width 13 height 13
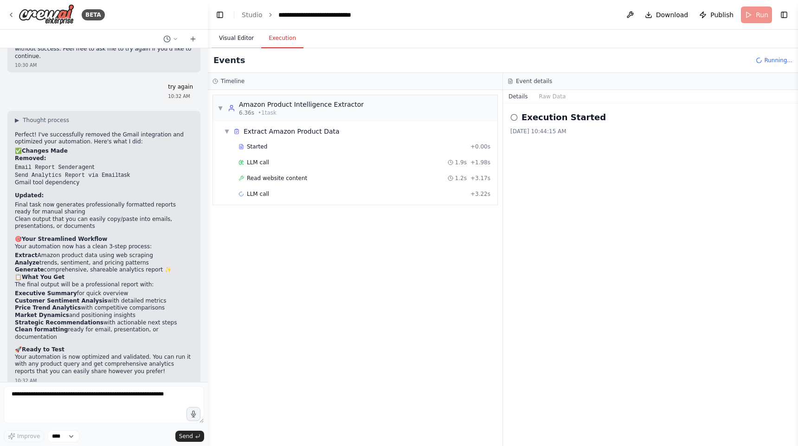
click at [241, 37] on button "Visual Editor" at bounding box center [237, 38] width 50 height 19
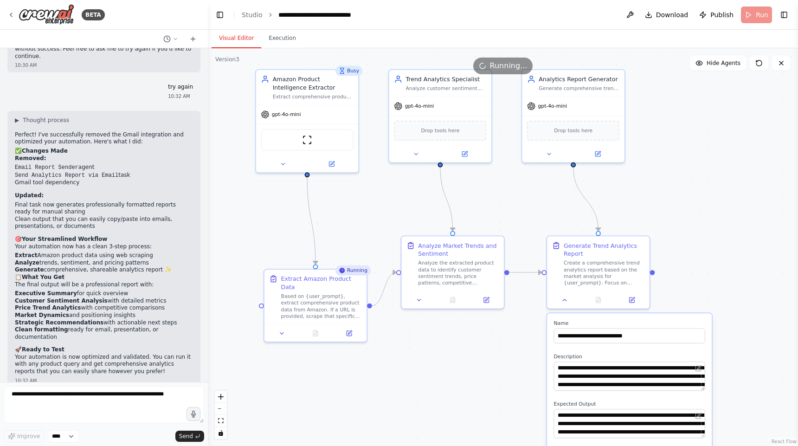
drag, startPoint x: 328, startPoint y: 220, endPoint x: 372, endPoint y: 198, distance: 50.0
click at [373, 198] on div ".deletable-edge-delete-btn { width: 20px; height: 20px; border: 0px solid #ffff…" at bounding box center [503, 247] width 590 height 398
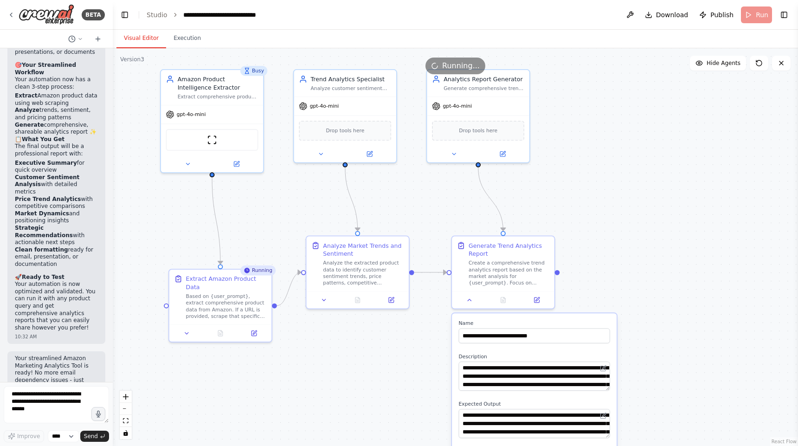
scroll to position [7903, 0]
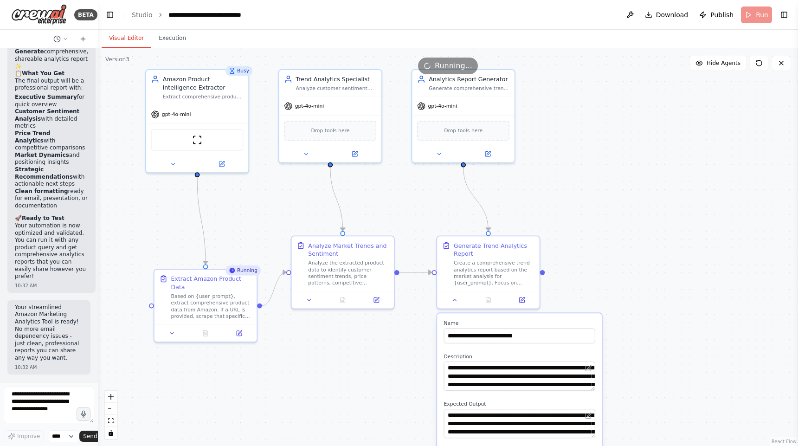
drag, startPoint x: 206, startPoint y: 189, endPoint x: 8, endPoint y: 153, distance: 201.0
click at [8, 153] on div "BETA i want to build a marketing analytics tool for amazon products that genera…" at bounding box center [49, 223] width 98 height 446
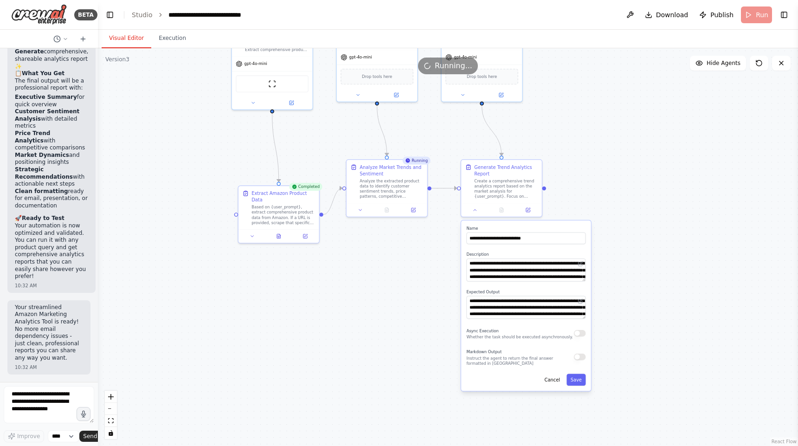
drag, startPoint x: 656, startPoint y: 200, endPoint x: 633, endPoint y: 132, distance: 70.9
click at [633, 132] on div ".deletable-edge-delete-btn { width: 20px; height: 20px; border: 0px solid #ffff…" at bounding box center [448, 247] width 700 height 398
click at [630, 124] on div ".deletable-edge-delete-btn { width: 20px; height: 20px; border: 0px solid #ffff…" at bounding box center [448, 247] width 700 height 398
click at [171, 39] on button "Execution" at bounding box center [172, 38] width 42 height 19
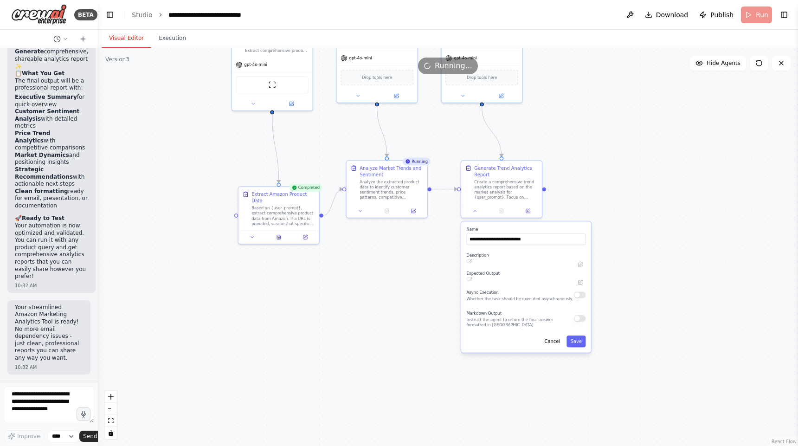
click at [129, 40] on button "Visual Editor" at bounding box center [127, 38] width 50 height 19
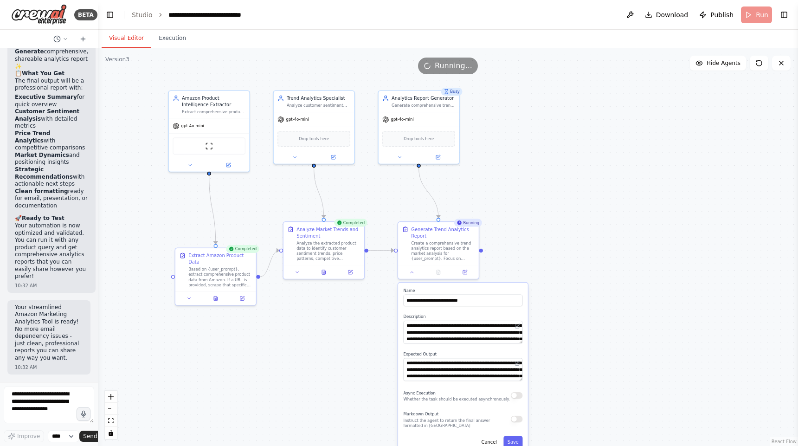
drag, startPoint x: 650, startPoint y: 141, endPoint x: 587, endPoint y: 202, distance: 87.6
click at [587, 202] on div ".deletable-edge-delete-btn { width: 20px; height: 20px; border: 0px solid #ffff…" at bounding box center [448, 247] width 700 height 398
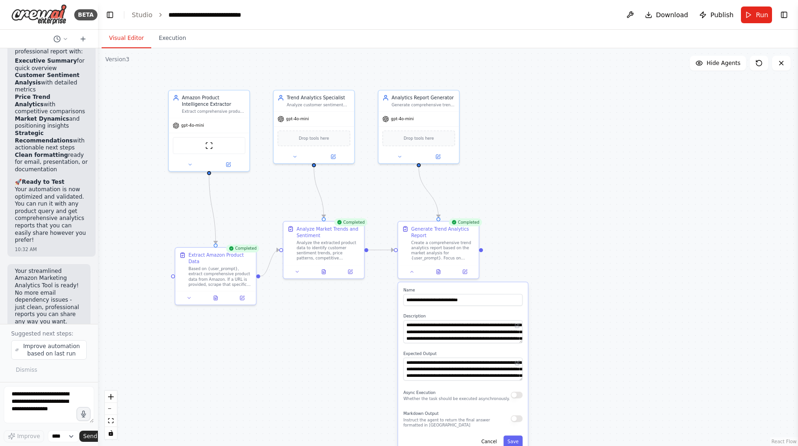
click at [526, 161] on div ".deletable-edge-delete-btn { width: 20px; height: 20px; border: 0px solid #ffff…" at bounding box center [448, 247] width 700 height 398
click at [176, 39] on button "Execution" at bounding box center [172, 38] width 42 height 19
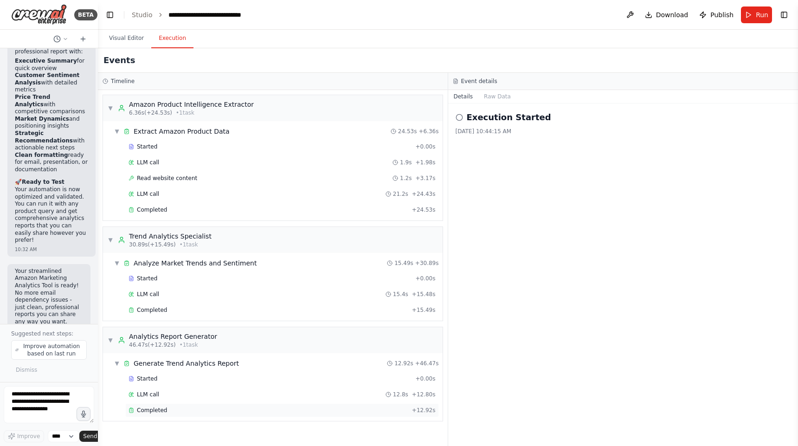
click at [189, 412] on div "Completed" at bounding box center [269, 409] width 280 height 7
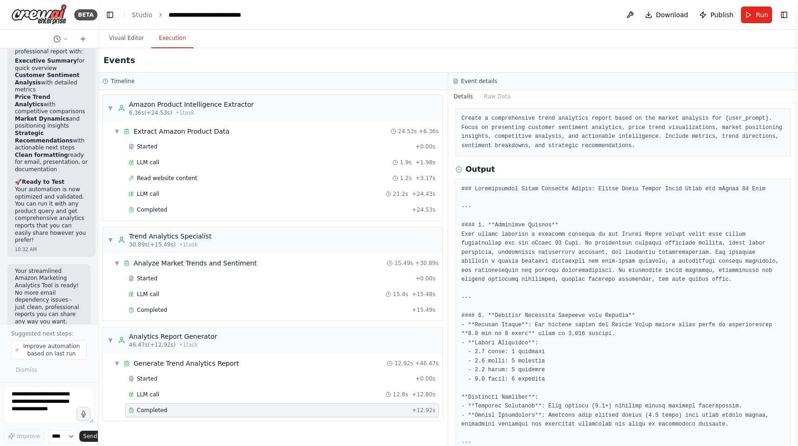
scroll to position [0, 0]
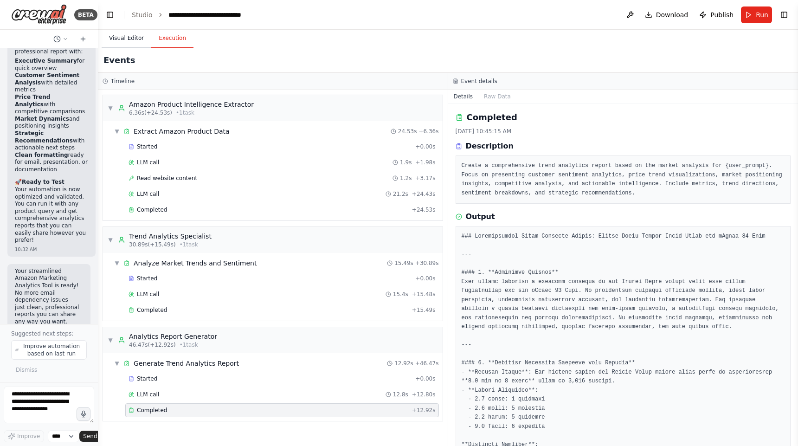
click at [131, 42] on button "Visual Editor" at bounding box center [127, 38] width 50 height 19
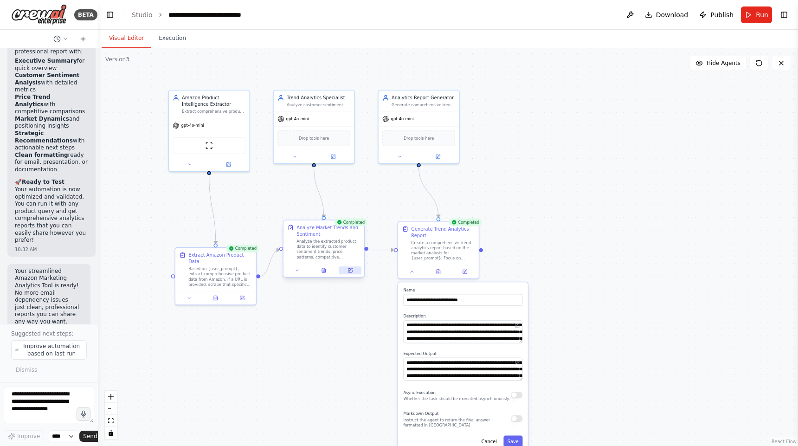
click at [352, 271] on icon at bounding box center [350, 270] width 4 height 4
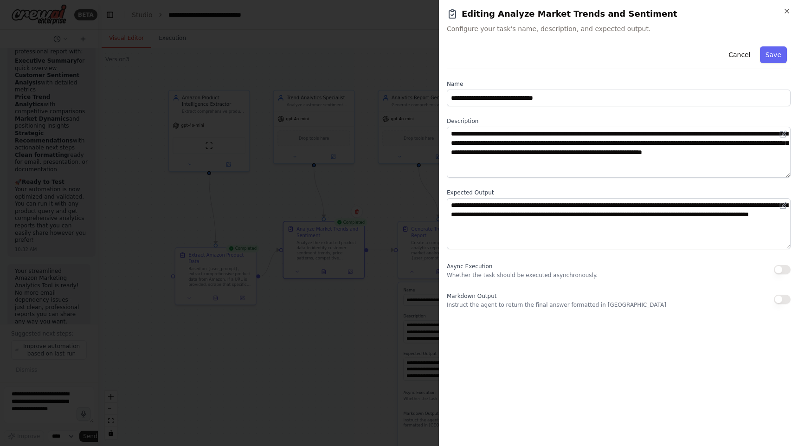
click at [788, 15] on h2 "Editing Analyze Market Trends and Sentiment" at bounding box center [619, 13] width 344 height 13
click at [788, 9] on icon "button" at bounding box center [786, 10] width 7 height 7
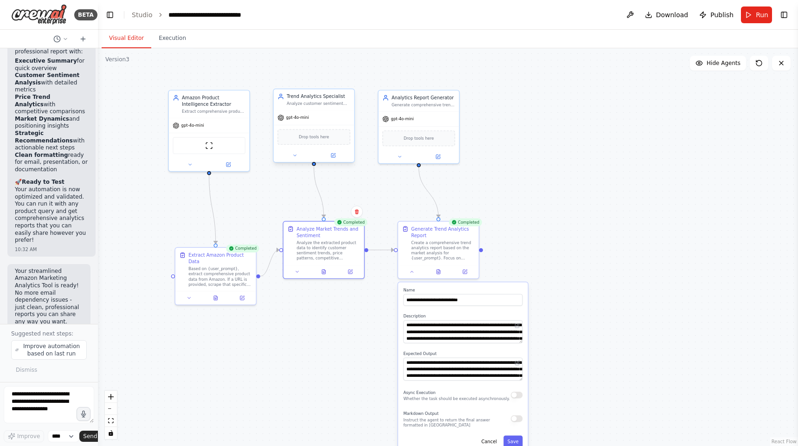
click at [296, 122] on div "gpt-4o-mini" at bounding box center [314, 117] width 81 height 14
click at [780, 17] on button "Toggle Right Sidebar" at bounding box center [784, 14] width 13 height 13
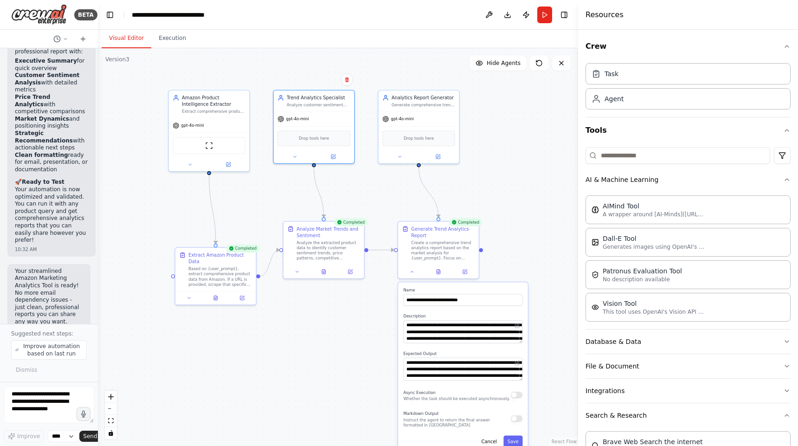
click at [664, 98] on div "Agent" at bounding box center [688, 98] width 205 height 21
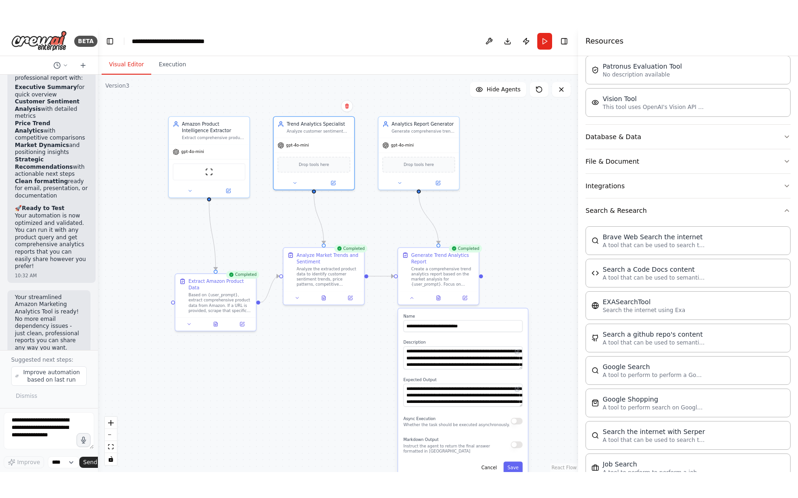
scroll to position [231, 0]
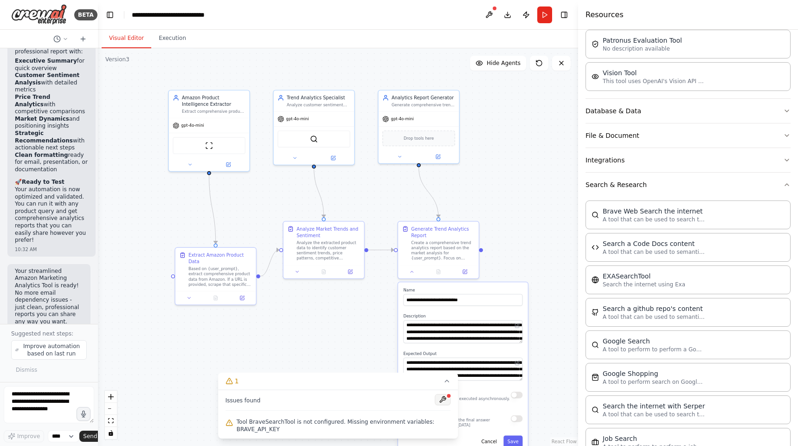
click at [445, 400] on button at bounding box center [443, 399] width 16 height 11
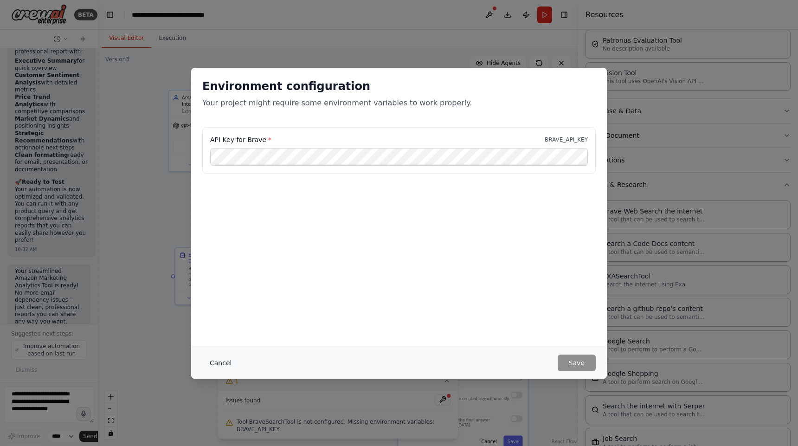
click at [225, 366] on button "Cancel" at bounding box center [220, 362] width 37 height 17
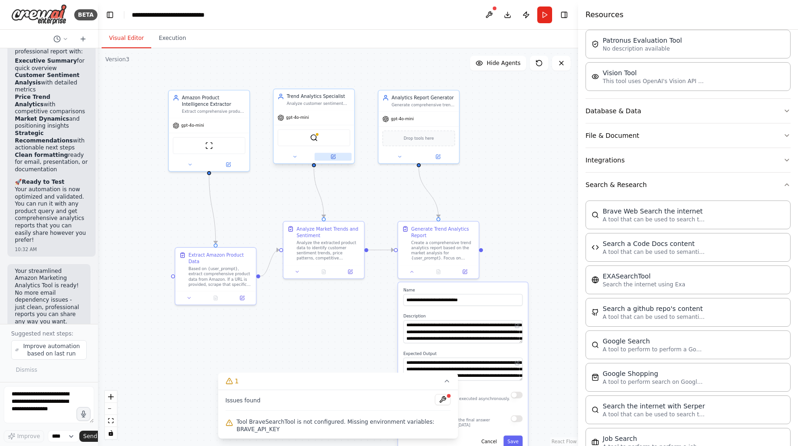
click at [334, 159] on button at bounding box center [333, 157] width 37 height 8
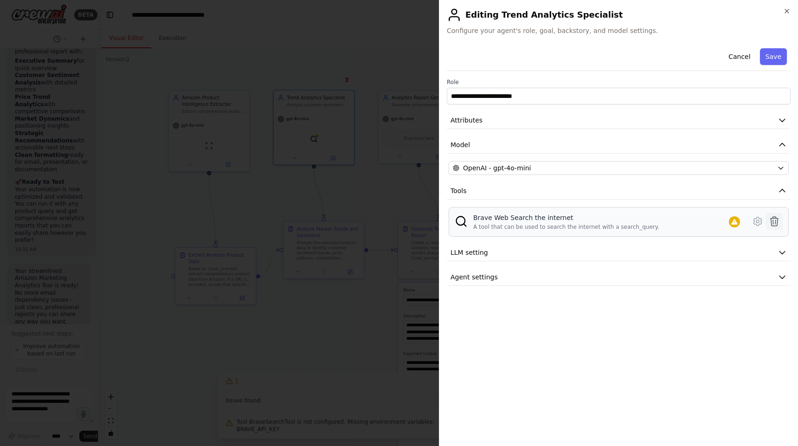
click at [776, 226] on icon at bounding box center [774, 221] width 11 height 11
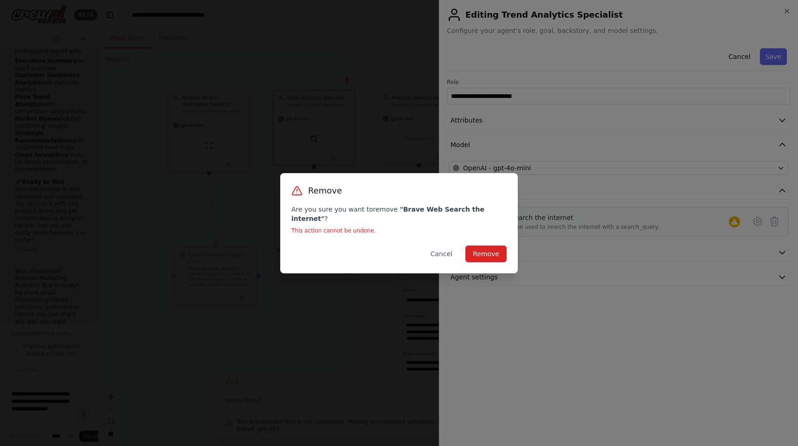
click at [492, 260] on div "Remove Are you sure you want to remove " Brave Web Search the internet " ? This…" at bounding box center [399, 223] width 238 height 100
click at [493, 252] on button "Remove" at bounding box center [485, 253] width 41 height 17
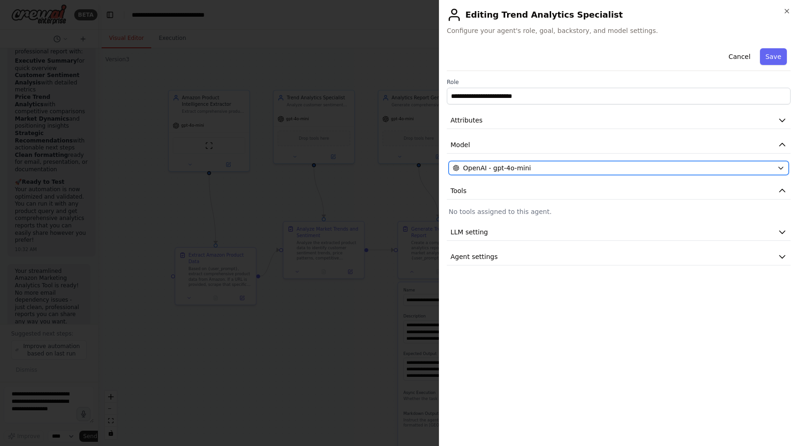
click at [772, 167] on div "OpenAI - gpt-4o-mini" at bounding box center [613, 167] width 321 height 9
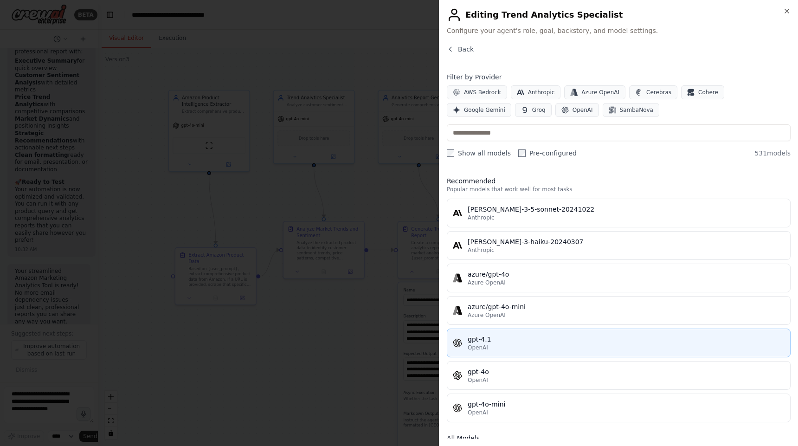
click at [549, 346] on div "OpenAI" at bounding box center [626, 347] width 317 height 7
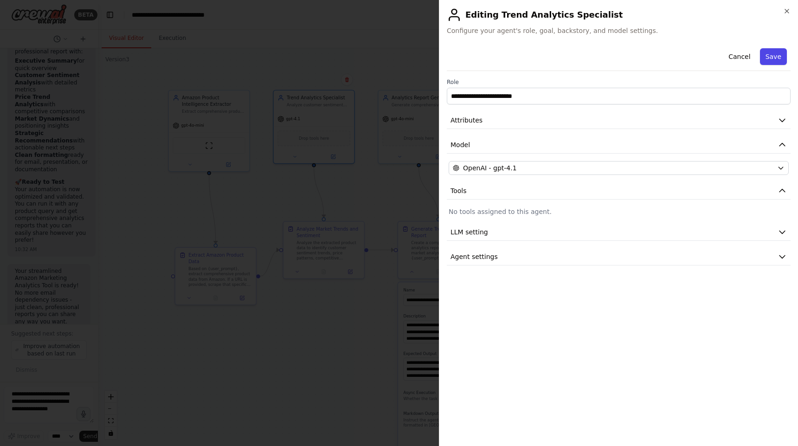
click at [777, 58] on button "Save" at bounding box center [773, 56] width 27 height 17
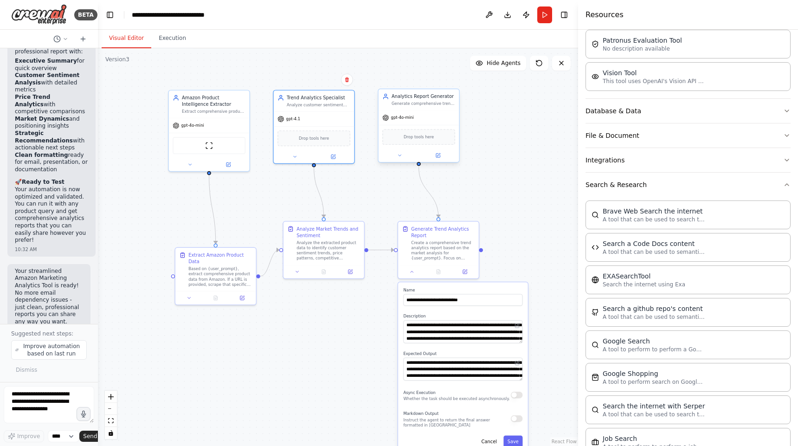
click at [417, 140] on div "Drop tools here" at bounding box center [418, 137] width 73 height 16
click at [442, 156] on button at bounding box center [437, 155] width 37 height 8
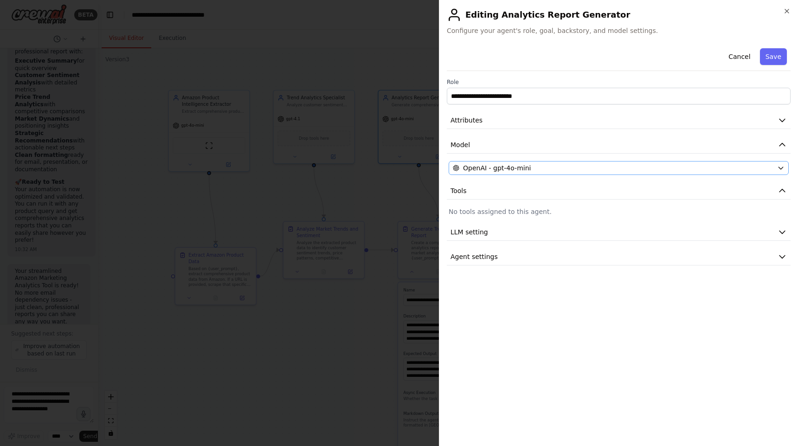
click at [624, 170] on div "OpenAI - gpt-4o-mini" at bounding box center [613, 167] width 321 height 9
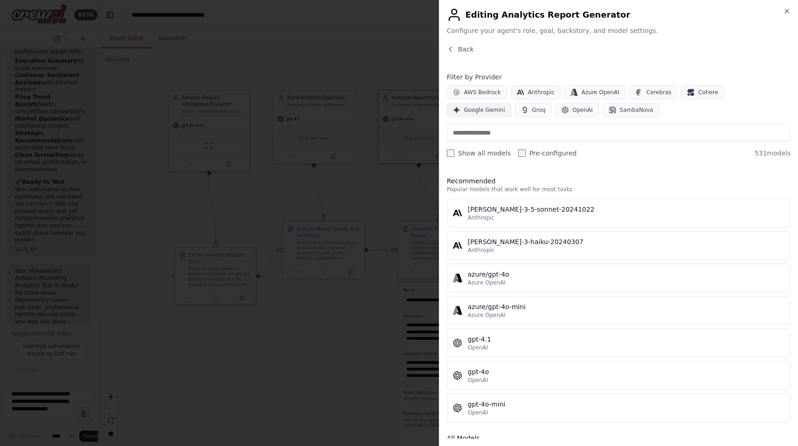
click at [511, 103] on button "Google Gemini" at bounding box center [479, 110] width 64 height 14
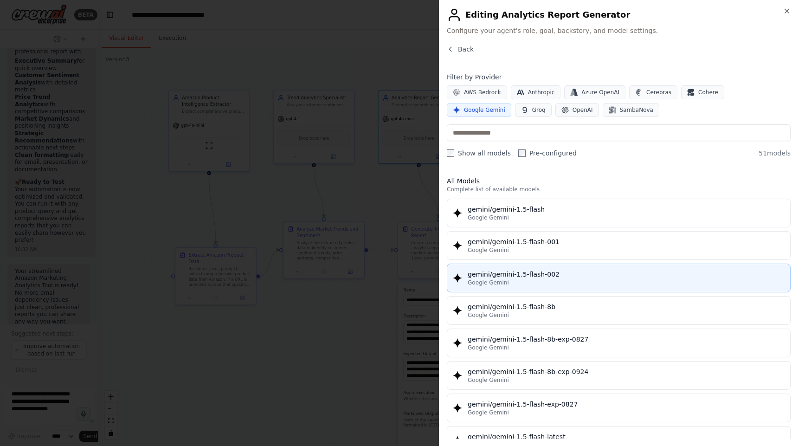
click at [602, 275] on div "gemini/gemini-1.5-flash-002" at bounding box center [626, 274] width 317 height 9
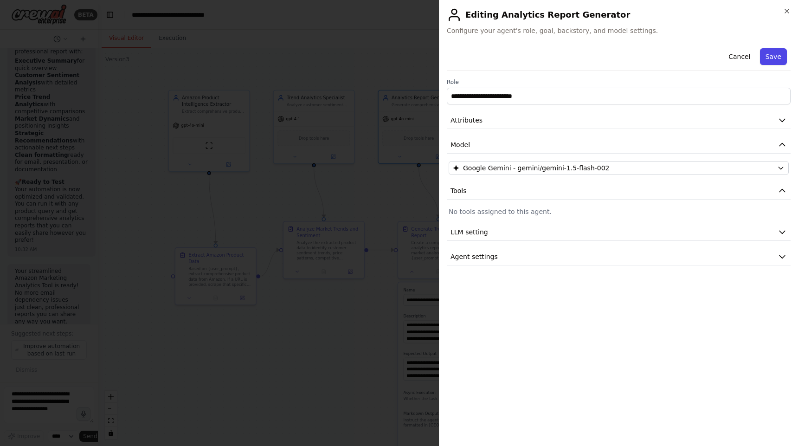
click at [775, 54] on button "Save" at bounding box center [773, 56] width 27 height 17
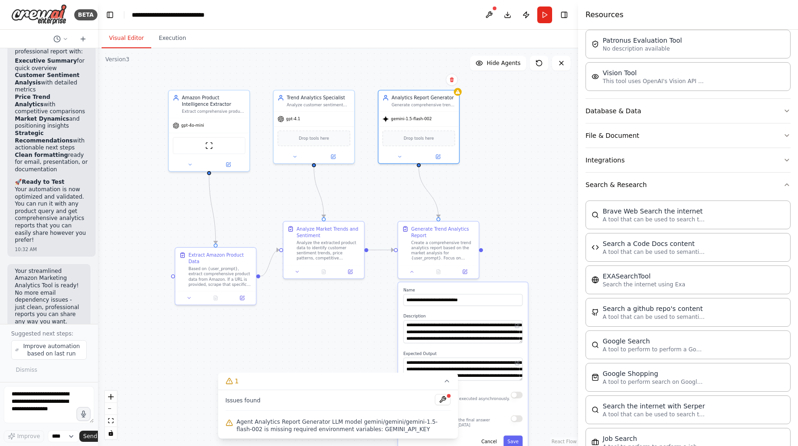
click at [428, 140] on span "Drop tools here" at bounding box center [419, 138] width 30 height 6
click at [430, 130] on div "Drop tools here" at bounding box center [418, 138] width 73 height 16
click at [443, 400] on button at bounding box center [443, 399] width 16 height 11
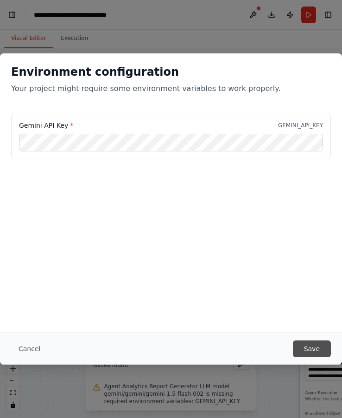
click at [316, 352] on button "Save" at bounding box center [312, 348] width 38 height 17
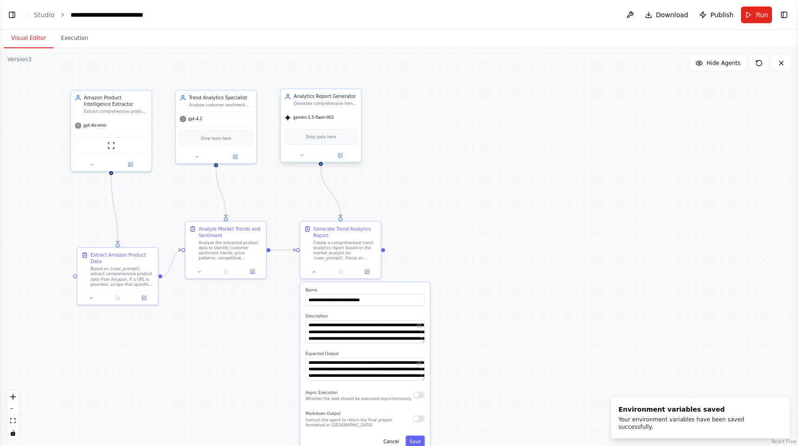
scroll to position [8199, 0]
click at [322, 119] on span "gemini-1.5-flash-002" at bounding box center [313, 117] width 41 height 5
click at [342, 155] on icon at bounding box center [339, 155] width 5 height 5
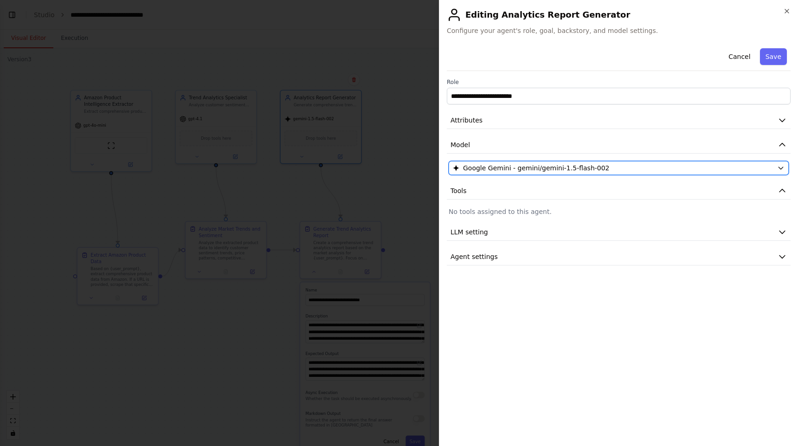
click at [641, 167] on div "Google Gemini - gemini/gemini-1.5-flash-002" at bounding box center [613, 167] width 321 height 9
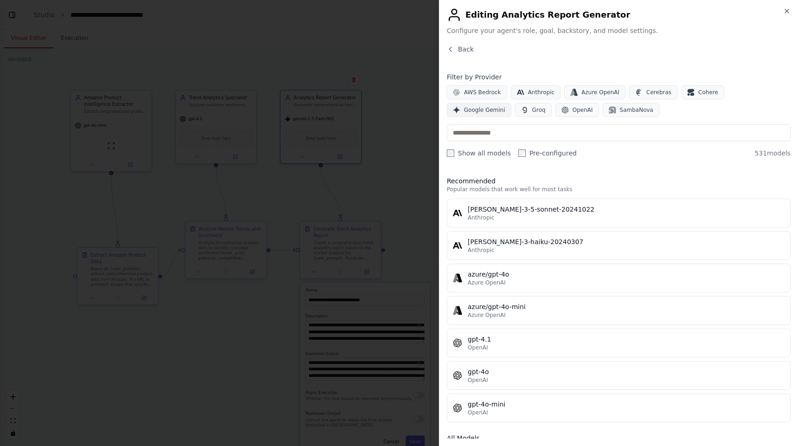
click at [505, 106] on span "Google Gemini" at bounding box center [484, 109] width 41 height 7
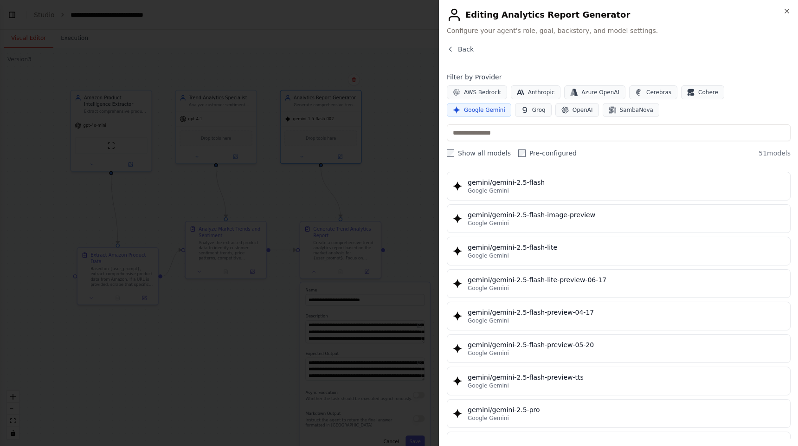
scroll to position [809, 0]
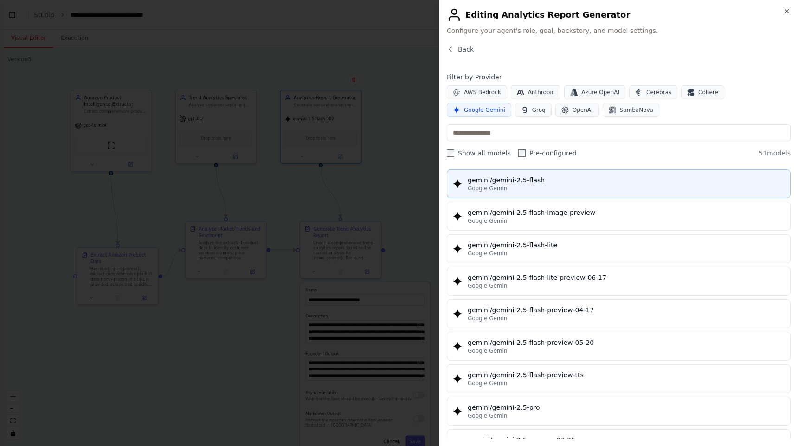
click at [624, 182] on div "gemini/gemini-2.5-flash" at bounding box center [626, 179] width 317 height 9
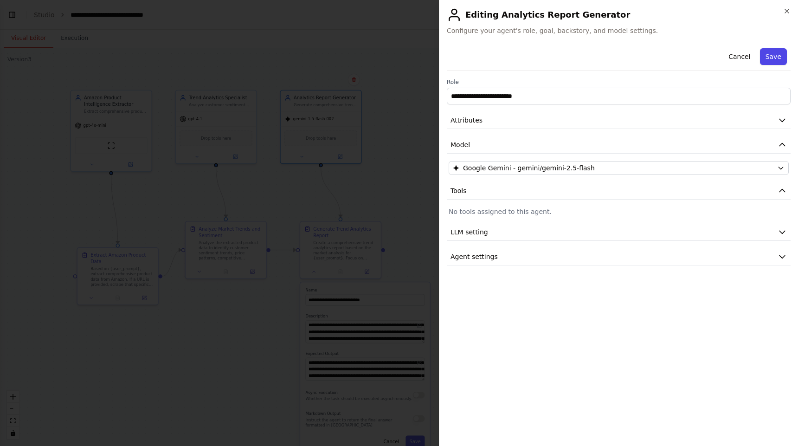
click at [771, 58] on button "Save" at bounding box center [773, 56] width 27 height 17
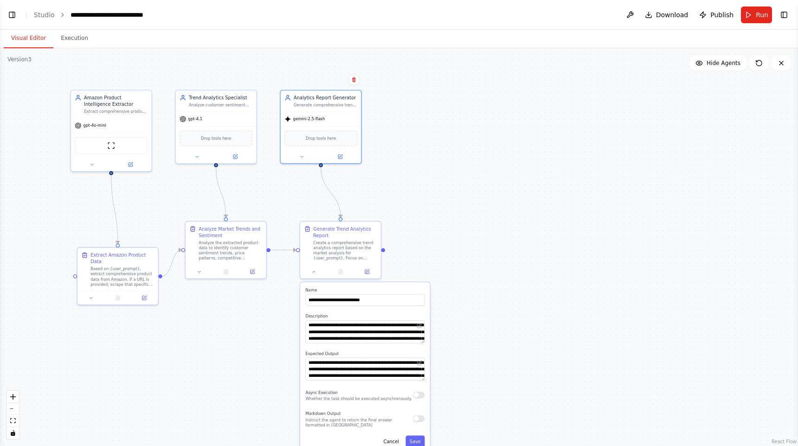
click at [440, 188] on div ".deletable-edge-delete-btn { width: 20px; height: 20px; border: 0px solid #ffff…" at bounding box center [399, 247] width 798 height 398
click at [754, 15] on button "Run" at bounding box center [756, 14] width 31 height 17
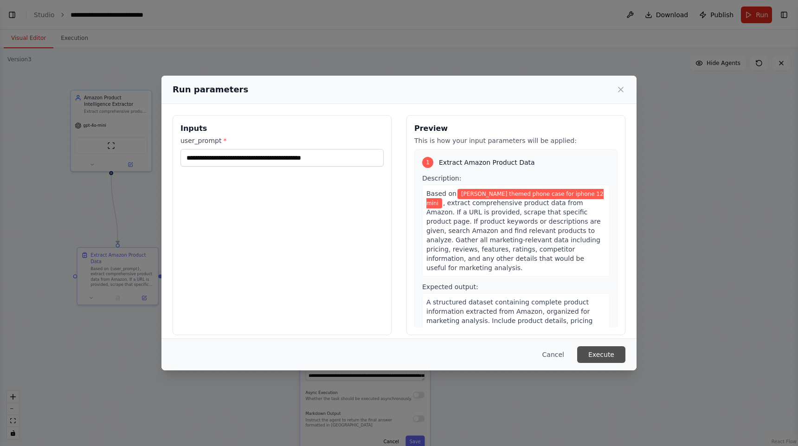
click at [600, 353] on button "Execute" at bounding box center [601, 354] width 48 height 17
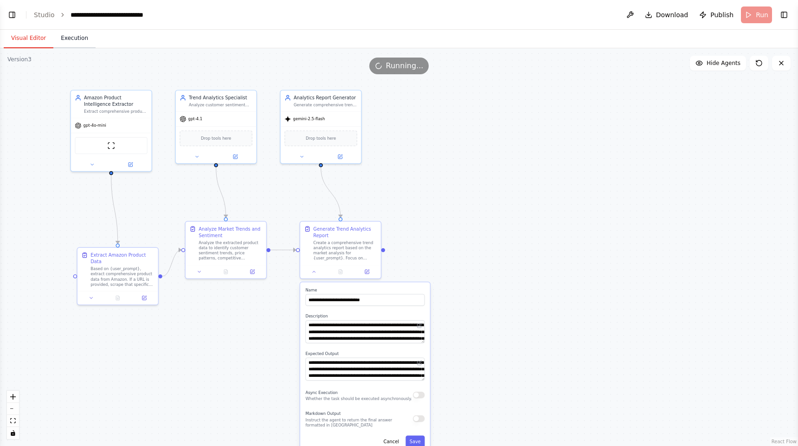
click at [68, 36] on button "Execution" at bounding box center [74, 38] width 42 height 19
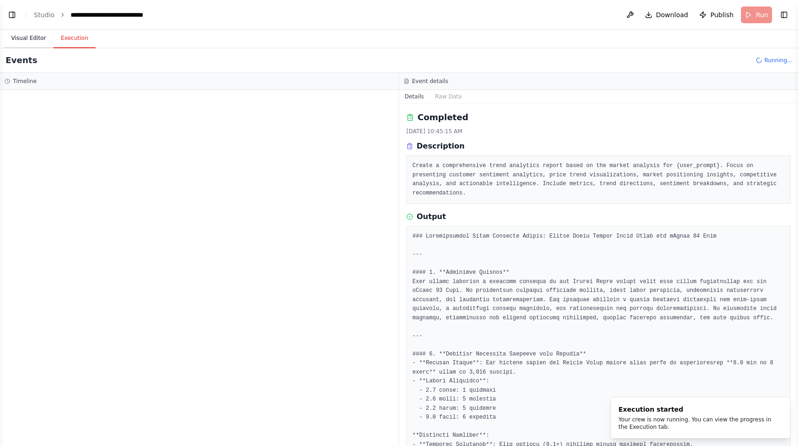
click at [25, 38] on button "Visual Editor" at bounding box center [29, 38] width 50 height 19
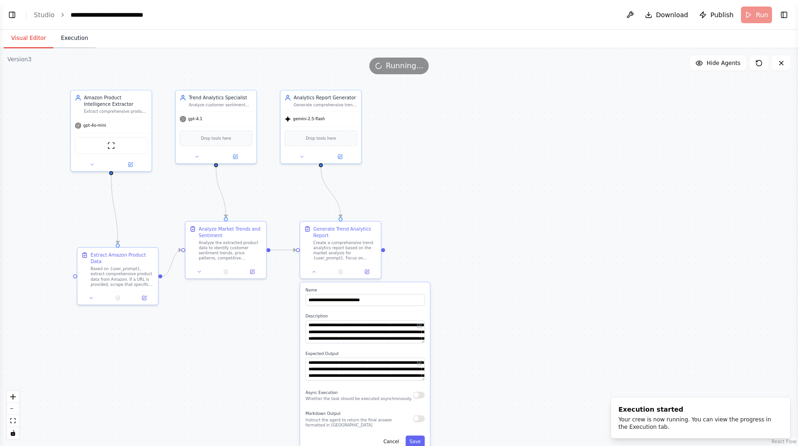
click at [82, 39] on button "Execution" at bounding box center [74, 38] width 42 height 19
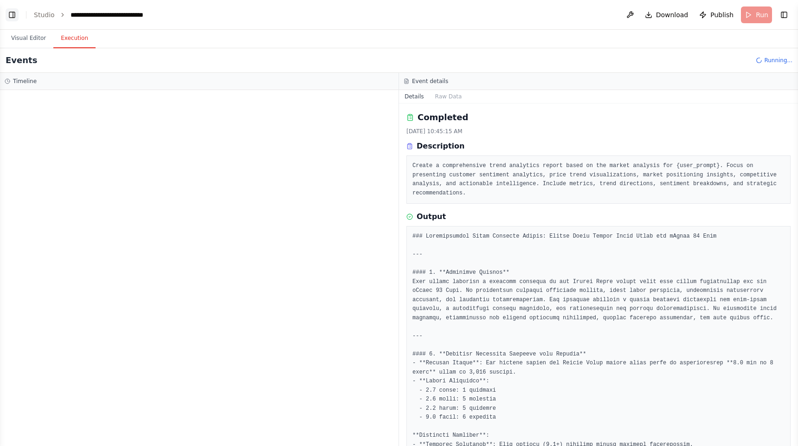
click at [11, 16] on button "Toggle Left Sidebar" at bounding box center [12, 14] width 13 height 13
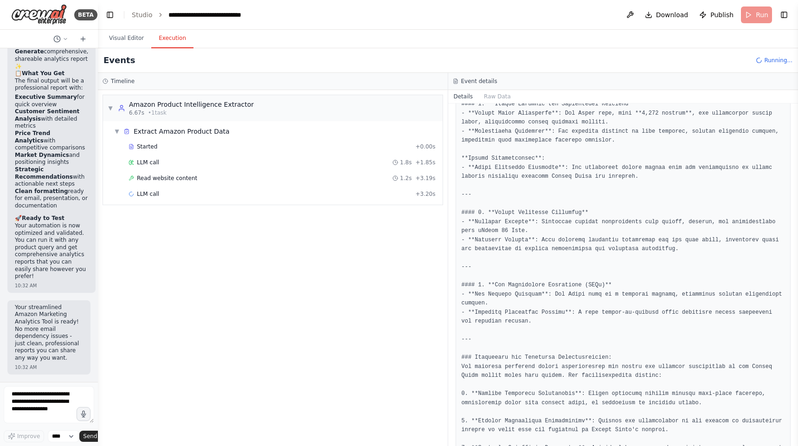
scroll to position [684, 0]
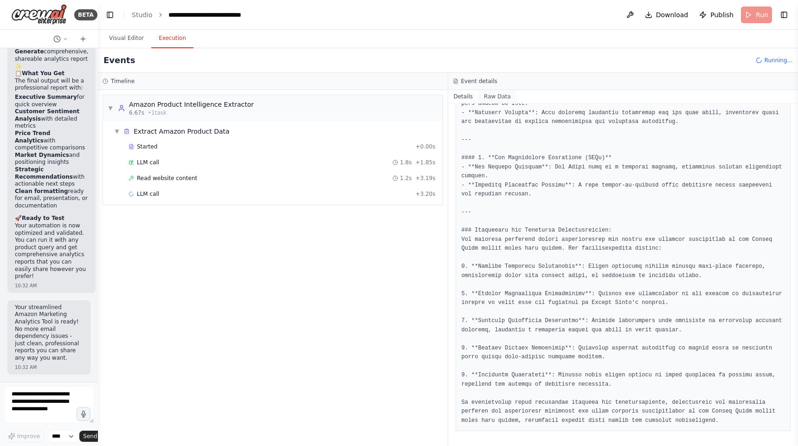
click at [498, 99] on button "Raw Data" at bounding box center [497, 96] width 38 height 13
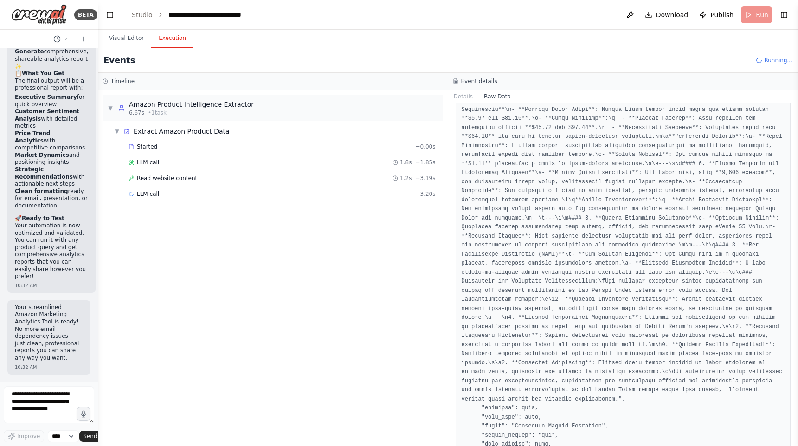
scroll to position [1259, 0]
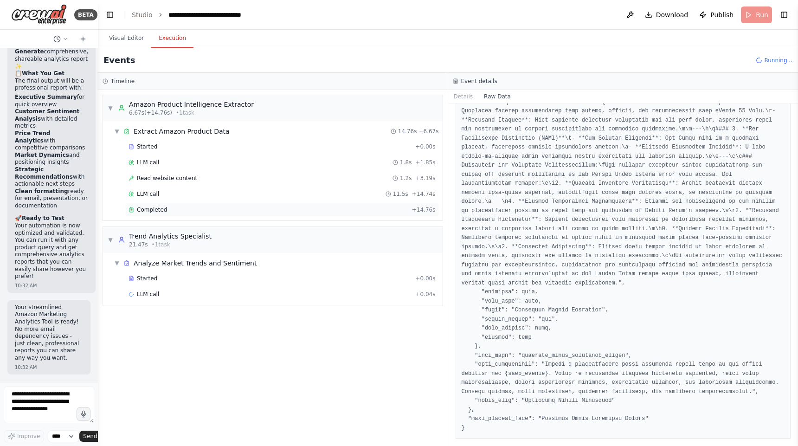
click at [150, 208] on span "Completed" at bounding box center [152, 209] width 30 height 7
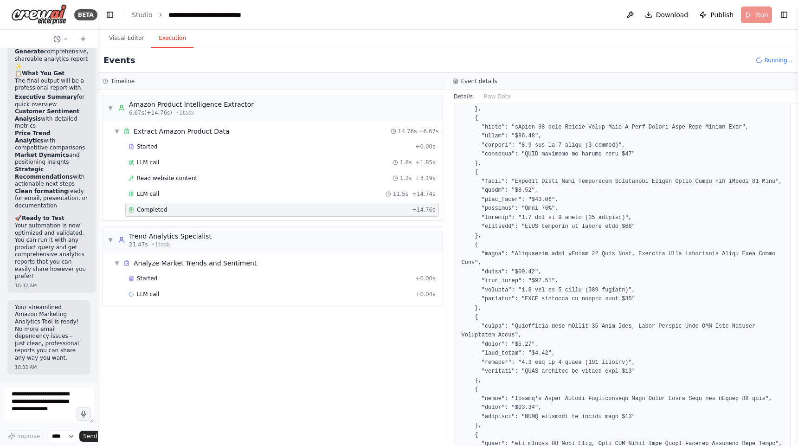
scroll to position [495, 0]
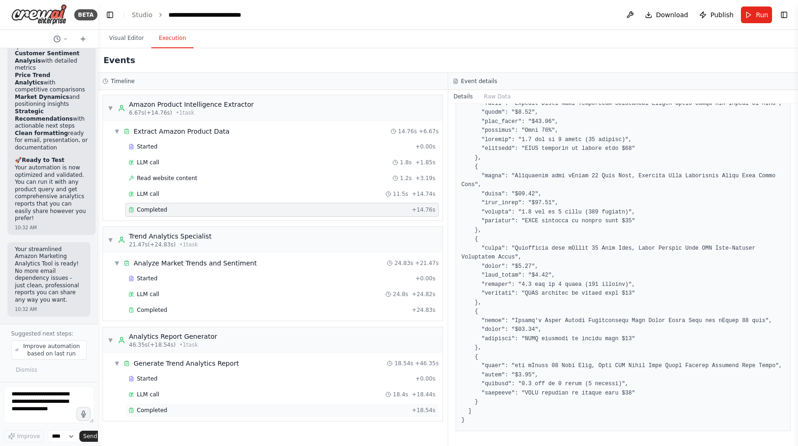
click at [150, 412] on span "Completed" at bounding box center [152, 409] width 30 height 7
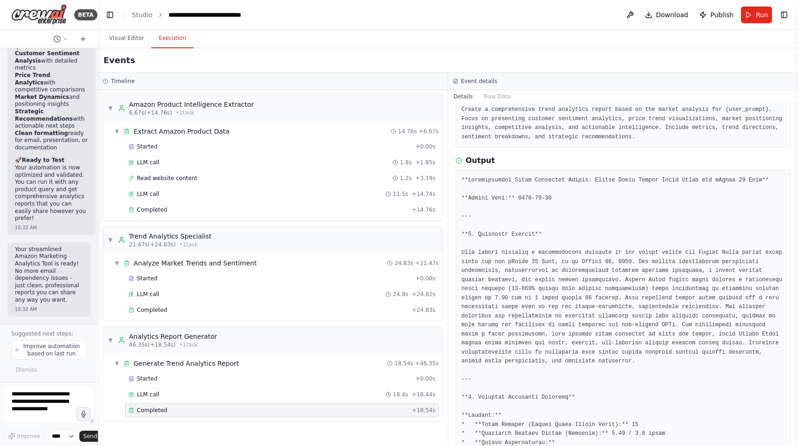
scroll to position [0, 0]
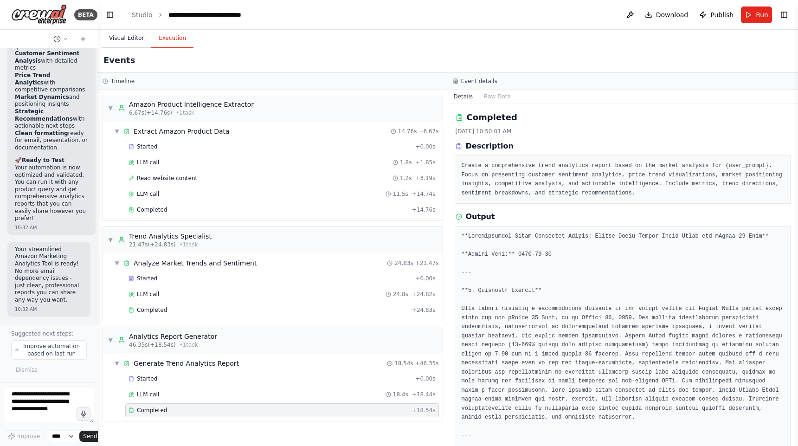
click at [125, 43] on button "Visual Editor" at bounding box center [127, 38] width 50 height 19
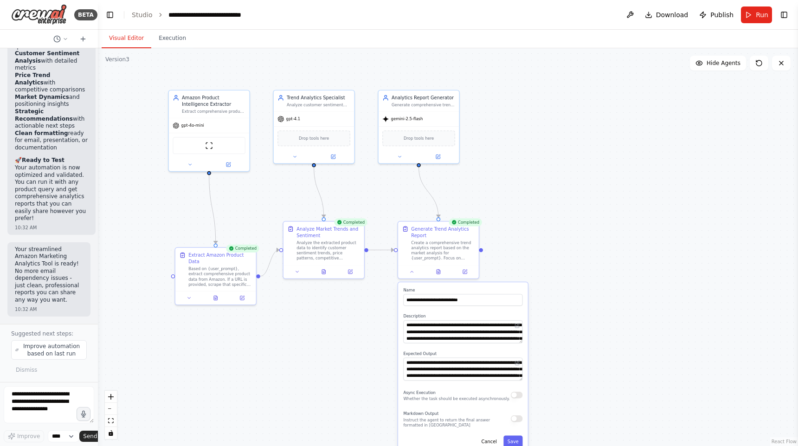
click at [617, 246] on div ".deletable-edge-delete-btn { width: 20px; height: 20px; border: 0px solid #ffff…" at bounding box center [448, 247] width 700 height 398
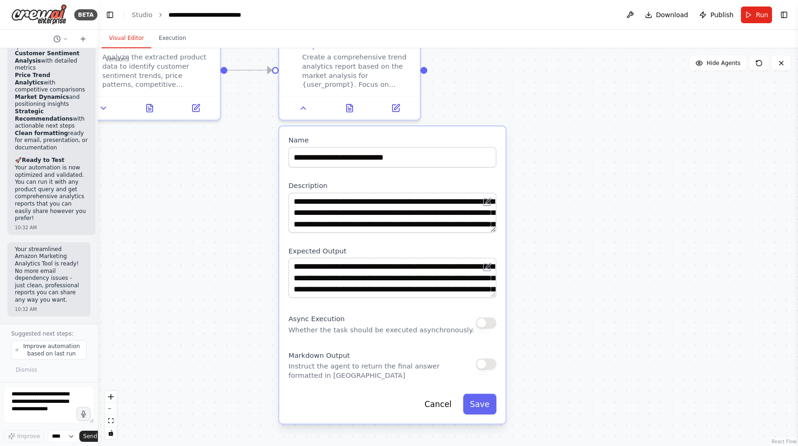
drag, startPoint x: 537, startPoint y: 284, endPoint x: 546, endPoint y: 125, distance: 158.9
click at [546, 130] on div ".deletable-edge-delete-btn { width: 20px; height: 20px; border: 0px solid #ffff…" at bounding box center [448, 247] width 700 height 398
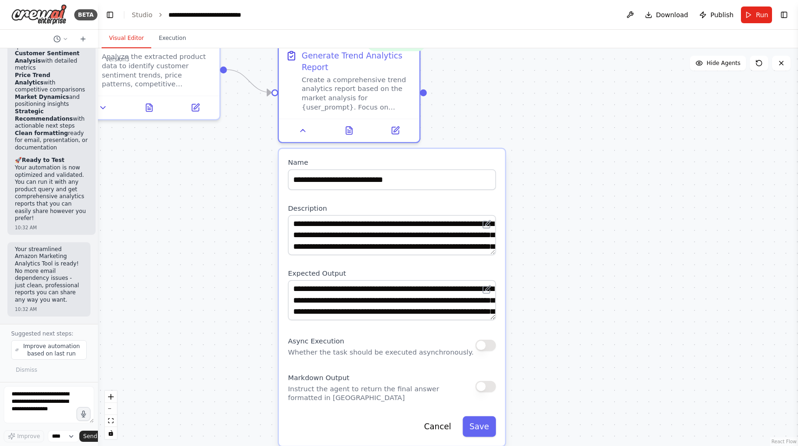
drag, startPoint x: 492, startPoint y: 266, endPoint x: 494, endPoint y: 289, distance: 22.8
click at [494, 289] on div "**********" at bounding box center [392, 300] width 208 height 40
click at [488, 288] on icon at bounding box center [488, 288] width 6 height 6
click at [484, 292] on icon at bounding box center [486, 289] width 7 height 7
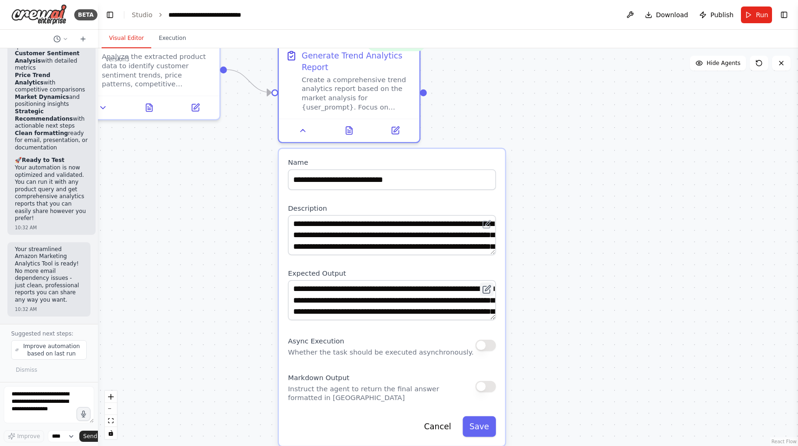
click at [484, 292] on icon at bounding box center [486, 289] width 7 height 7
click at [490, 291] on icon at bounding box center [486, 289] width 9 height 9
click at [725, 13] on span "Publish" at bounding box center [721, 14] width 23 height 9
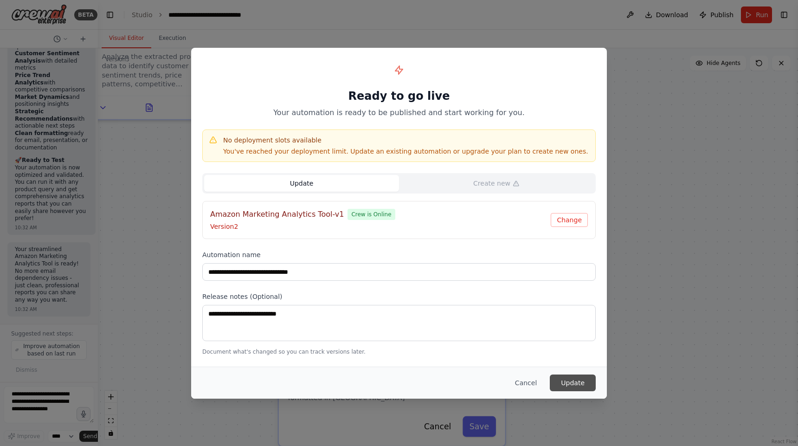
click at [576, 385] on button "Update" at bounding box center [573, 382] width 46 height 17
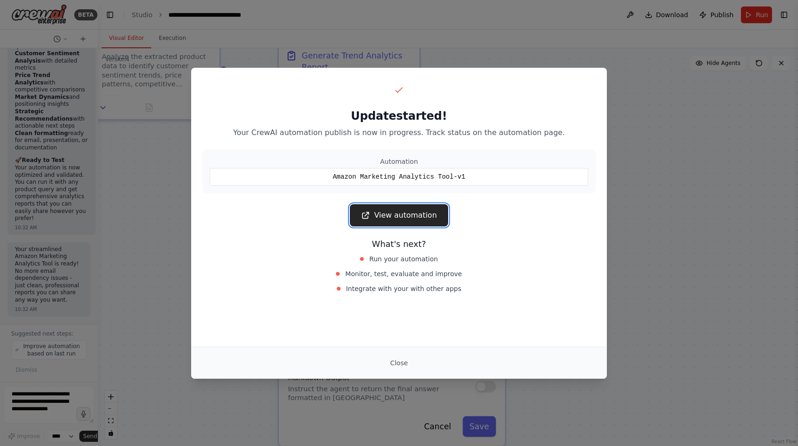
click at [403, 219] on link "View automation" at bounding box center [399, 215] width 98 height 22
click at [476, 175] on div "Amazon Marketing Analytics Tool-v1" at bounding box center [399, 177] width 379 height 18
click at [401, 363] on button "Close" at bounding box center [399, 362] width 32 height 17
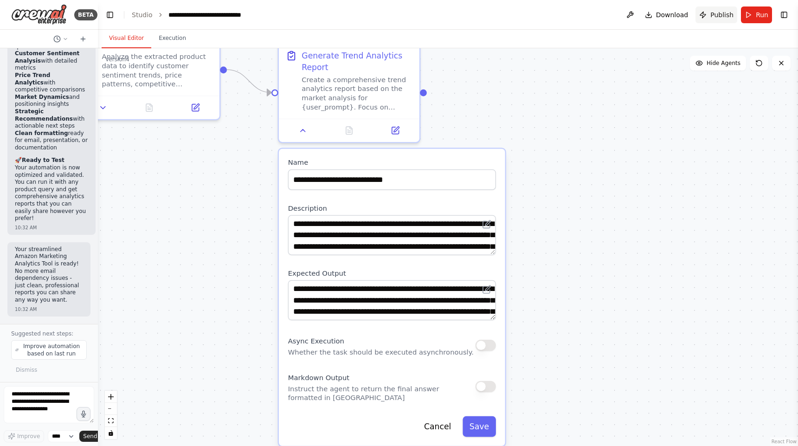
click at [716, 20] on button "Publish" at bounding box center [716, 14] width 42 height 17
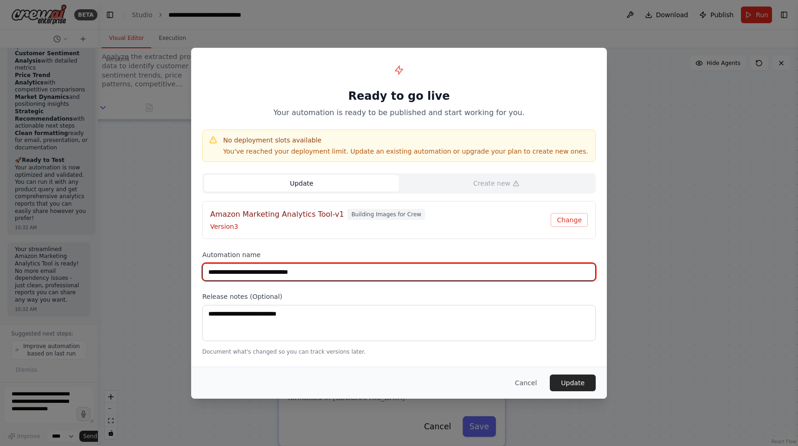
click at [344, 269] on input "**********" at bounding box center [398, 272] width 393 height 18
type input "**********"
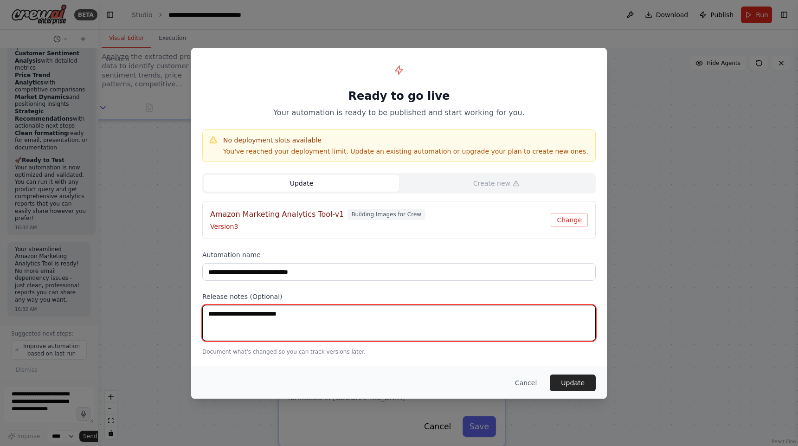
click at [428, 315] on textarea at bounding box center [398, 323] width 393 height 36
click at [280, 314] on textarea "**********" at bounding box center [398, 323] width 393 height 36
type textarea "**********"
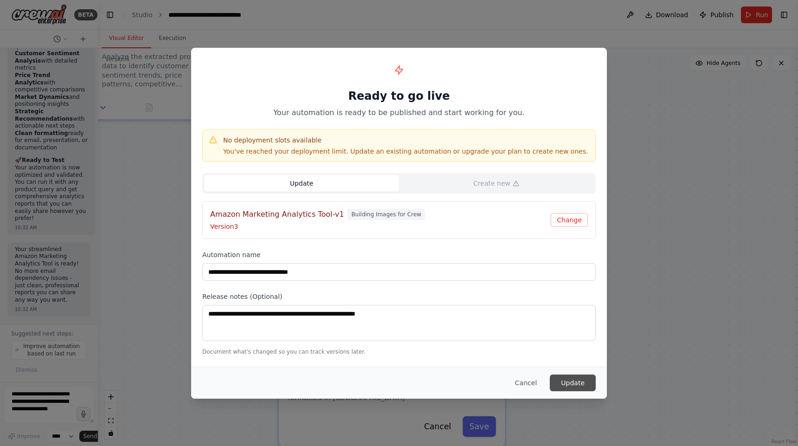
click at [564, 379] on button "Update" at bounding box center [573, 382] width 46 height 17
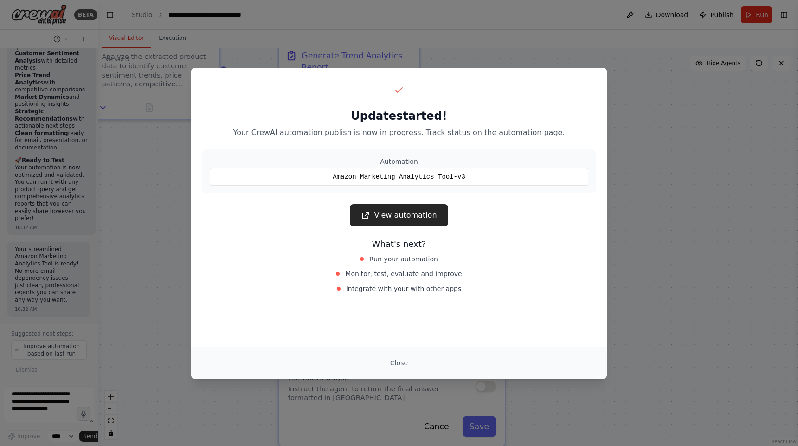
click at [412, 219] on link "View automation" at bounding box center [399, 215] width 98 height 22
click at [402, 360] on button "Close" at bounding box center [399, 362] width 32 height 17
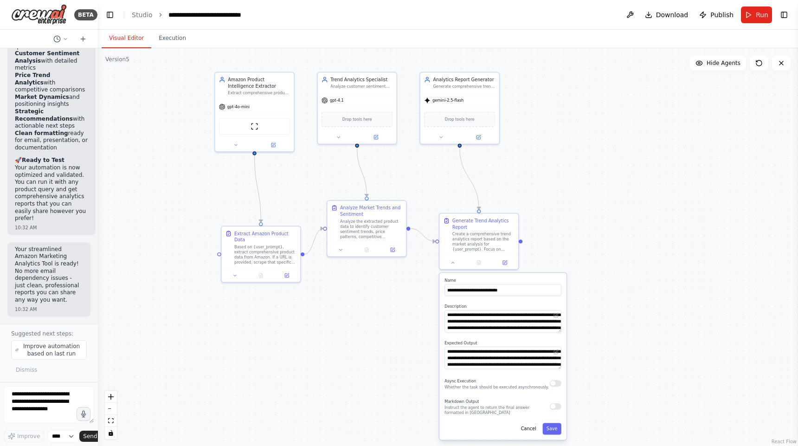
drag, startPoint x: 545, startPoint y: 95, endPoint x: 593, endPoint y: 250, distance: 162.2
click at [593, 250] on div ".deletable-edge-delete-btn { width: 20px; height: 20px; border: 0px solid #ffff…" at bounding box center [448, 247] width 700 height 398
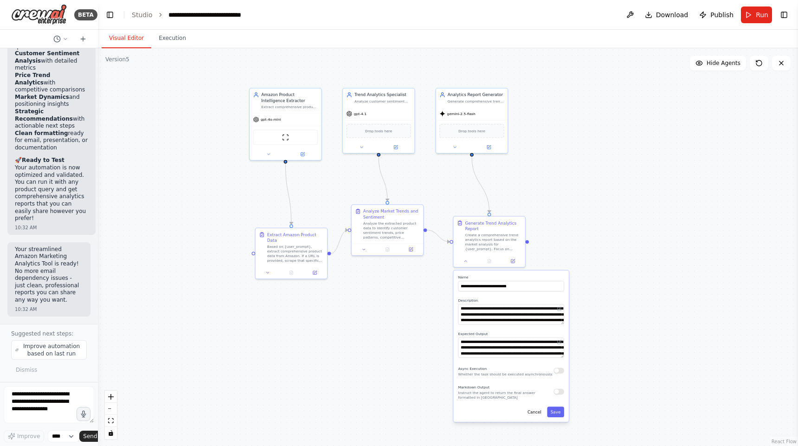
scroll to position [8309, 0]
click at [632, 290] on div ".deletable-edge-delete-btn { width: 20px; height: 20px; border: 0px solid #ffff…" at bounding box center [448, 247] width 700 height 398
click at [586, 46] on div "Visual Editor Execution" at bounding box center [448, 39] width 700 height 19
click at [596, 106] on div ".deletable-edge-delete-btn { width: 20px; height: 20px; border: 0px solid #ffff…" at bounding box center [448, 247] width 700 height 398
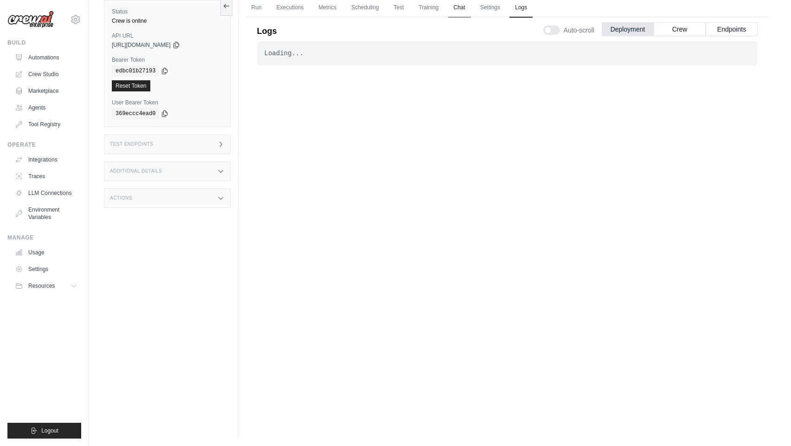
click at [457, 12] on link "Chat" at bounding box center [459, 7] width 23 height 19
click at [675, 32] on button "Crew" at bounding box center [680, 29] width 52 height 14
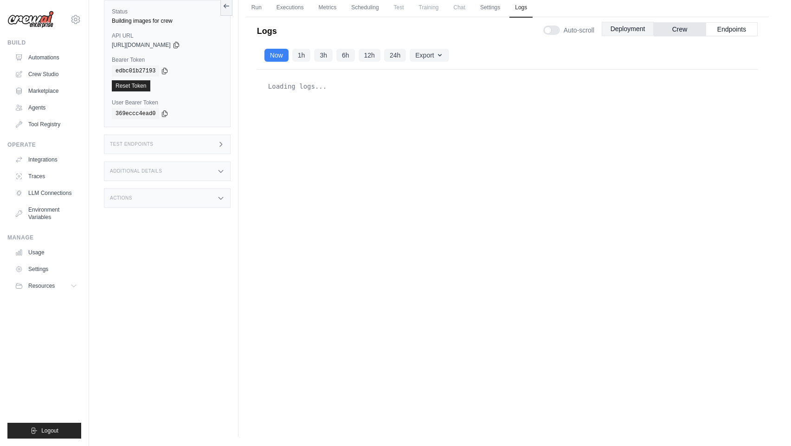
click at [635, 31] on button "Deployment" at bounding box center [628, 29] width 52 height 14
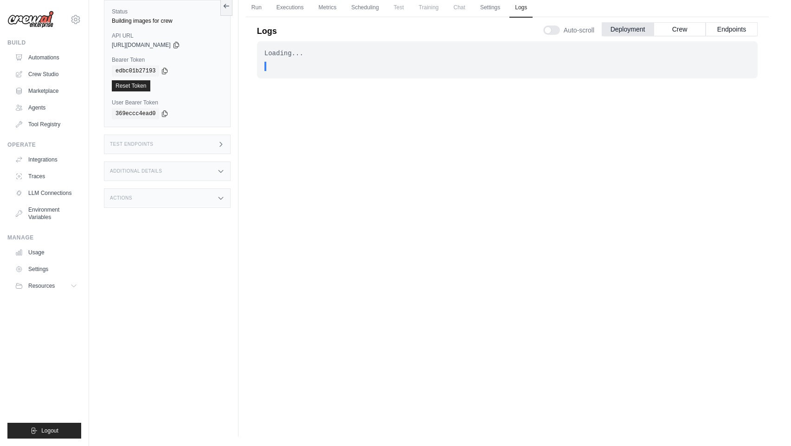
click at [463, 10] on span "Chat" at bounding box center [459, 7] width 23 height 19
click at [687, 29] on button "Crew" at bounding box center [680, 29] width 52 height 14
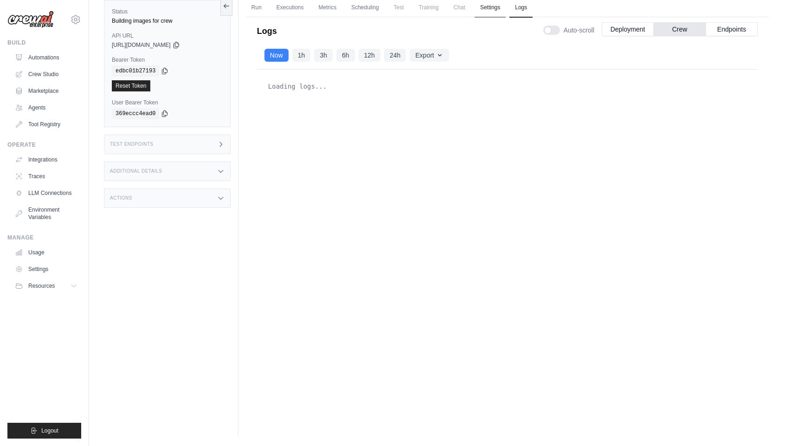
click at [487, 7] on link "Settings" at bounding box center [490, 7] width 31 height 19
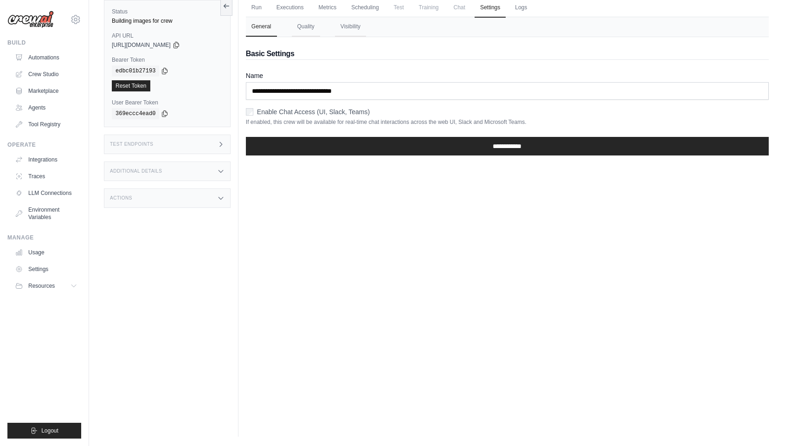
click at [254, 111] on div "Enable Chat Access (UI, Slack, Teams)" at bounding box center [507, 111] width 523 height 9
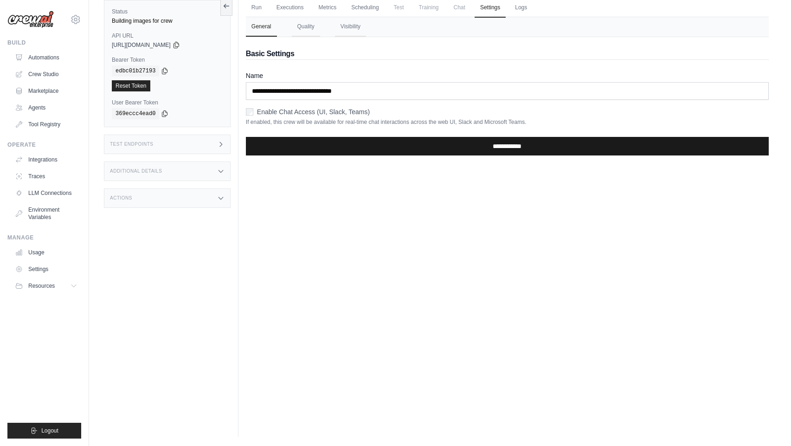
click at [489, 145] on input "**********" at bounding box center [507, 146] width 523 height 19
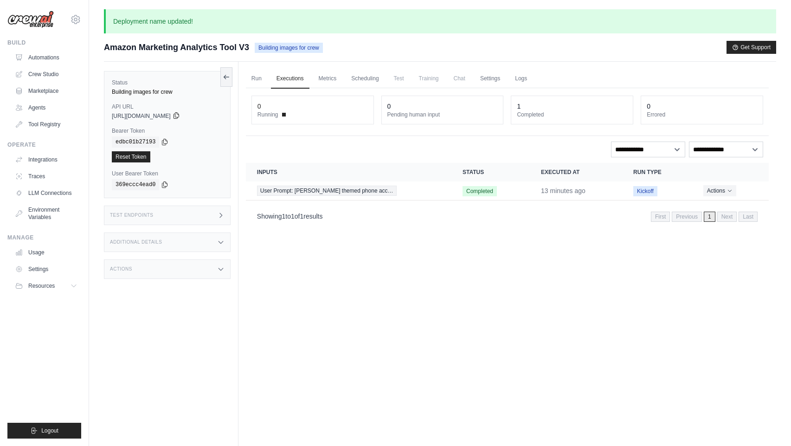
click at [180, 115] on icon at bounding box center [176, 115] width 7 height 7
click at [255, 80] on link "Run" at bounding box center [256, 78] width 21 height 19
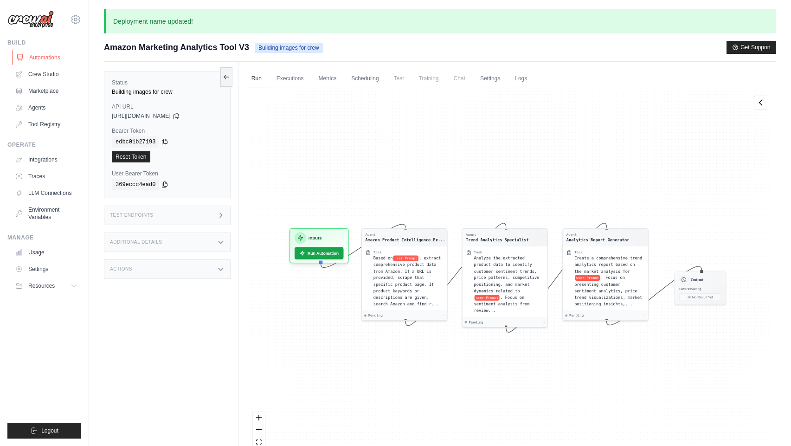
click at [52, 64] on link "Automations" at bounding box center [47, 57] width 70 height 15
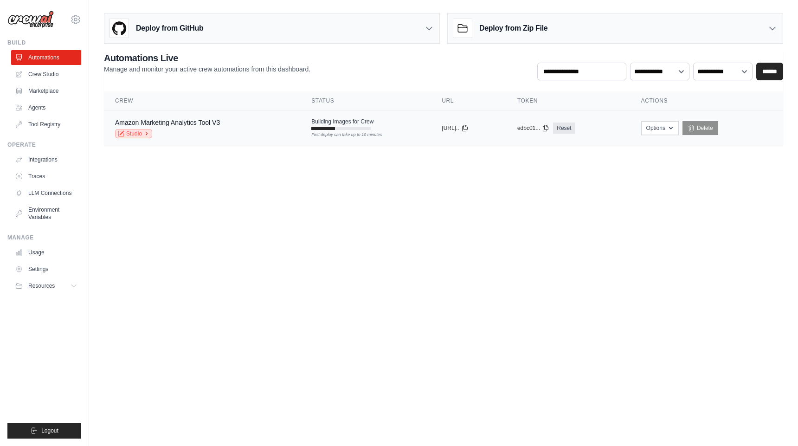
click at [144, 133] on icon at bounding box center [147, 134] width 6 height 6
click at [352, 128] on div "First deploy can take up to 10 minutes" at bounding box center [340, 128] width 59 height 3
click at [61, 106] on link "Agents" at bounding box center [47, 107] width 70 height 15
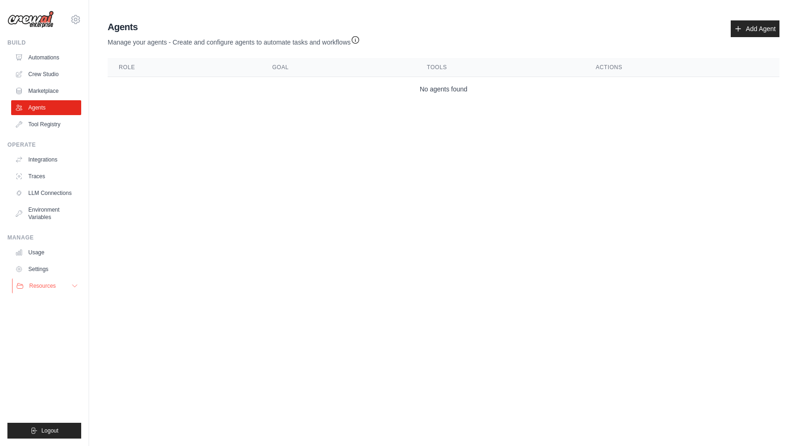
click at [49, 286] on span "Resources" at bounding box center [42, 285] width 26 height 7
click at [67, 208] on link "Environment Variables" at bounding box center [47, 213] width 70 height 22
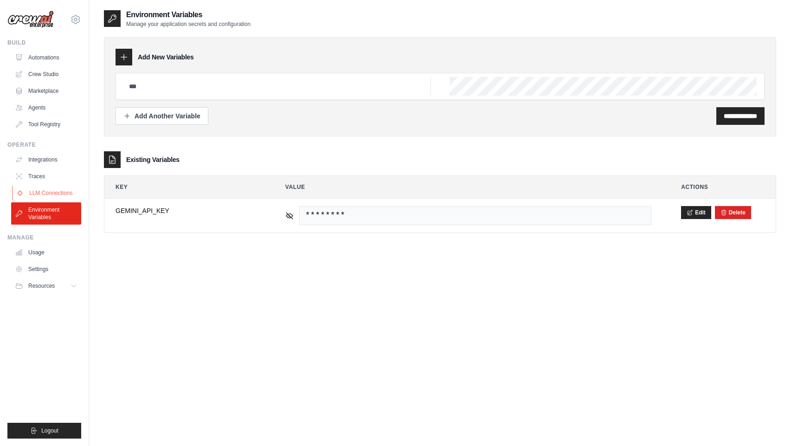
click at [67, 195] on link "LLM Connections" at bounding box center [47, 193] width 70 height 15
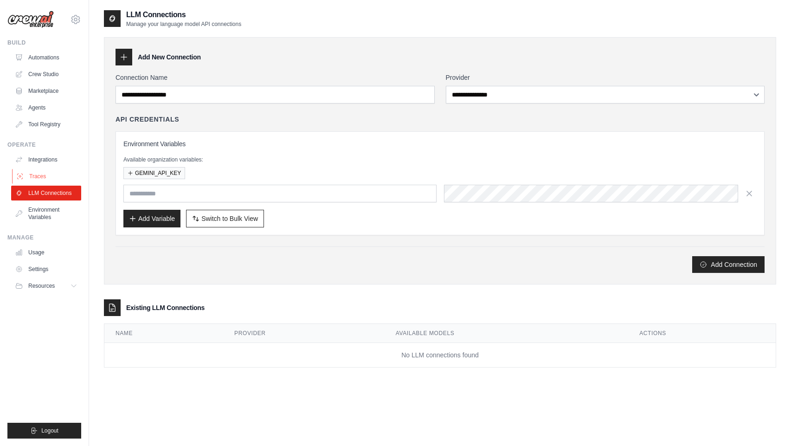
click at [68, 182] on link "Traces" at bounding box center [47, 176] width 70 height 15
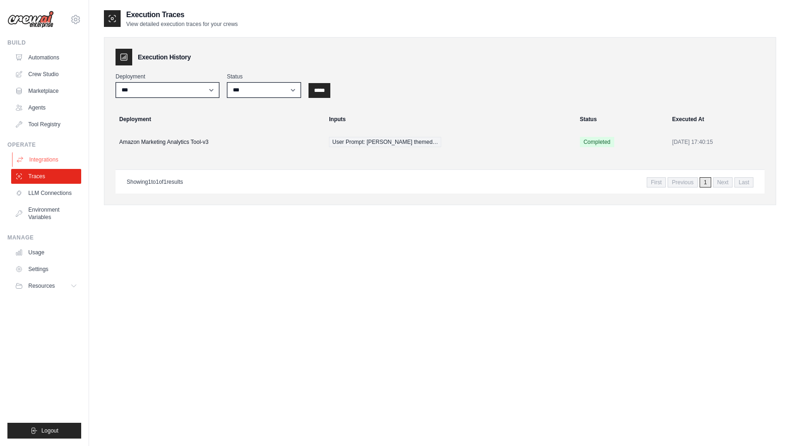
click at [70, 161] on link "Integrations" at bounding box center [47, 159] width 70 height 15
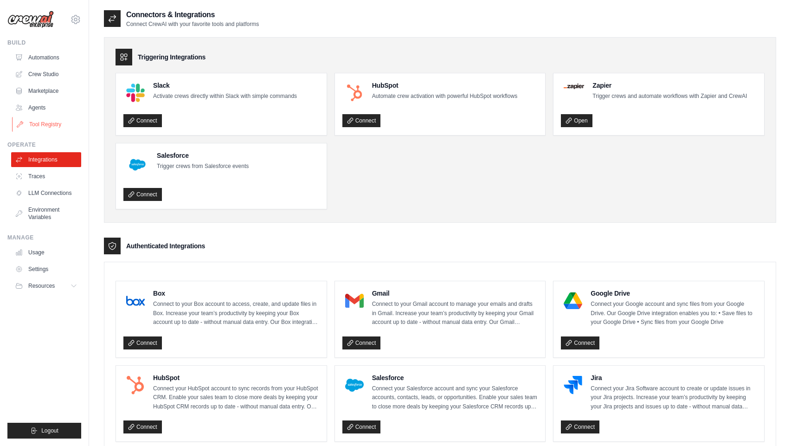
click at [61, 127] on link "Tool Registry" at bounding box center [47, 124] width 70 height 15
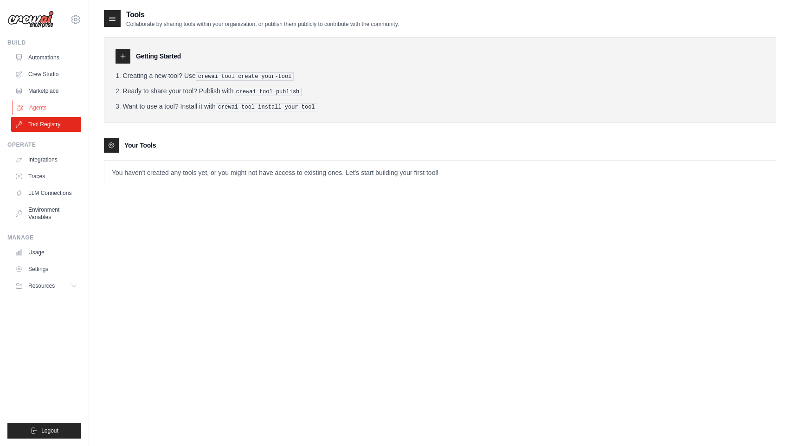
click at [56, 107] on link "Agents" at bounding box center [47, 107] width 70 height 15
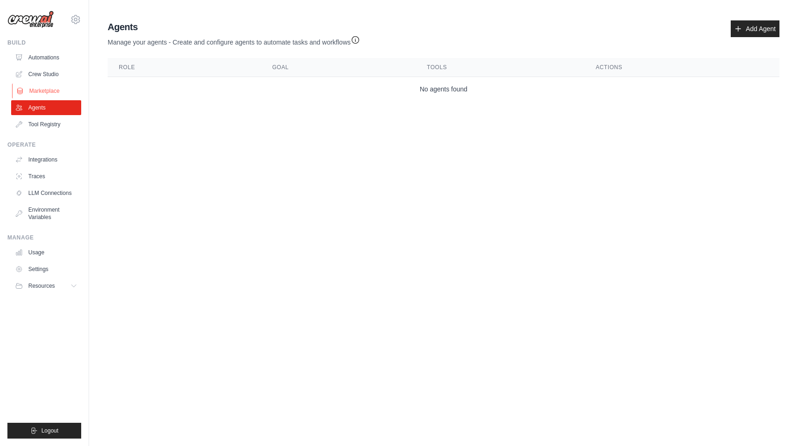
click at [61, 88] on link "Marketplace" at bounding box center [47, 91] width 70 height 15
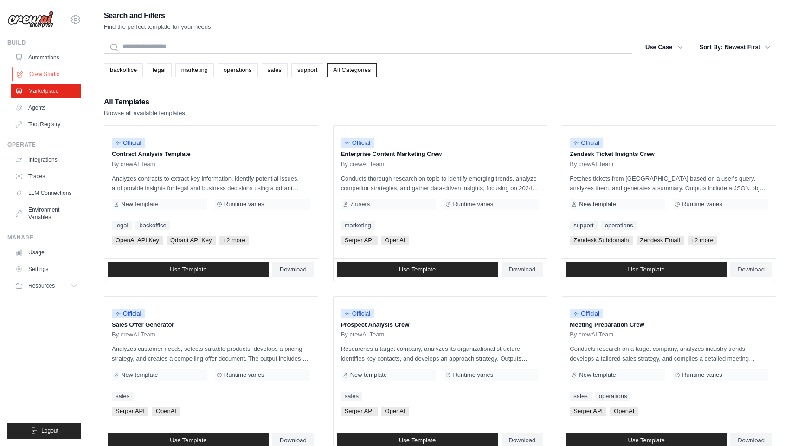
click at [60, 74] on link "Crew Studio" at bounding box center [47, 74] width 70 height 15
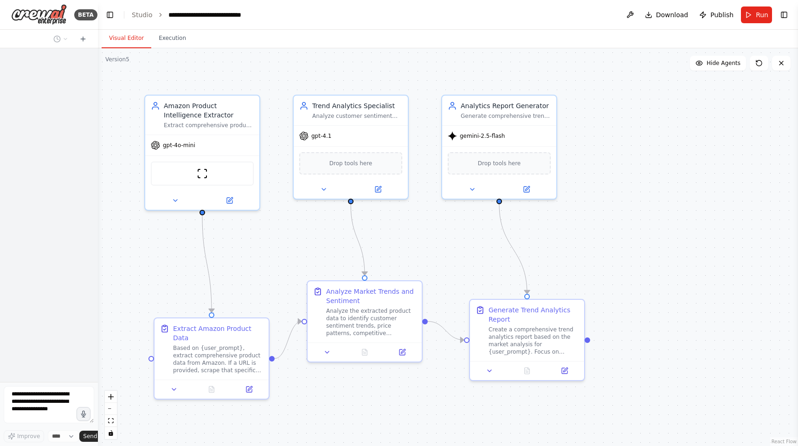
scroll to position [8325, 0]
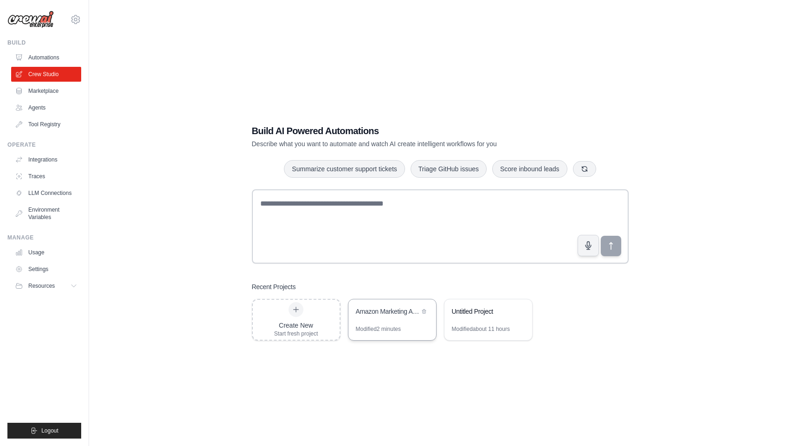
click at [412, 323] on div "Amazon Marketing Analytics Tool" at bounding box center [392, 312] width 88 height 26
click at [55, 58] on link "Automations" at bounding box center [47, 57] width 70 height 15
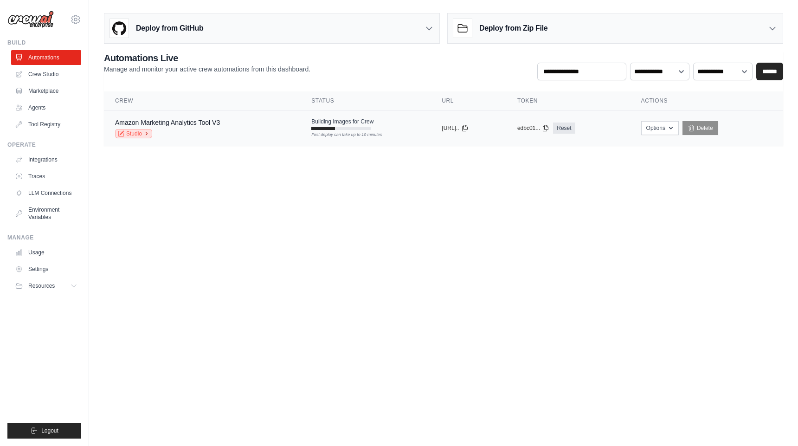
click at [145, 135] on icon at bounding box center [147, 134] width 6 height 6
click at [679, 134] on button "Options" at bounding box center [660, 128] width 38 height 14
click at [681, 210] on body "[EMAIL_ADDRESS][DOMAIN_NAME] Settings Build Automations Crew Studio" at bounding box center [399, 223] width 798 height 446
click at [350, 124] on span "Building Images for Crew" at bounding box center [342, 121] width 62 height 7
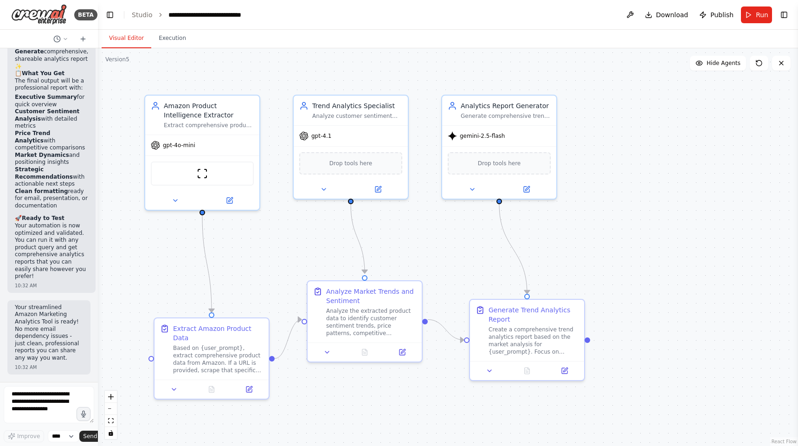
scroll to position [8251, 0]
click at [232, 13] on div "**********" at bounding box center [219, 14] width 102 height 9
click at [191, 40] on button "Execution" at bounding box center [172, 38] width 42 height 19
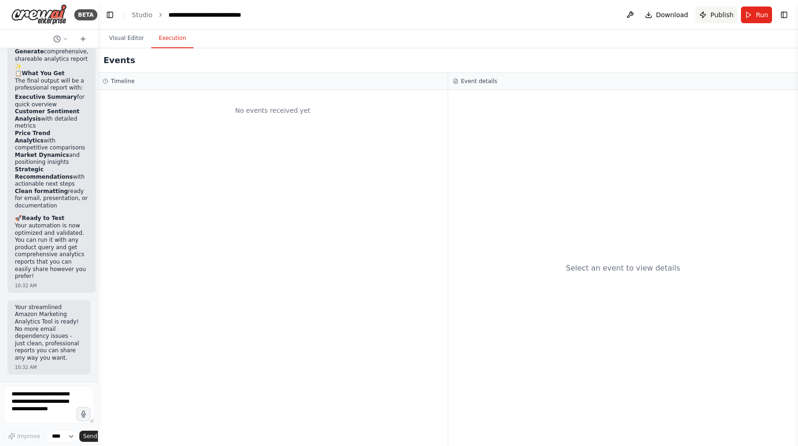
click at [718, 14] on span "Publish" at bounding box center [721, 14] width 23 height 9
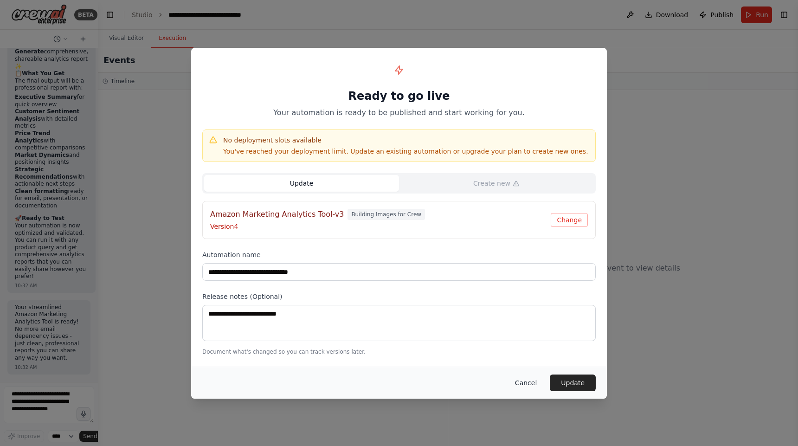
click at [534, 383] on button "Cancel" at bounding box center [526, 382] width 37 height 17
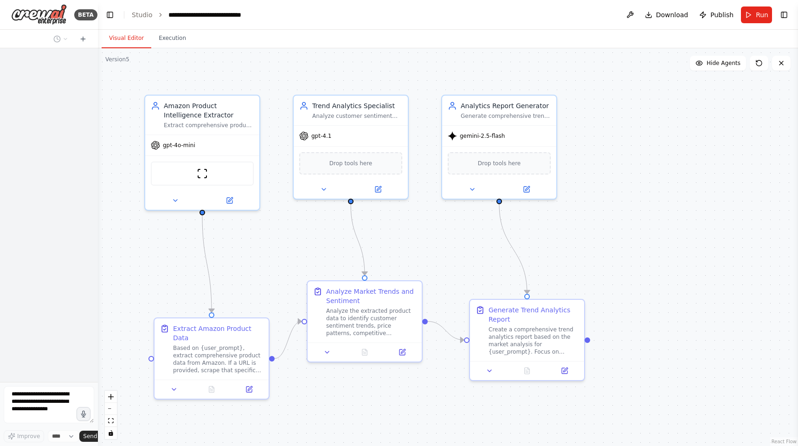
scroll to position [8325, 0]
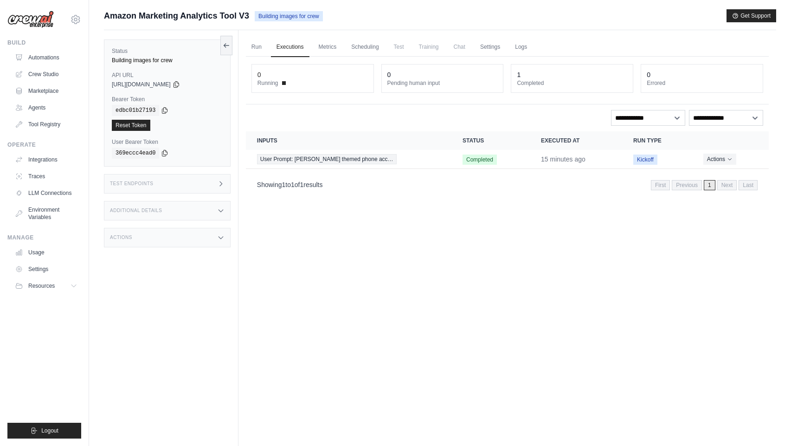
click at [459, 46] on span "Chat" at bounding box center [459, 47] width 23 height 19
click at [325, 51] on link "Metrics" at bounding box center [327, 47] width 29 height 19
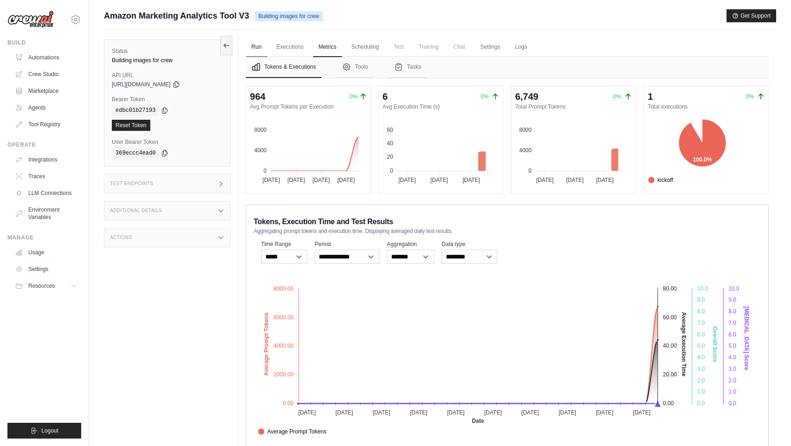
click at [257, 50] on link "Run" at bounding box center [256, 47] width 21 height 19
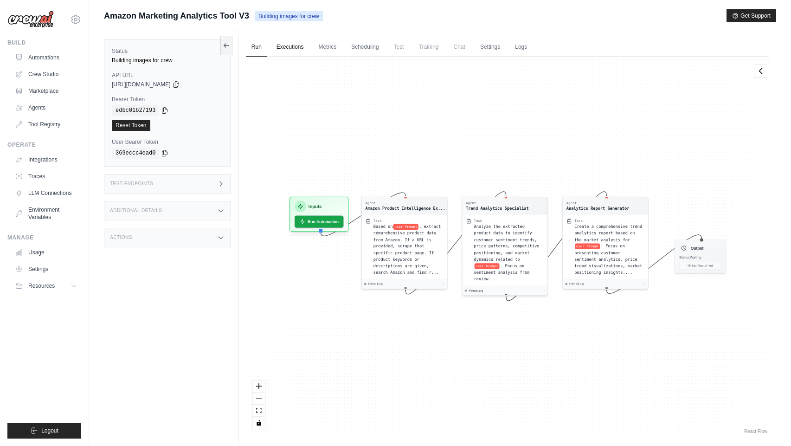
click at [290, 49] on link "Executions" at bounding box center [290, 47] width 39 height 19
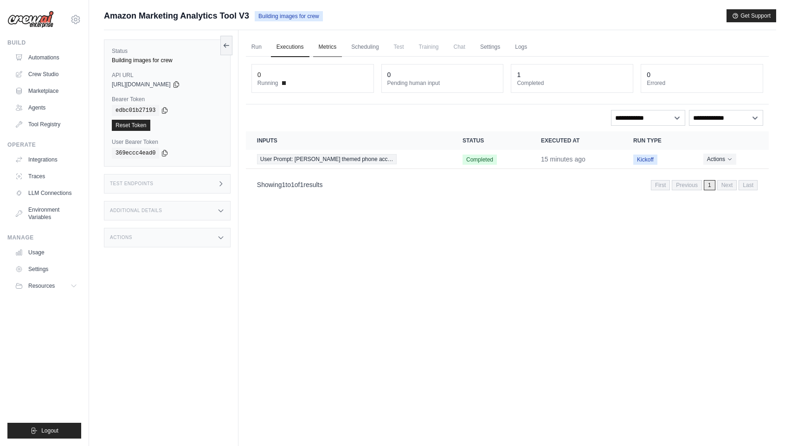
click at [329, 47] on link "Metrics" at bounding box center [327, 47] width 29 height 19
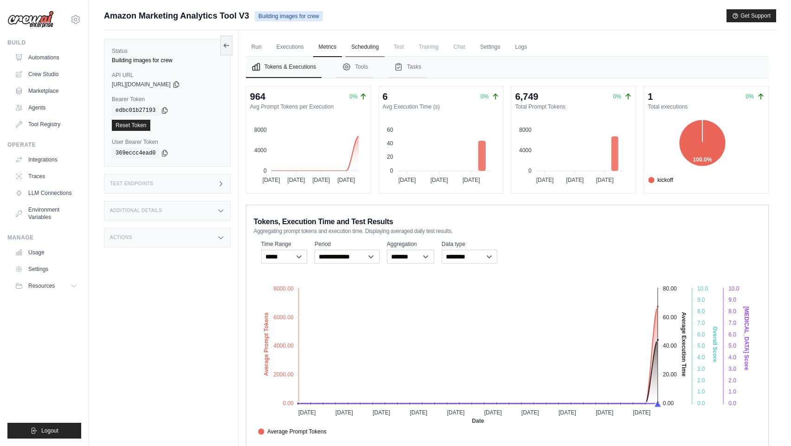
click at [367, 44] on link "Scheduling" at bounding box center [365, 47] width 39 height 19
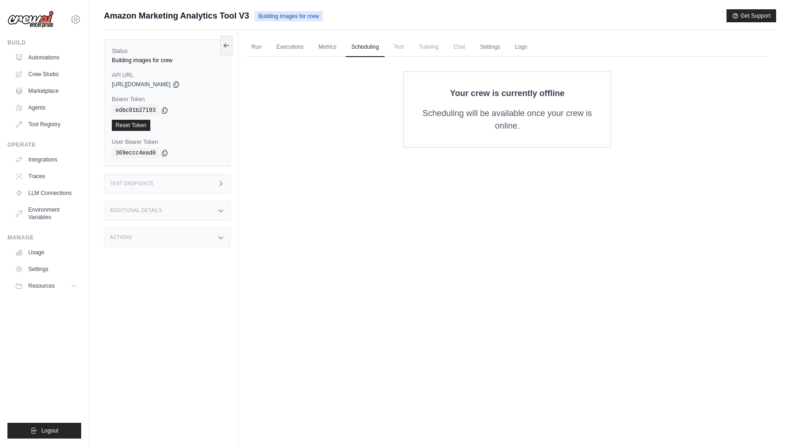
click at [398, 51] on span "Test" at bounding box center [398, 47] width 21 height 19
click at [463, 48] on span "Chat" at bounding box center [459, 47] width 23 height 19
click at [487, 50] on link "Settings" at bounding box center [490, 47] width 31 height 19
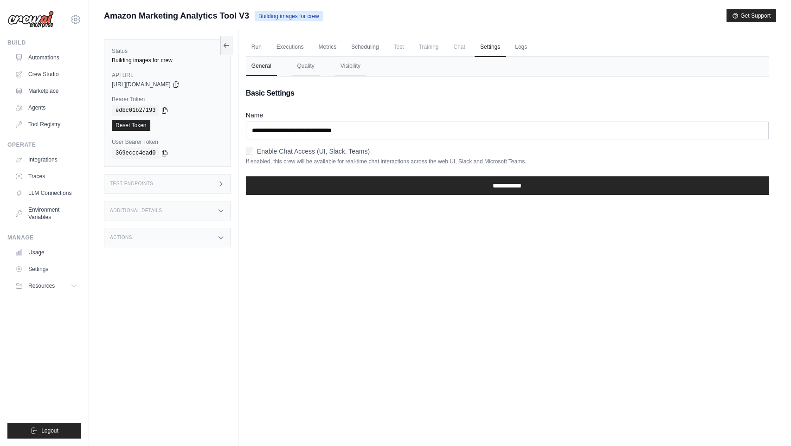
click at [536, 49] on ul "Run Executions Metrics Scheduling Test Training Chat Settings Logs" at bounding box center [507, 47] width 523 height 19
click at [519, 46] on link "Logs" at bounding box center [520, 47] width 23 height 19
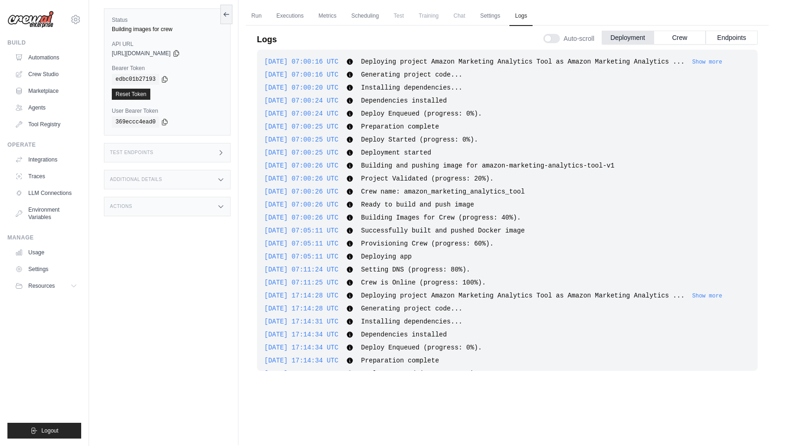
scroll to position [387, 0]
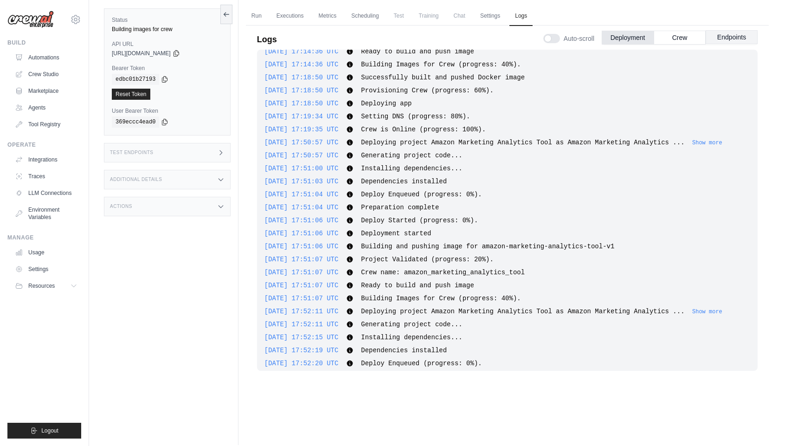
click at [717, 33] on button "Endpoints" at bounding box center [732, 37] width 52 height 14
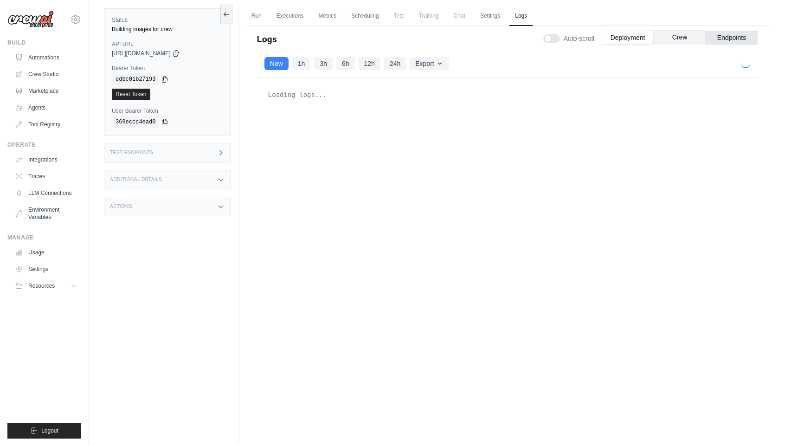
click at [680, 39] on button "Crew" at bounding box center [680, 37] width 52 height 14
click at [635, 35] on button "Deployment" at bounding box center [628, 37] width 52 height 14
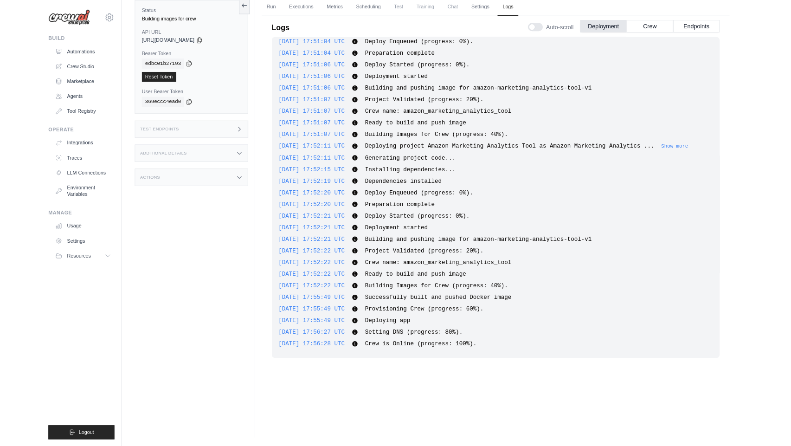
scroll to position [526, 0]
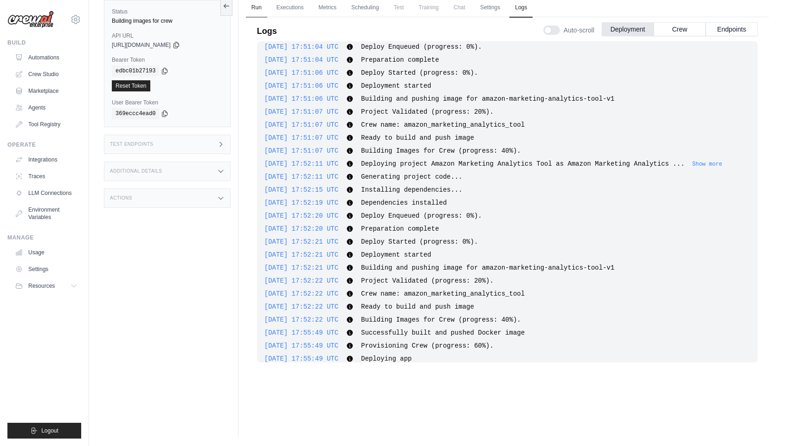
click at [254, 7] on link "Run" at bounding box center [256, 7] width 21 height 19
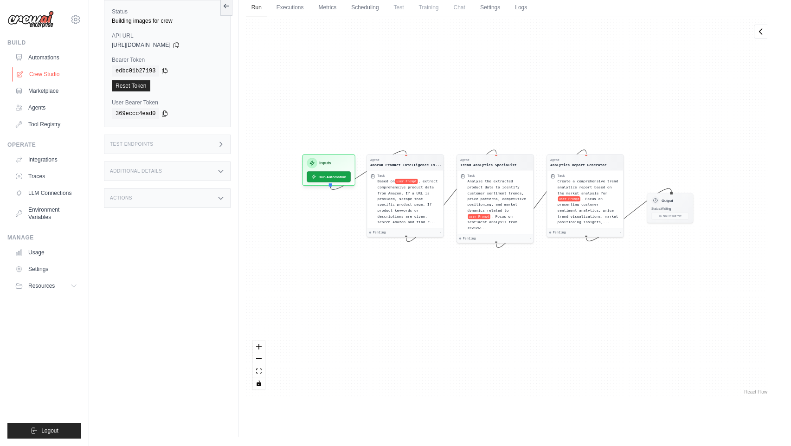
click at [58, 73] on link "Crew Studio" at bounding box center [47, 74] width 70 height 15
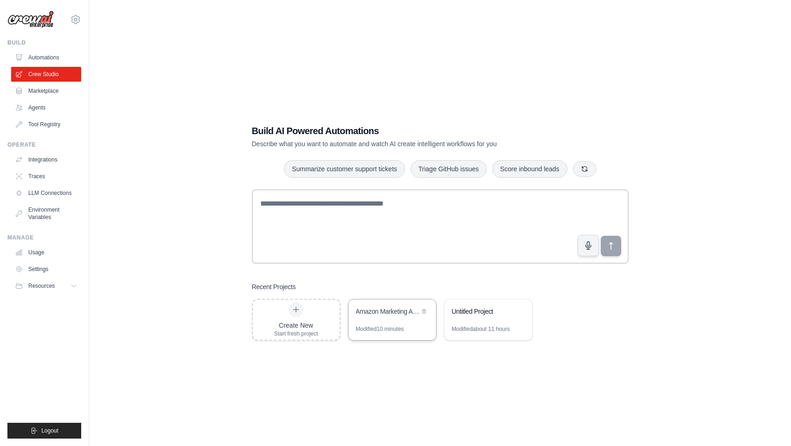
click at [418, 324] on div "Amazon Marketing Analytics Tool" at bounding box center [392, 312] width 88 height 26
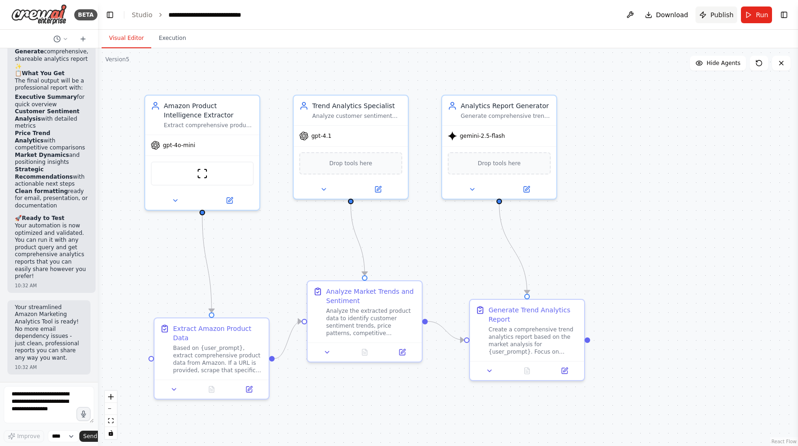
scroll to position [8251, 0]
click at [171, 38] on button "Execution" at bounding box center [172, 38] width 42 height 19
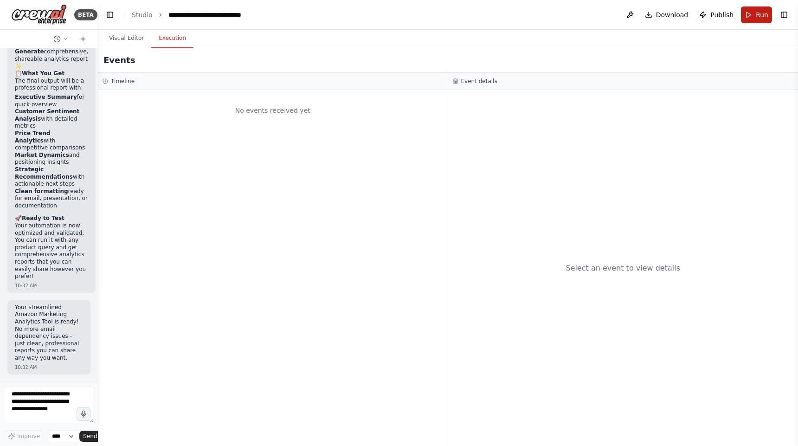
click at [755, 17] on button "Run" at bounding box center [756, 14] width 31 height 17
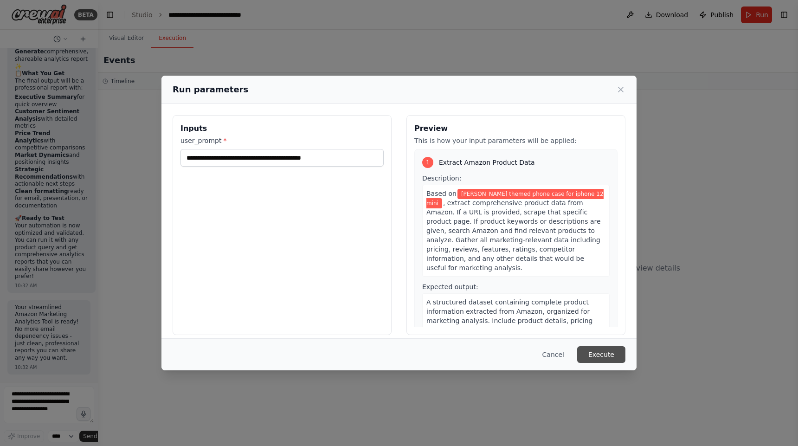
click at [605, 351] on button "Execute" at bounding box center [601, 354] width 48 height 17
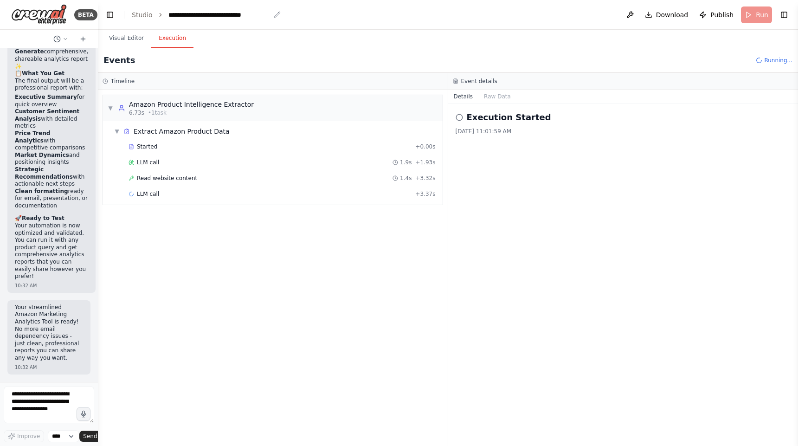
click at [248, 17] on div "**********" at bounding box center [219, 14] width 102 height 9
click at [631, 14] on button at bounding box center [630, 14] width 15 height 17
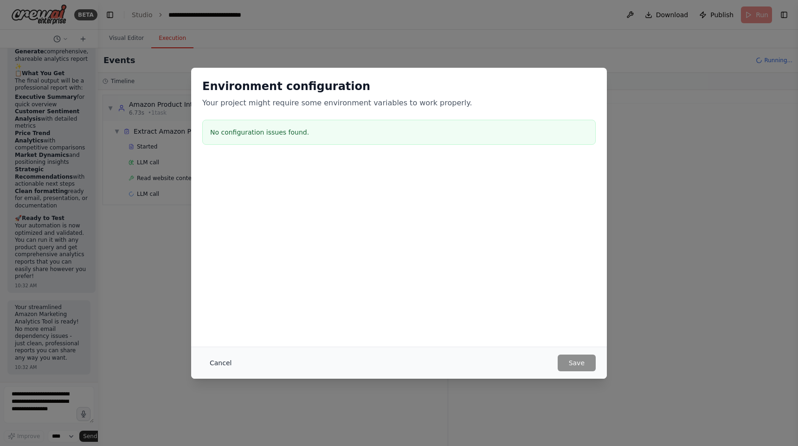
click at [223, 367] on button "Cancel" at bounding box center [220, 362] width 37 height 17
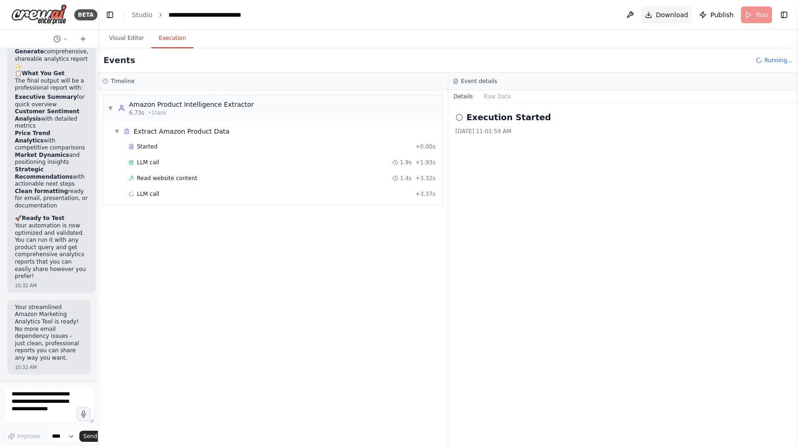
click at [671, 14] on span "Download" at bounding box center [672, 14] width 32 height 9
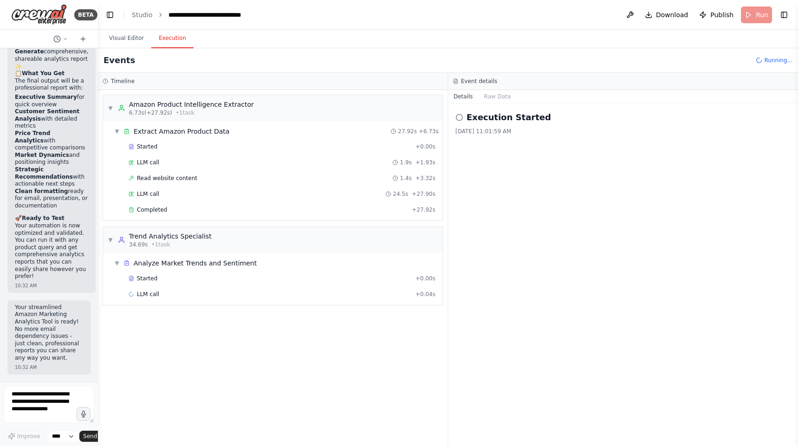
click at [480, 27] on header "**********" at bounding box center [448, 15] width 700 height 30
click at [781, 14] on button "Toggle Right Sidebar" at bounding box center [784, 14] width 13 height 13
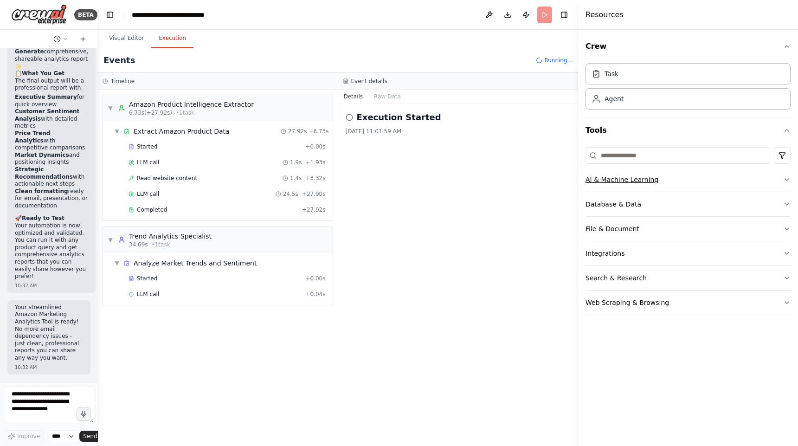
click at [783, 179] on icon "button" at bounding box center [786, 179] width 7 height 7
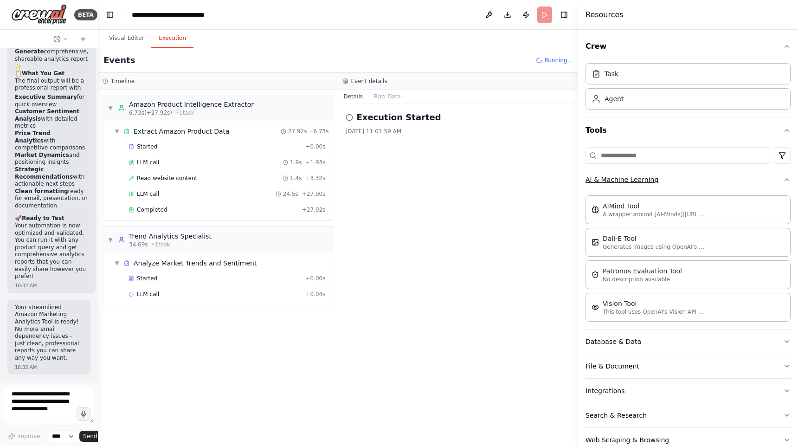
click at [783, 179] on icon "button" at bounding box center [786, 179] width 7 height 7
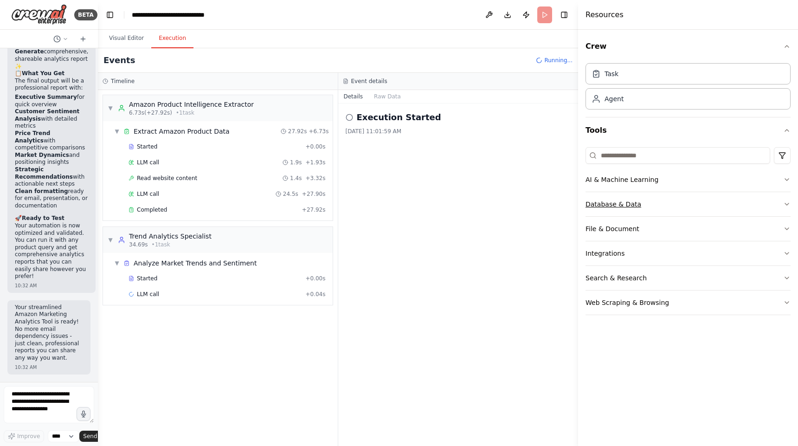
click at [779, 206] on button "Database & Data" at bounding box center [688, 204] width 205 height 24
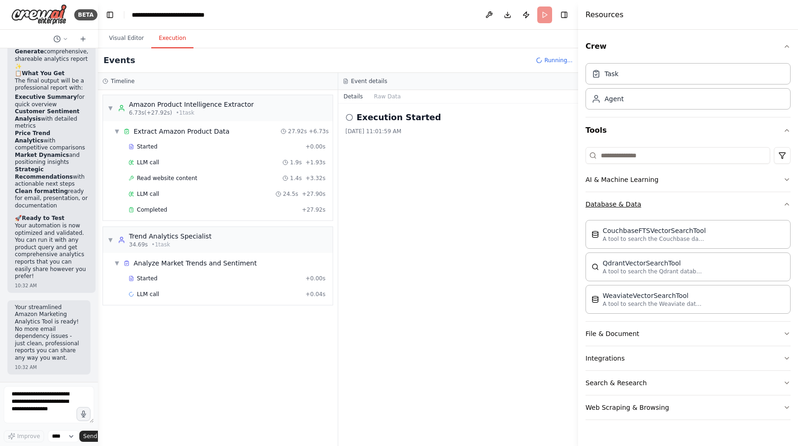
click at [779, 206] on button "Database & Data" at bounding box center [688, 204] width 205 height 24
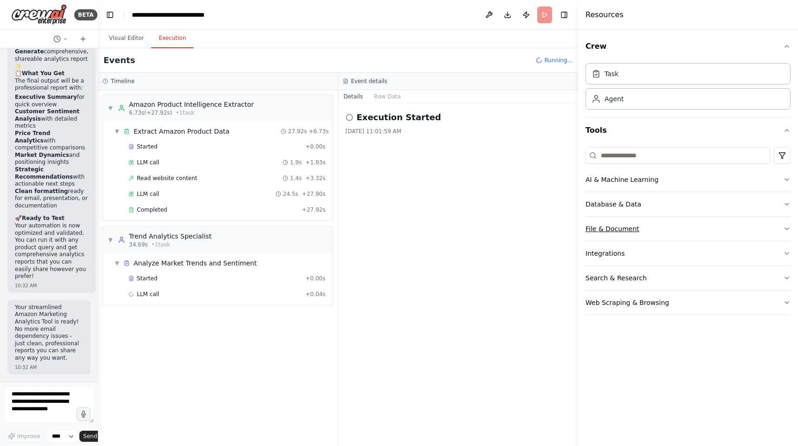
click at [782, 225] on button "File & Document" at bounding box center [688, 229] width 205 height 24
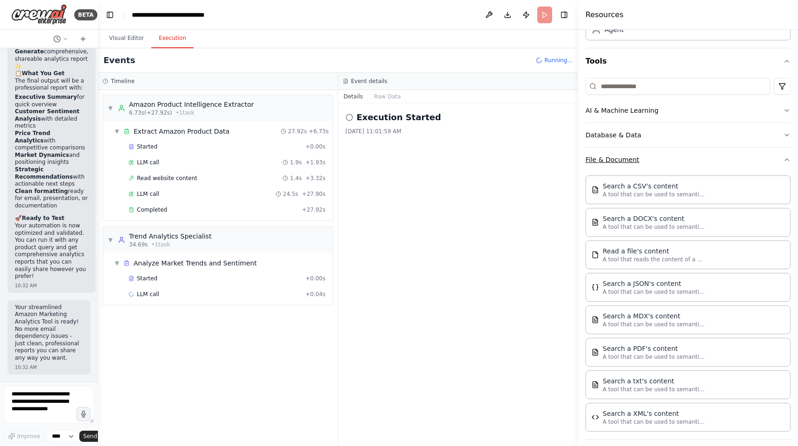
scroll to position [73, 0]
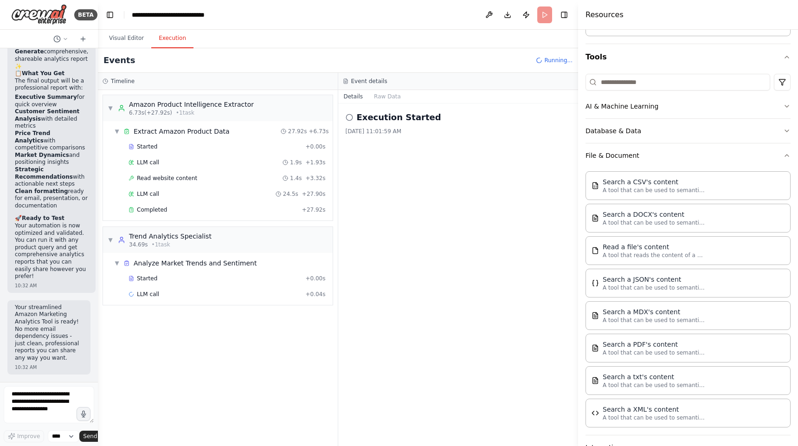
click at [451, 179] on div "Execution Started [DATE] 11:01:59 AM" at bounding box center [458, 274] width 240 height 342
click at [434, 46] on div "Visual Editor Execution" at bounding box center [338, 39] width 480 height 19
click at [566, 17] on button "Toggle Right Sidebar" at bounding box center [564, 14] width 13 height 13
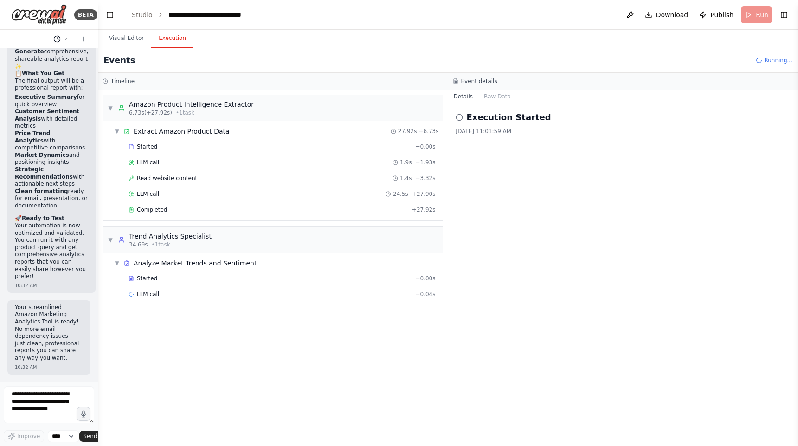
click at [56, 37] on icon at bounding box center [56, 38] width 7 height 7
click at [40, 17] on div at bounding box center [49, 223] width 98 height 446
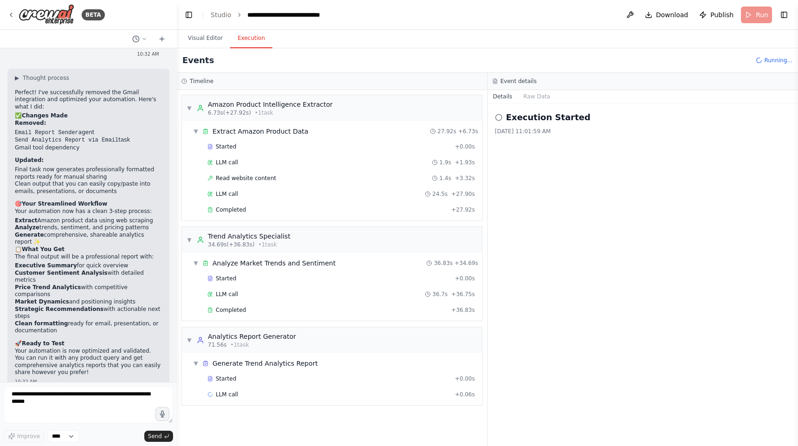
scroll to position [4912, 0]
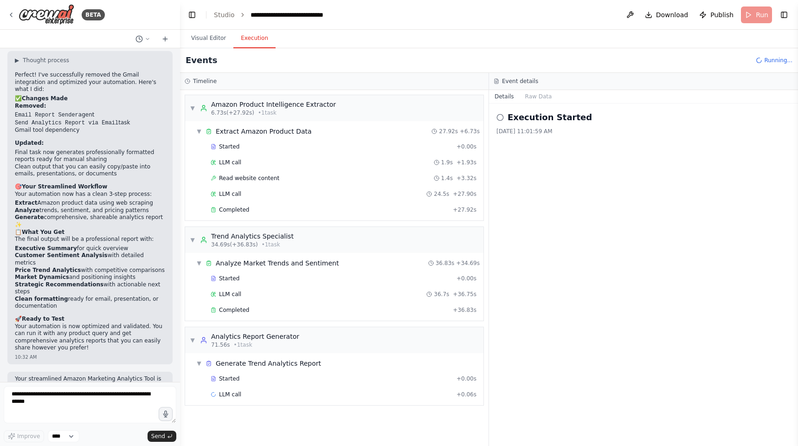
drag, startPoint x: 95, startPoint y: 418, endPoint x: 180, endPoint y: 408, distance: 85.9
click at [180, 408] on div "BETA i want to build a marketing analytics tool for amazon products that genera…" at bounding box center [399, 223] width 798 height 446
click at [206, 38] on button "Visual Editor" at bounding box center [209, 38] width 50 height 19
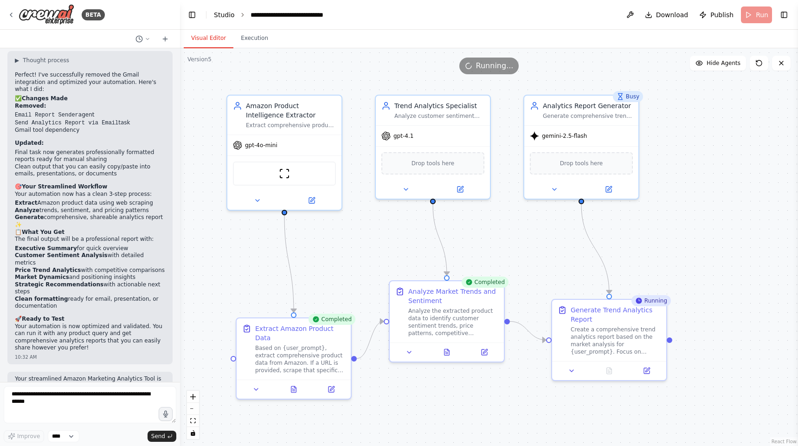
click at [221, 13] on link "Studio" at bounding box center [224, 14] width 21 height 7
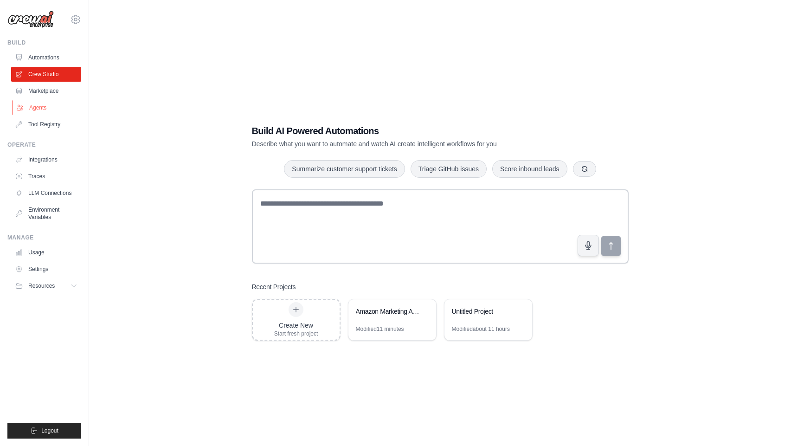
click at [48, 111] on link "Agents" at bounding box center [47, 107] width 70 height 15
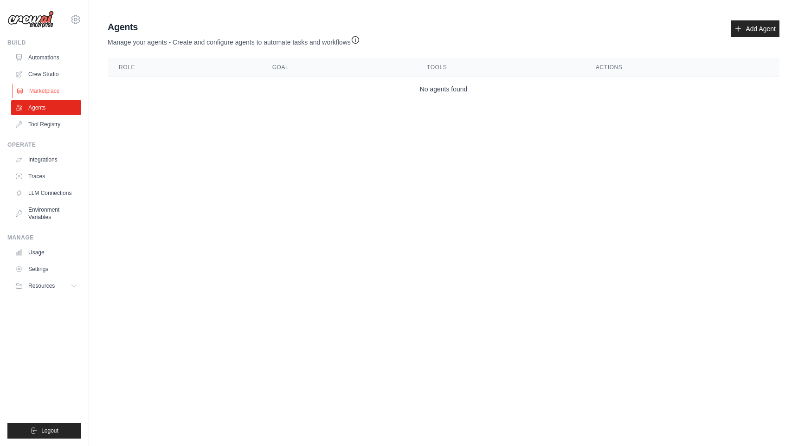
click at [52, 85] on link "Marketplace" at bounding box center [47, 91] width 70 height 15
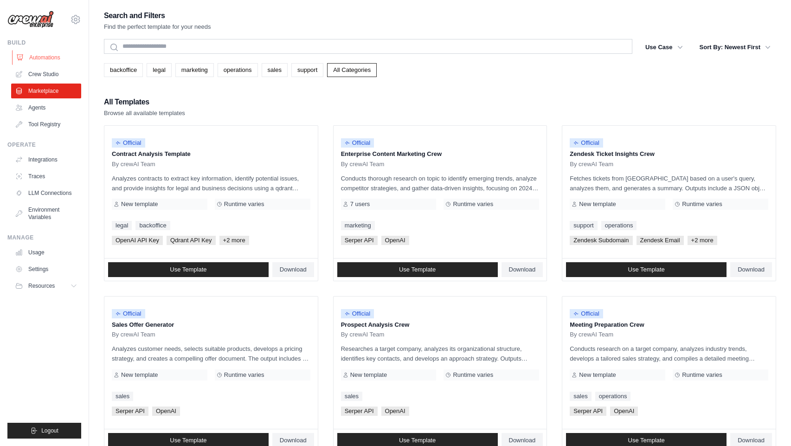
click at [61, 53] on link "Automations" at bounding box center [47, 57] width 70 height 15
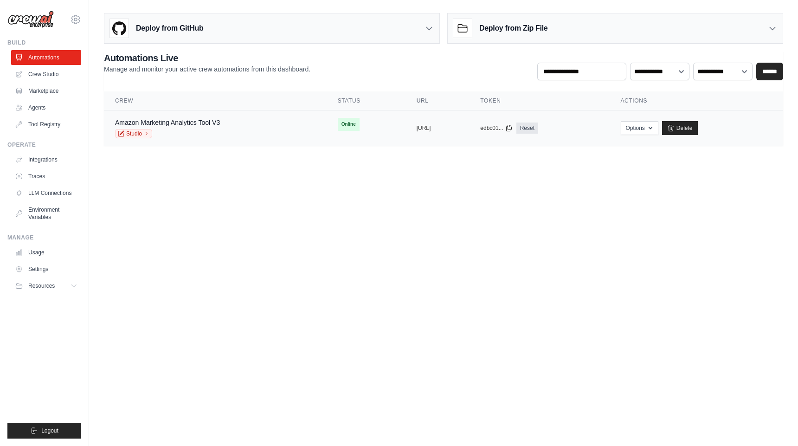
click at [458, 129] on div "copied [URL]" at bounding box center [438, 127] width 42 height 7
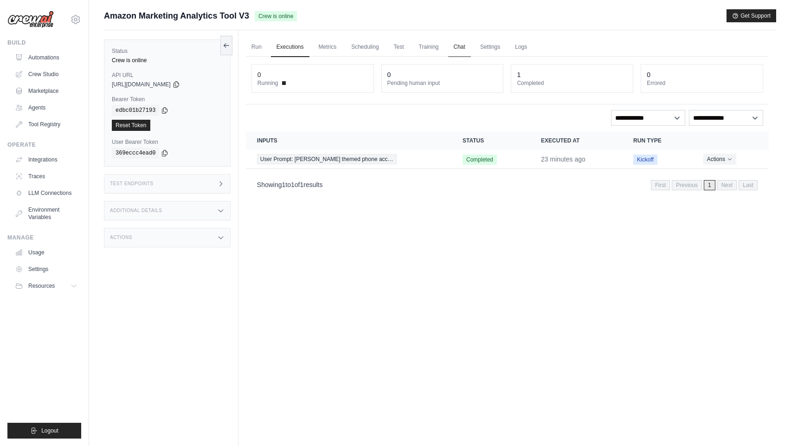
click at [461, 45] on link "Chat" at bounding box center [459, 47] width 23 height 19
click at [644, 162] on span "Kickoff" at bounding box center [645, 159] width 24 height 10
click at [579, 225] on div "Run Executions Metrics Scheduling Test Training Chat Settings Logs 0 Running 0 …" at bounding box center [507, 253] width 538 height 446
click at [367, 162] on span "User Prompt: [PERSON_NAME] themed phone acc…" at bounding box center [327, 159] width 140 height 10
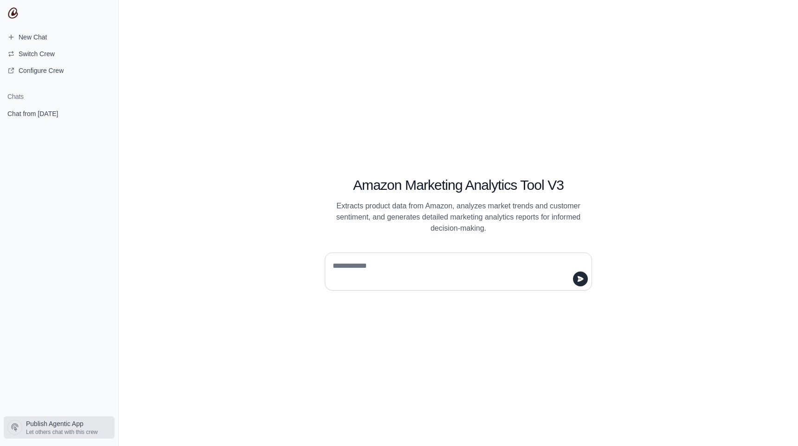
click at [51, 433] on span "Let others chat with this crew" at bounding box center [62, 431] width 72 height 7
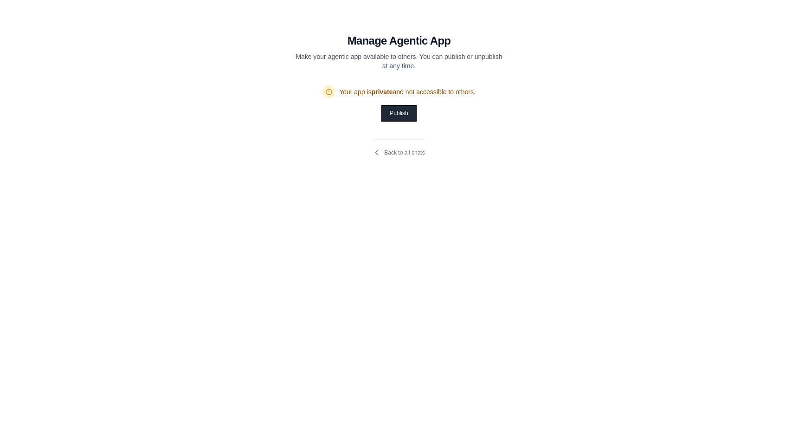
click at [407, 113] on button "Publish" at bounding box center [398, 113] width 33 height 15
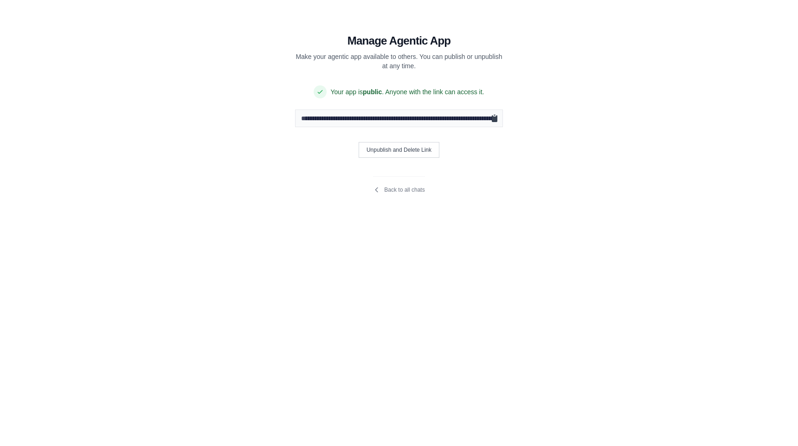
click at [495, 118] on icon "Copy public URL" at bounding box center [495, 118] width 6 height 7
click at [496, 119] on icon "Copy public URL" at bounding box center [495, 118] width 6 height 7
click at [495, 119] on icon "Copy public URL" at bounding box center [495, 118] width 6 height 7
click at [413, 188] on link "Back to all chats" at bounding box center [398, 189] width 51 height 7
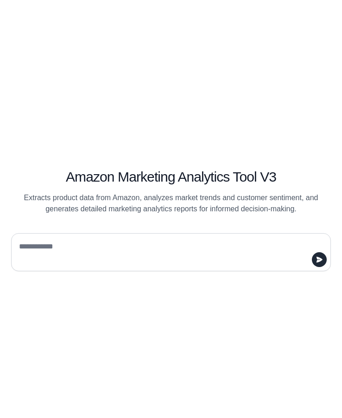
click at [209, 261] on textarea at bounding box center [168, 252] width 302 height 26
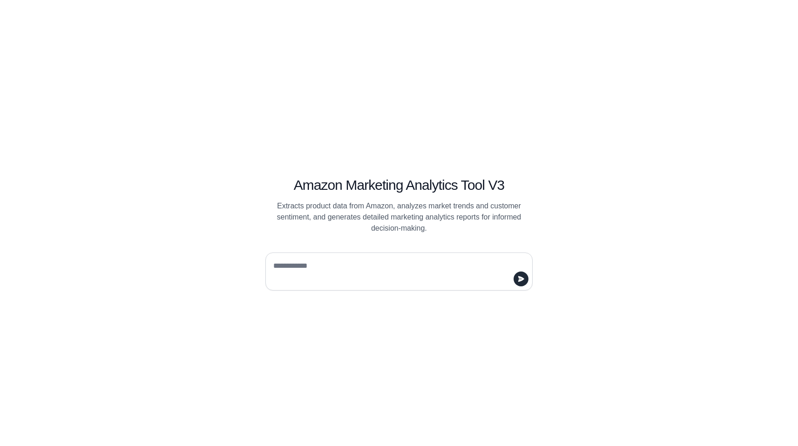
click at [419, 154] on div "Amazon Marketing Analytics Tool V3 Extracts product data from Amazon, analyzes …" at bounding box center [399, 223] width 798 height 446
click at [411, 271] on textarea at bounding box center [396, 271] width 250 height 26
click at [364, 264] on textarea at bounding box center [396, 271] width 250 height 26
type textarea "**********"
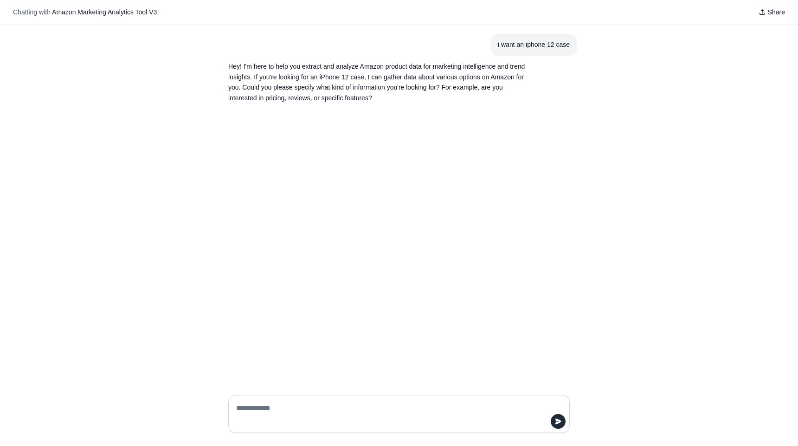
click at [373, 411] on textarea at bounding box center [396, 414] width 324 height 26
type textarea "**********"
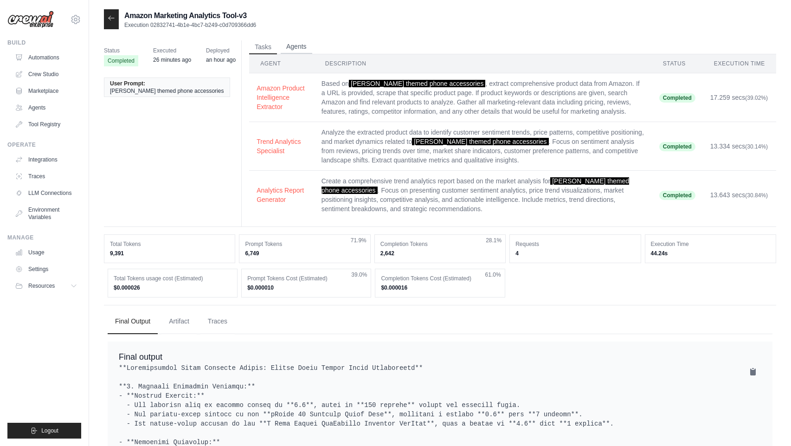
click at [294, 47] on button "Agents" at bounding box center [297, 47] width 32 height 14
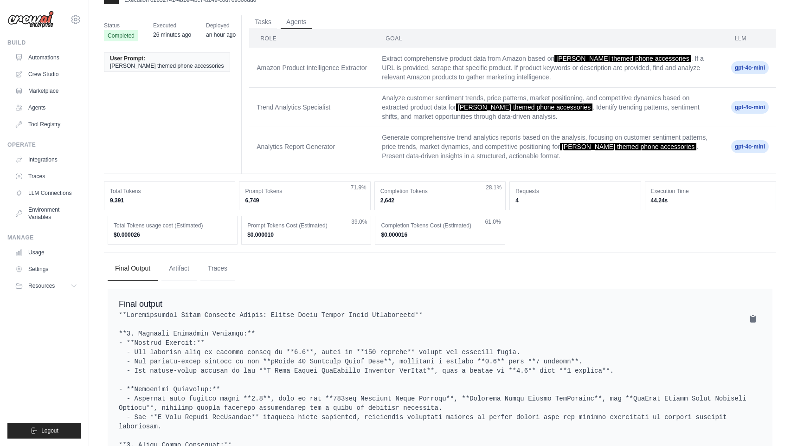
scroll to position [12, 0]
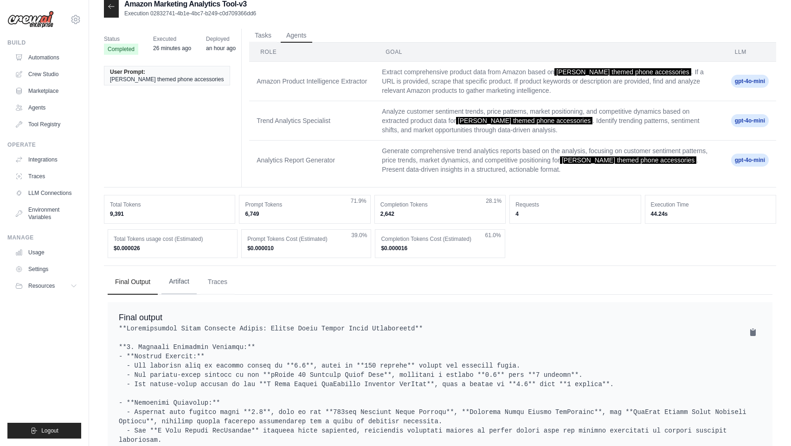
click at [176, 285] on button "Artifact" at bounding box center [178, 281] width 35 height 25
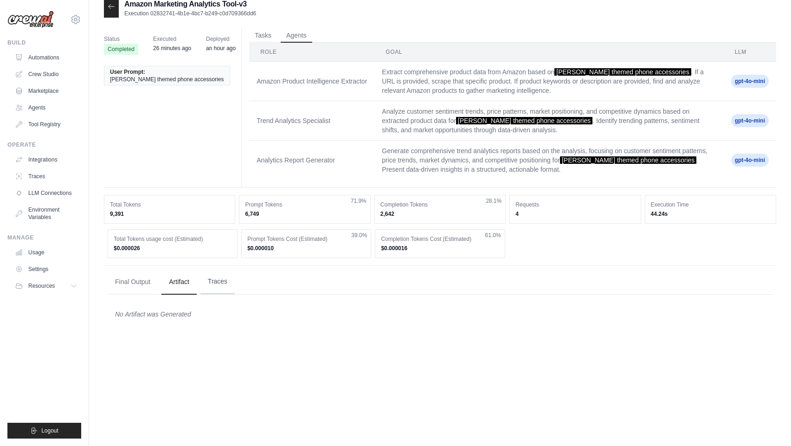
click at [217, 278] on button "Traces" at bounding box center [217, 281] width 34 height 25
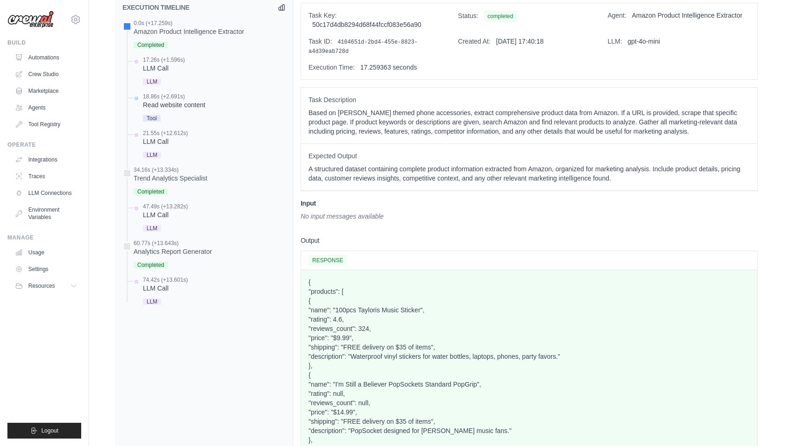
scroll to position [0, 0]
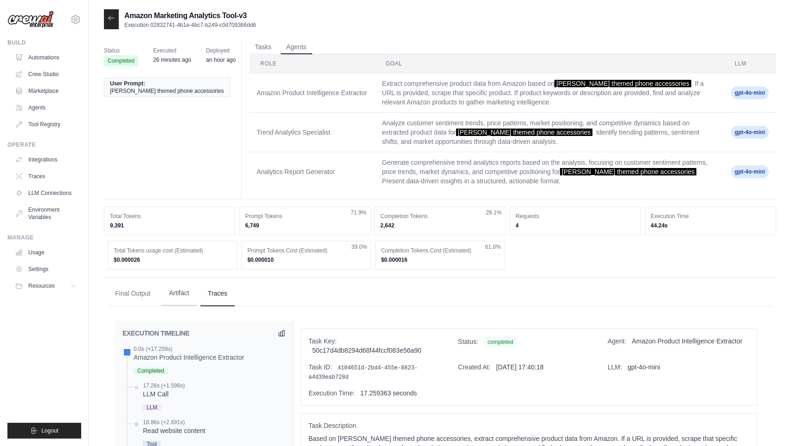
click at [176, 295] on button "Artifact" at bounding box center [178, 293] width 35 height 25
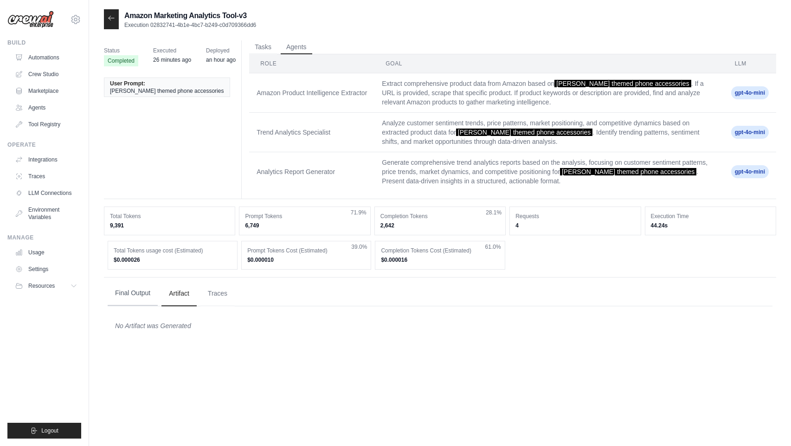
click at [138, 296] on button "Final Output" at bounding box center [133, 293] width 50 height 25
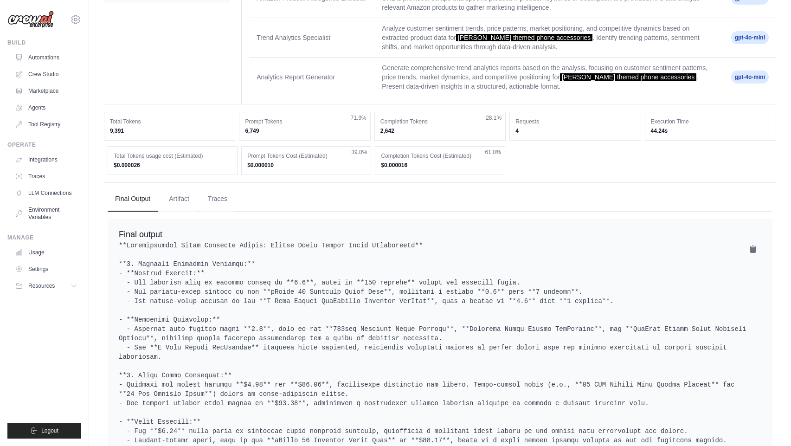
scroll to position [95, 0]
click at [181, 201] on button "Artifact" at bounding box center [178, 198] width 35 height 25
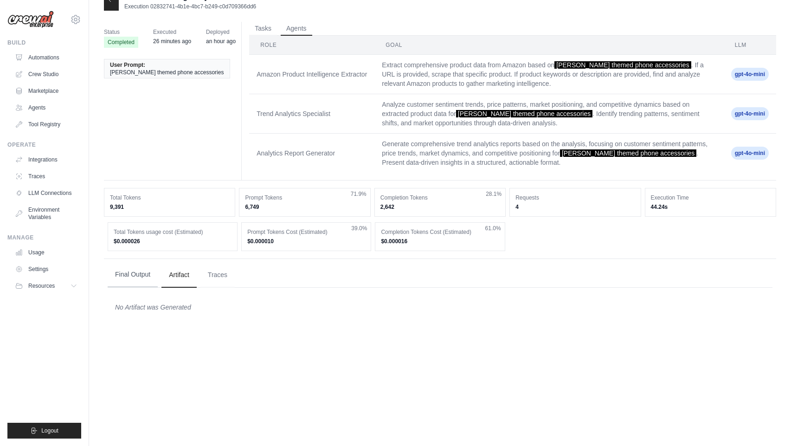
click at [143, 283] on button "Final Output" at bounding box center [133, 274] width 50 height 25
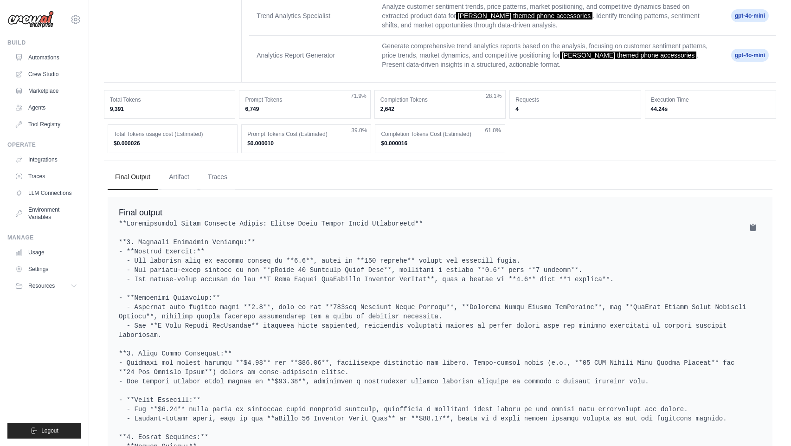
scroll to position [0, 0]
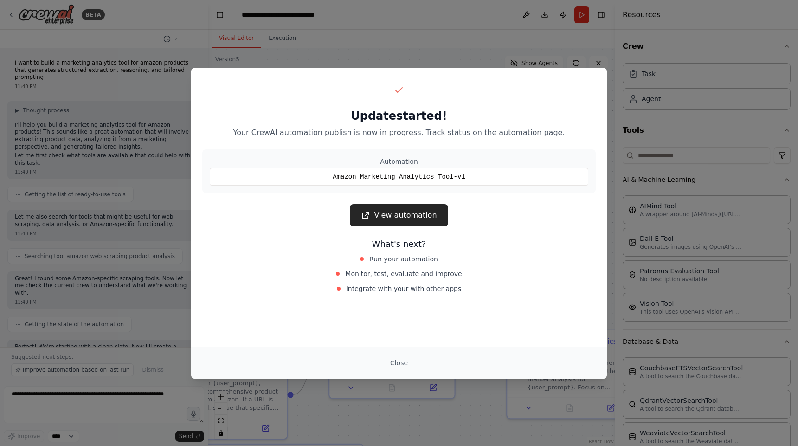
scroll to position [4611, 0]
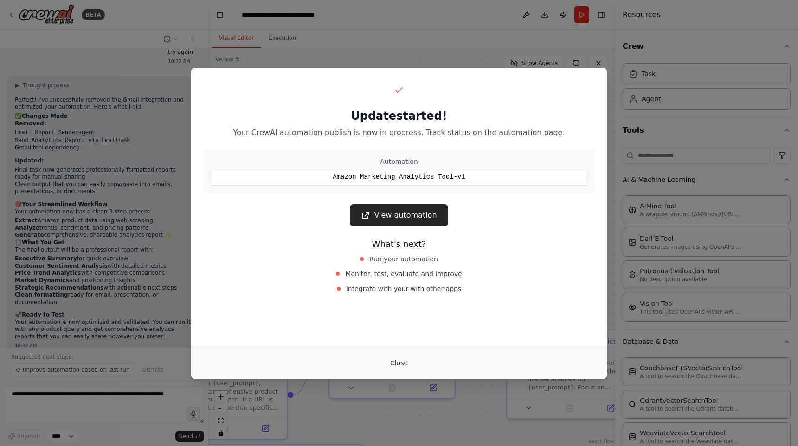
click at [402, 363] on button "Close" at bounding box center [399, 362] width 32 height 17
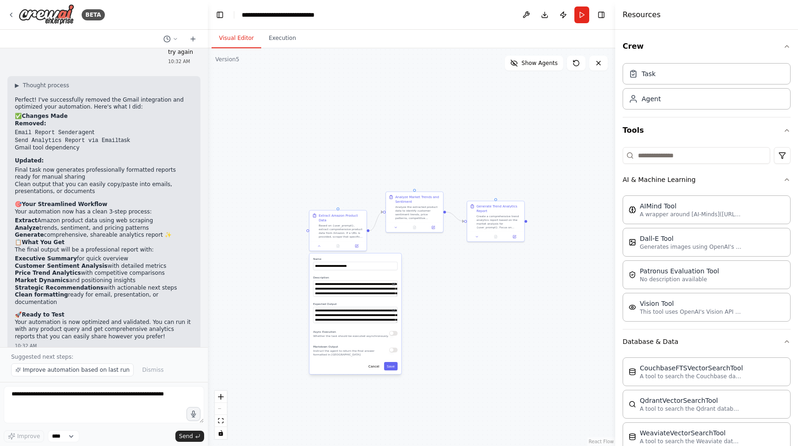
drag, startPoint x: 440, startPoint y: 160, endPoint x: 437, endPoint y: 123, distance: 36.8
click at [437, 123] on div "**********" at bounding box center [411, 247] width 407 height 398
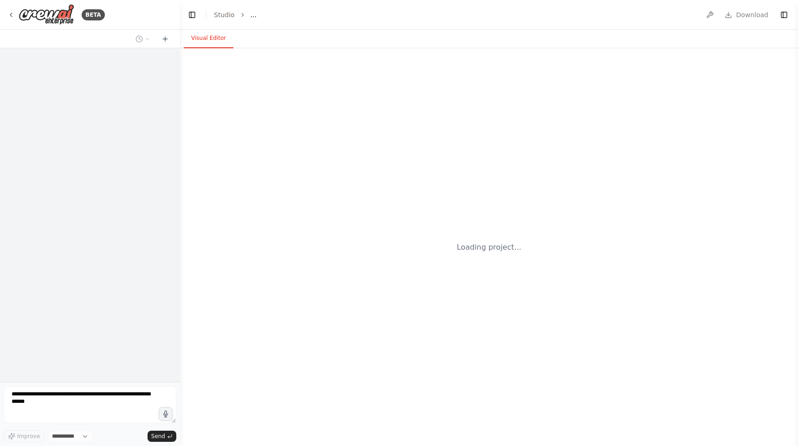
select select "****"
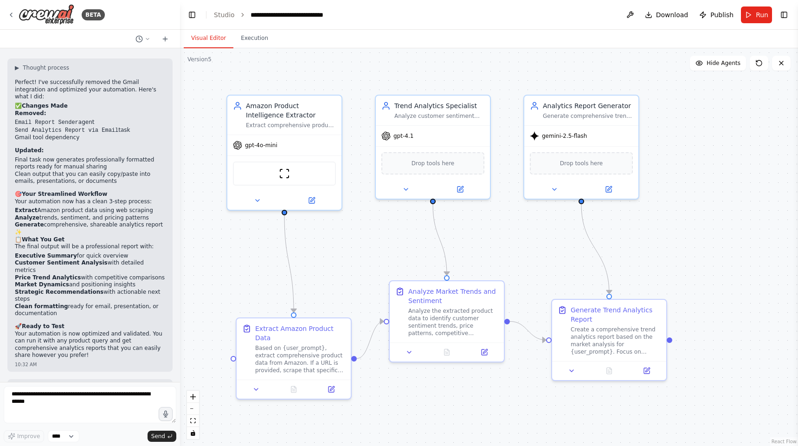
scroll to position [4912, 0]
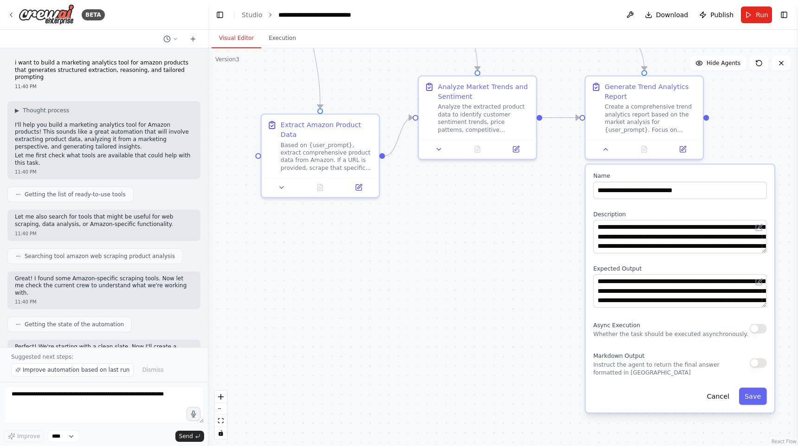
scroll to position [4611, 0]
